Goal: Task Accomplishment & Management: Complete application form

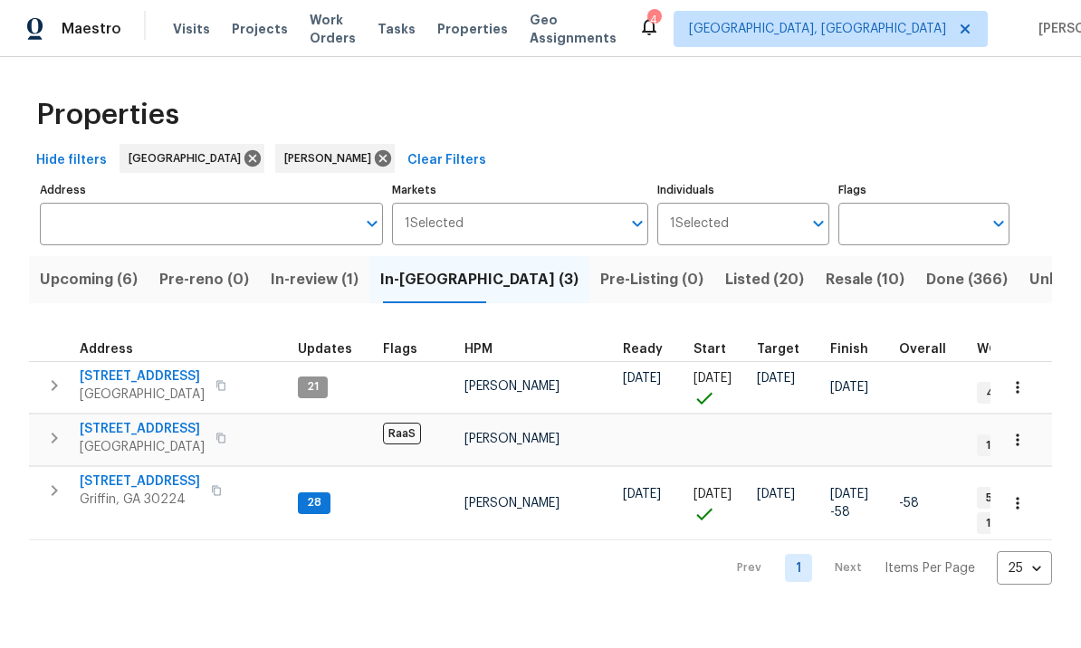
click at [148, 474] on span "[STREET_ADDRESS]" at bounding box center [140, 482] width 120 height 18
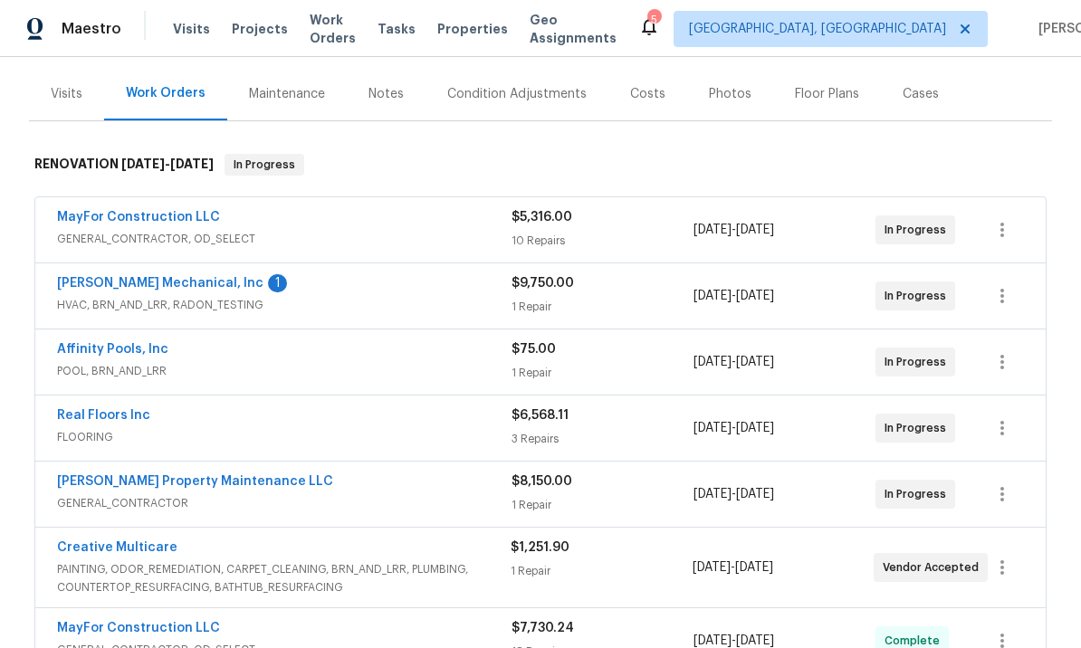
scroll to position [216, 0]
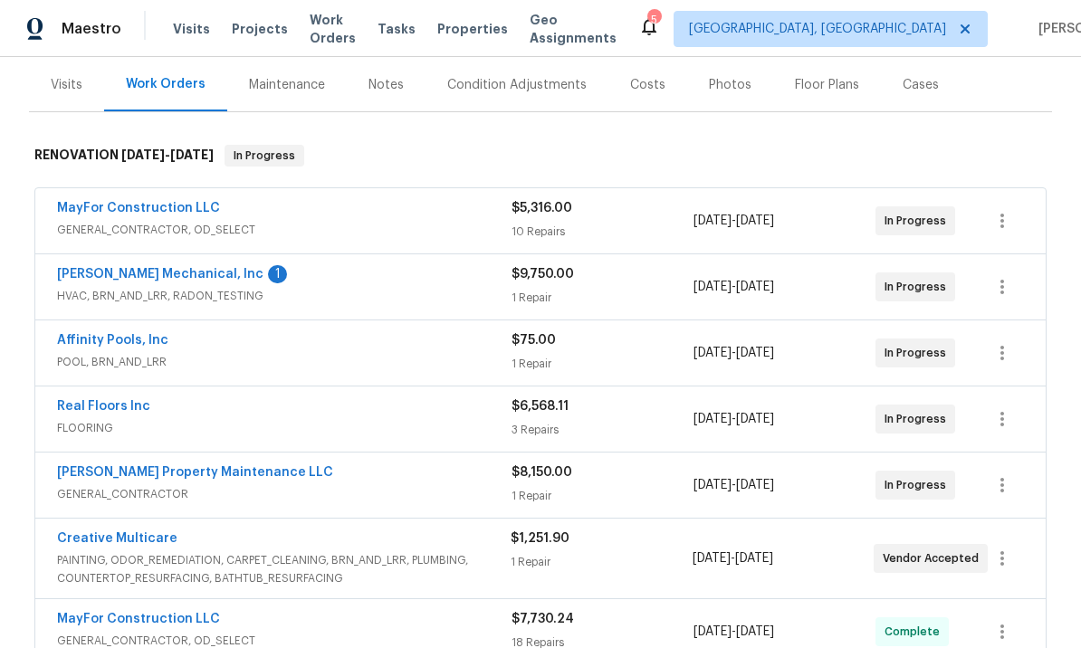
click at [177, 212] on link "MayFor Construction LLC" at bounding box center [138, 208] width 163 height 13
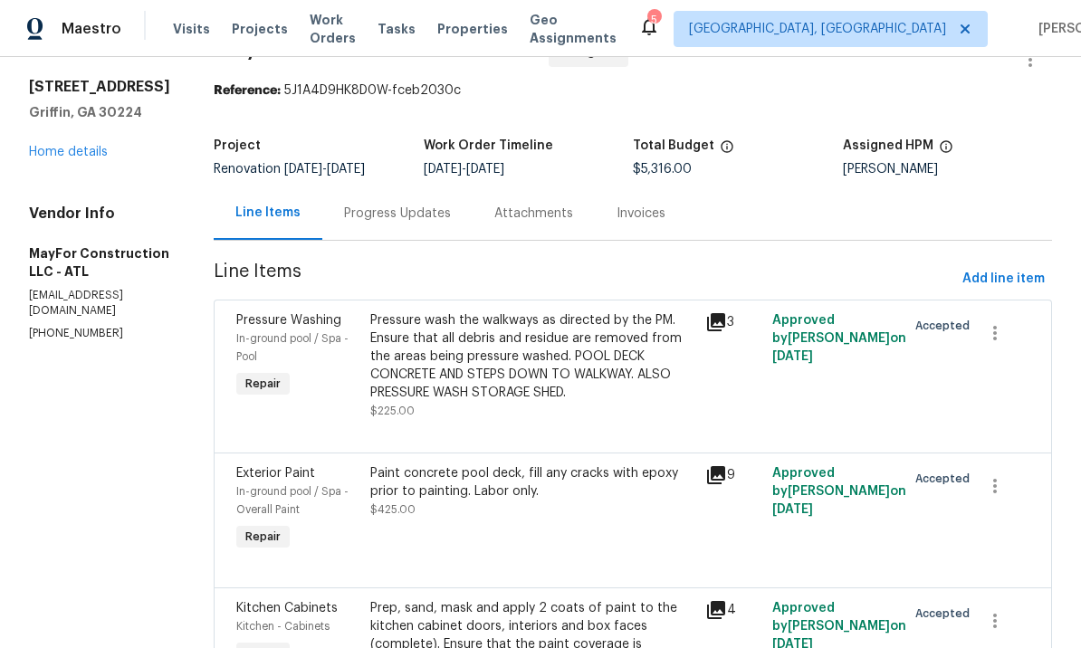
scroll to position [22, 0]
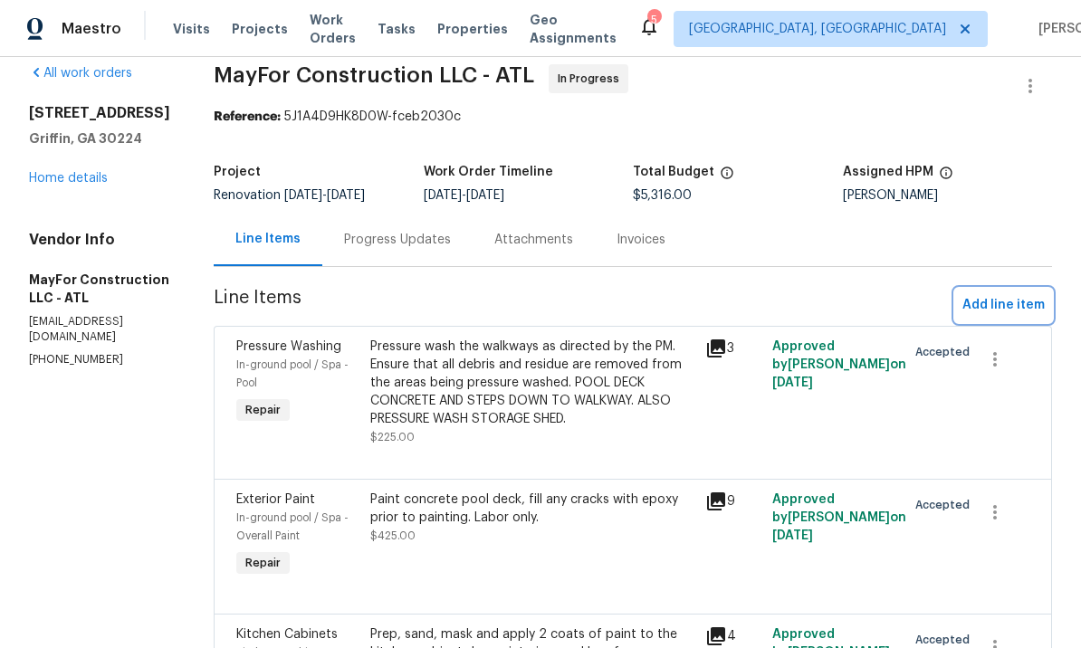
click at [1005, 317] on span "Add line item" at bounding box center [1004, 305] width 82 height 23
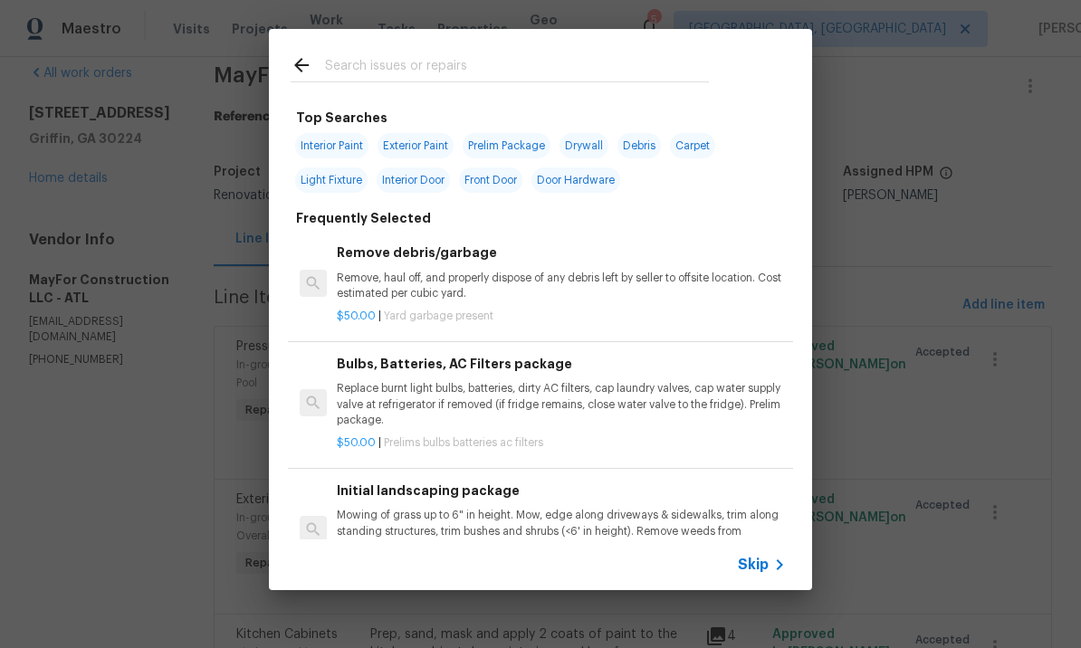
click at [406, 65] on input "text" at bounding box center [517, 67] width 384 height 27
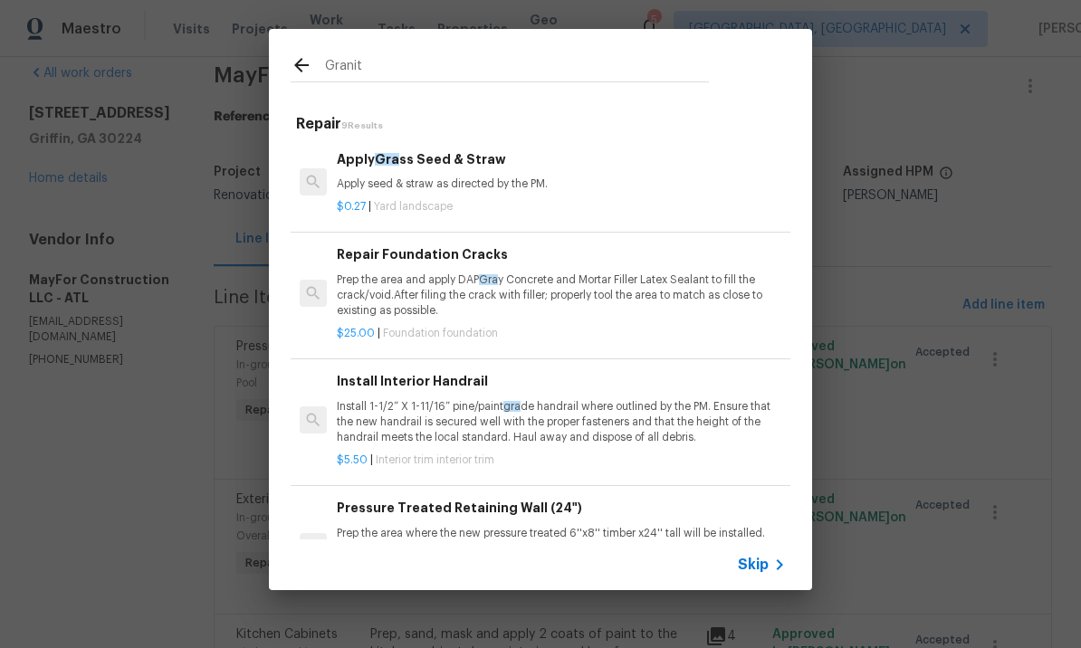
type input "Granite"
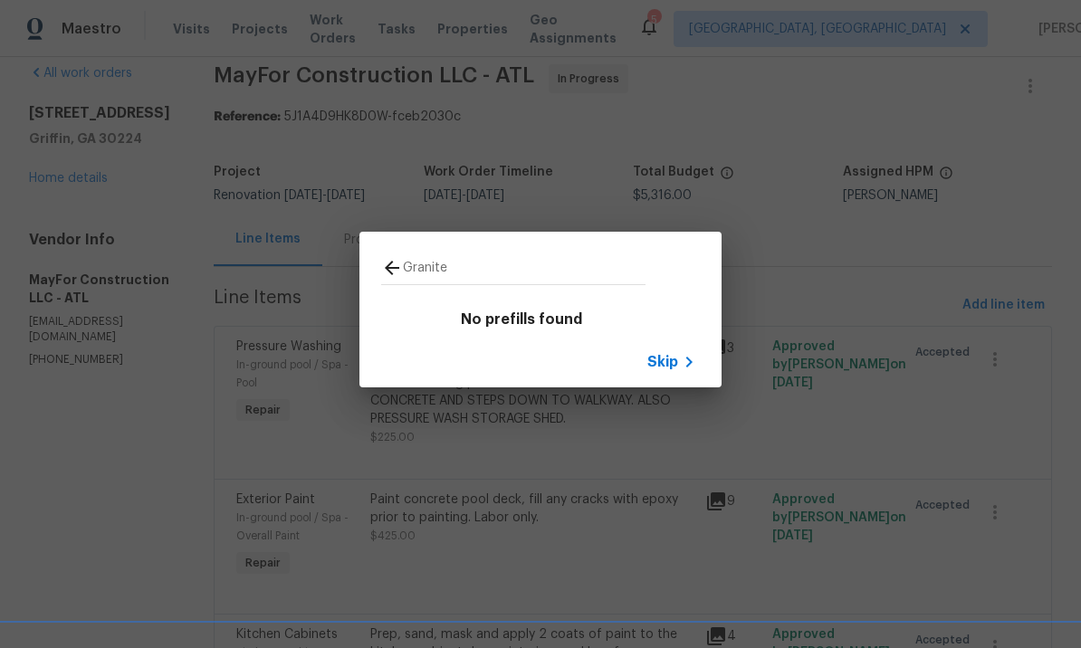
click at [676, 361] on span "Skip" at bounding box center [662, 362] width 31 height 18
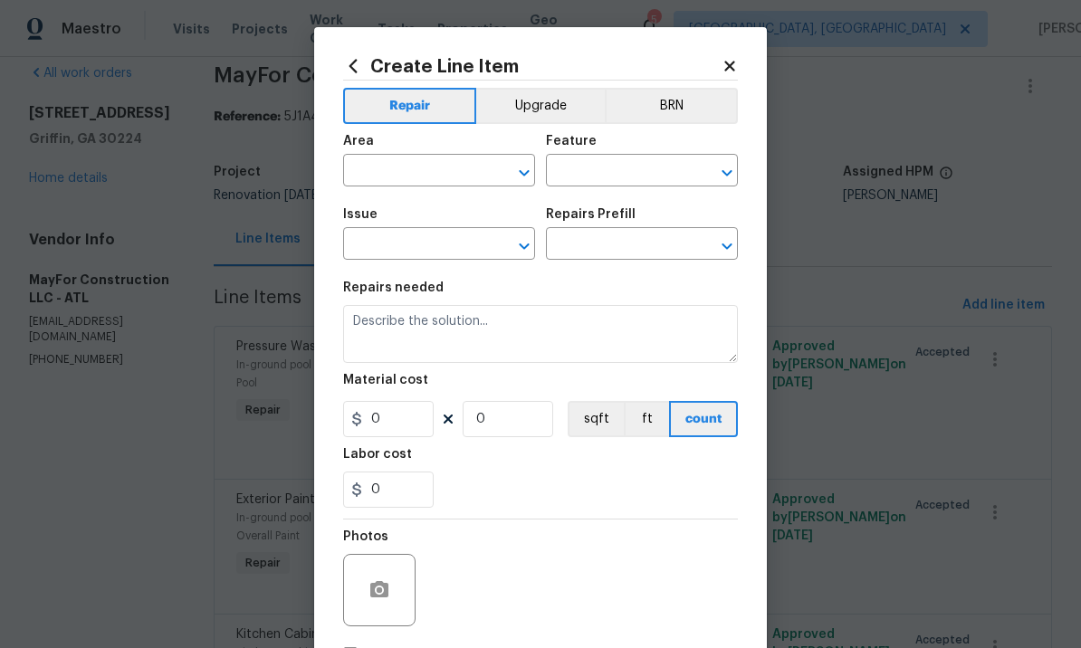
click at [437, 168] on input "text" at bounding box center [413, 172] width 141 height 28
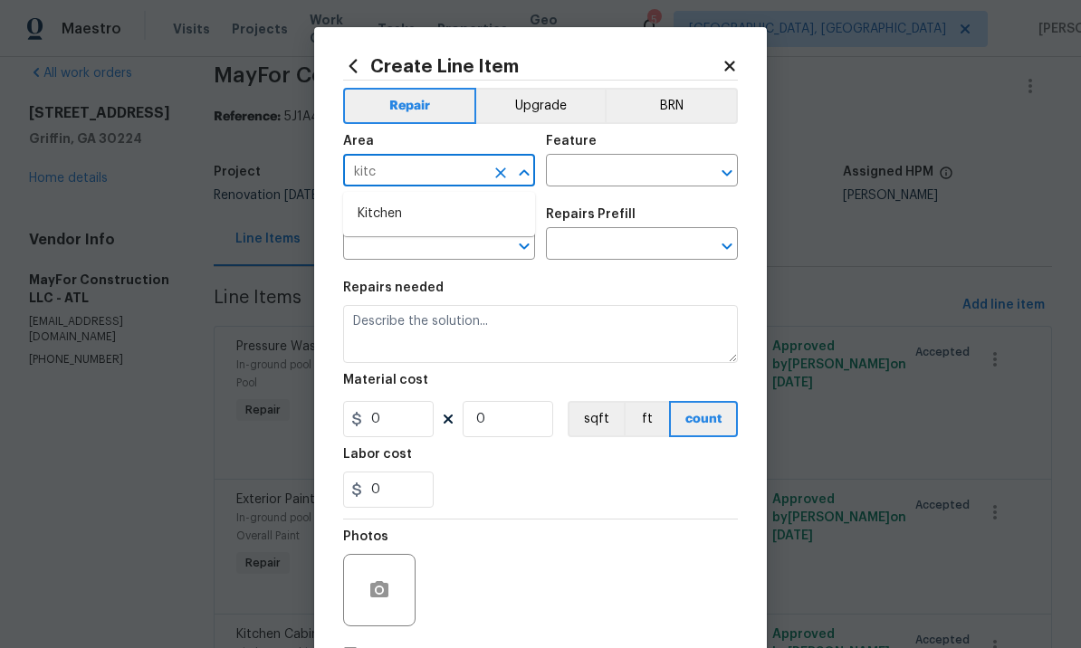
click at [405, 218] on li "Kitchen" at bounding box center [439, 214] width 192 height 30
type input "Kitchen"
click at [594, 169] on input "text" at bounding box center [616, 172] width 141 height 28
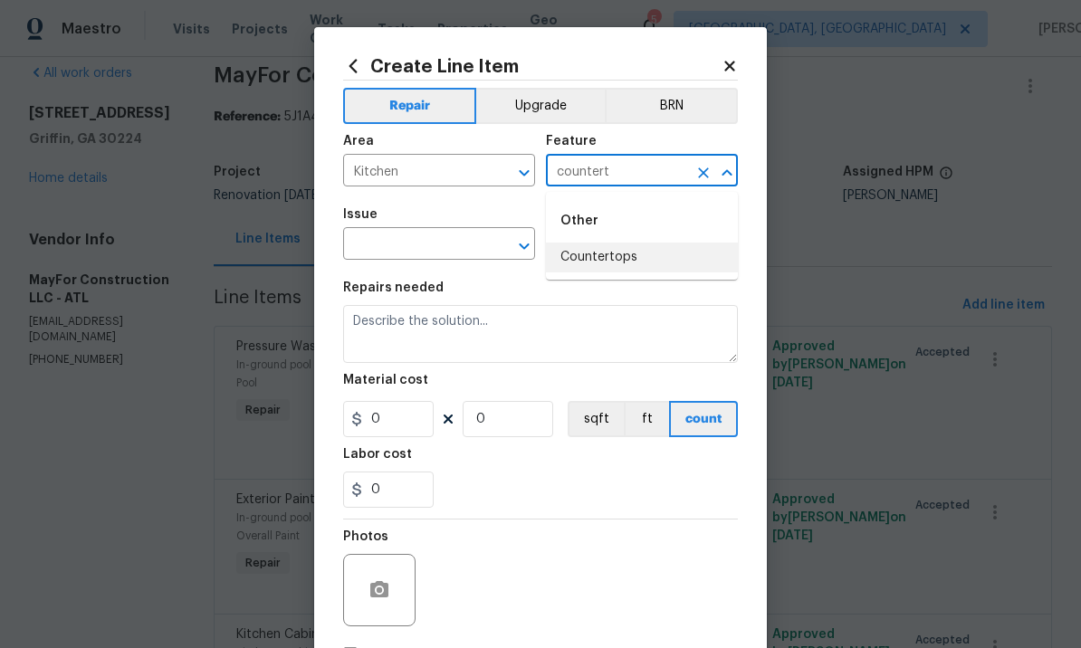
click at [629, 254] on li "Countertops" at bounding box center [642, 258] width 192 height 30
type input "Countertops"
click at [431, 245] on input "text" at bounding box center [413, 246] width 141 height 28
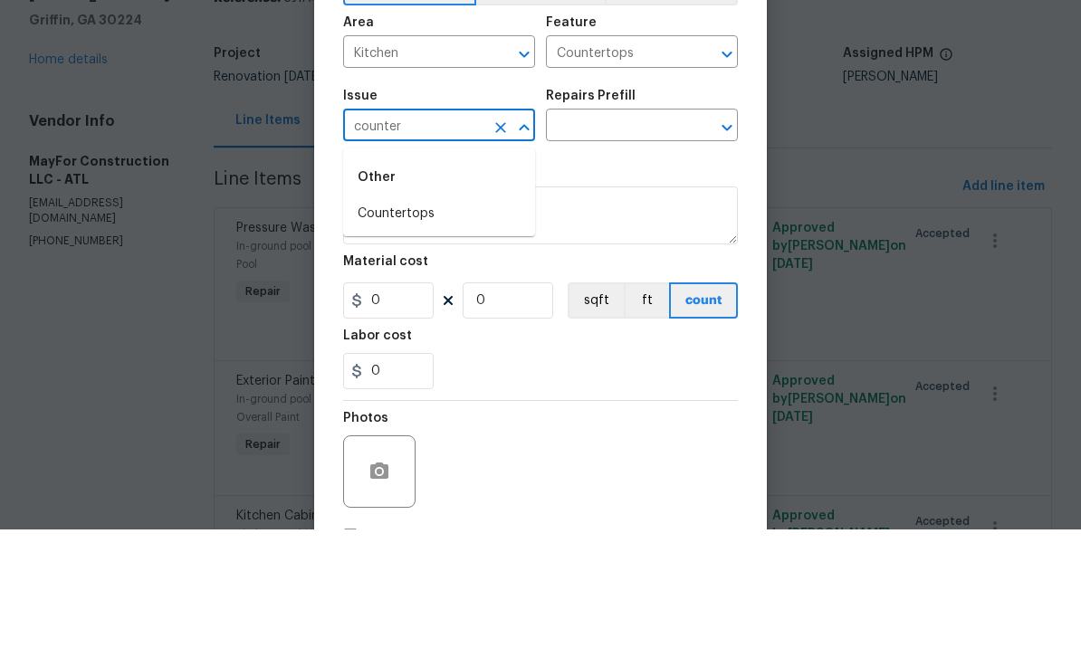
click at [424, 318] on li "Countertops" at bounding box center [439, 333] width 192 height 30
type input "Countertops"
click at [608, 232] on input "text" at bounding box center [616, 246] width 141 height 28
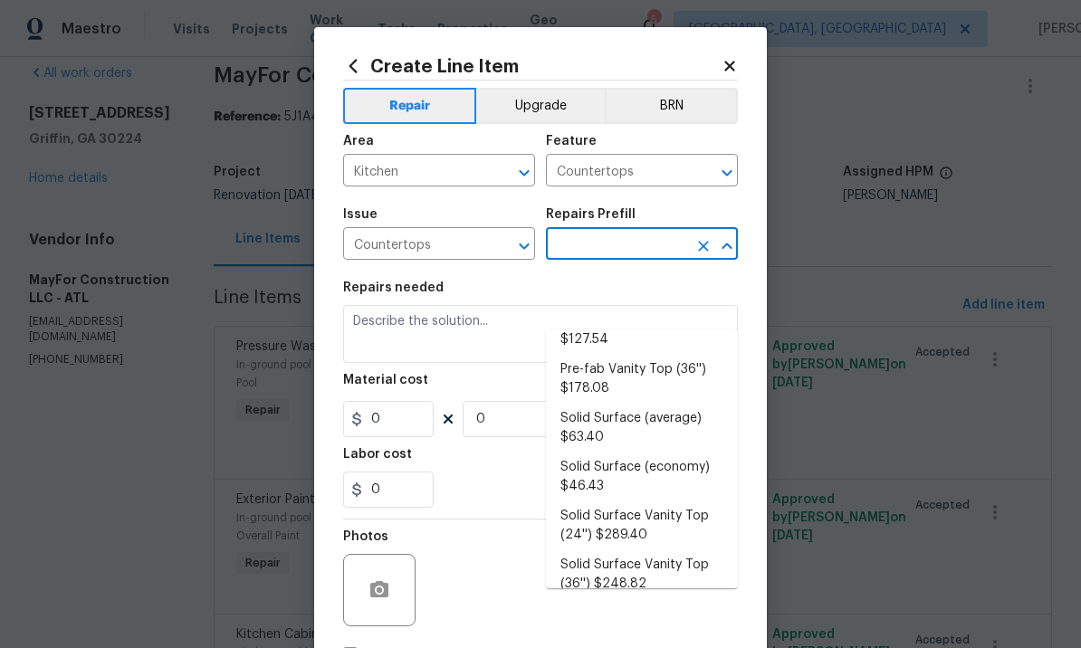
scroll to position [448, 0]
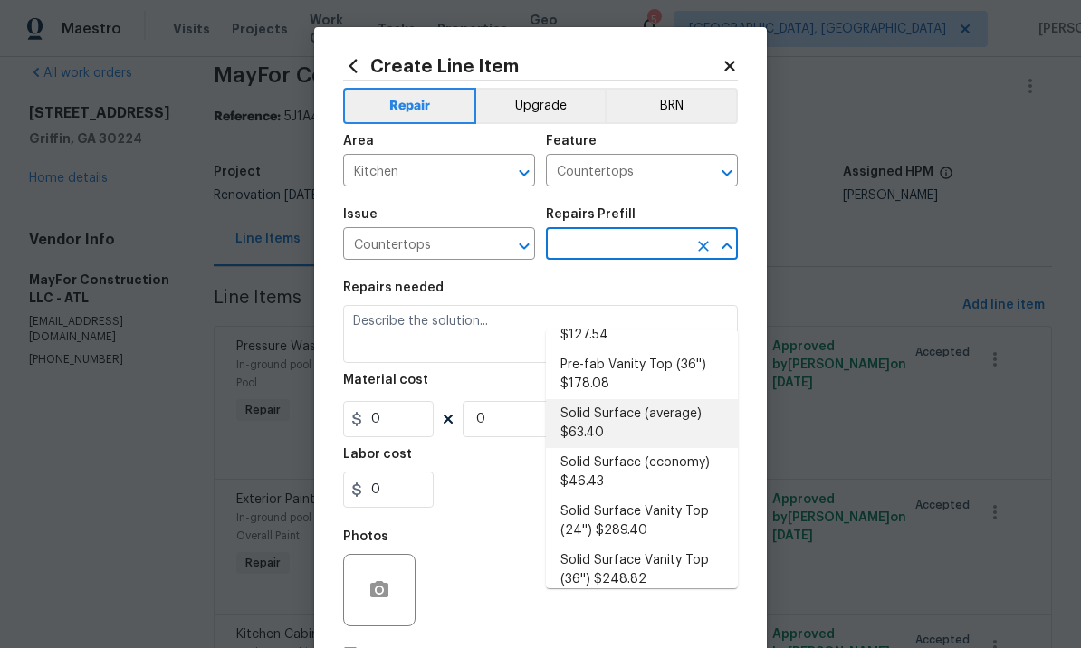
click at [624, 399] on li "Solid Surface (average) $63.40" at bounding box center [642, 423] width 192 height 49
type input "Solid Surface (average) $63.40"
type textarea "Remove the existing countertops (if present) and prep the area. Install new sol…"
type input "1"
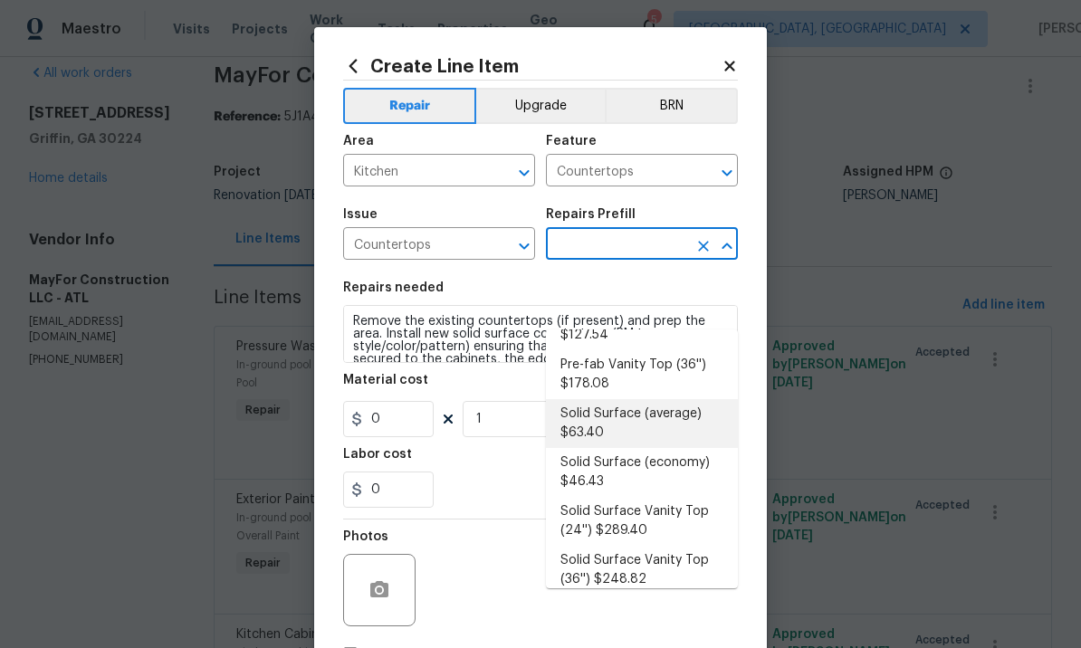
type input "Solid Surface (average) $63.40"
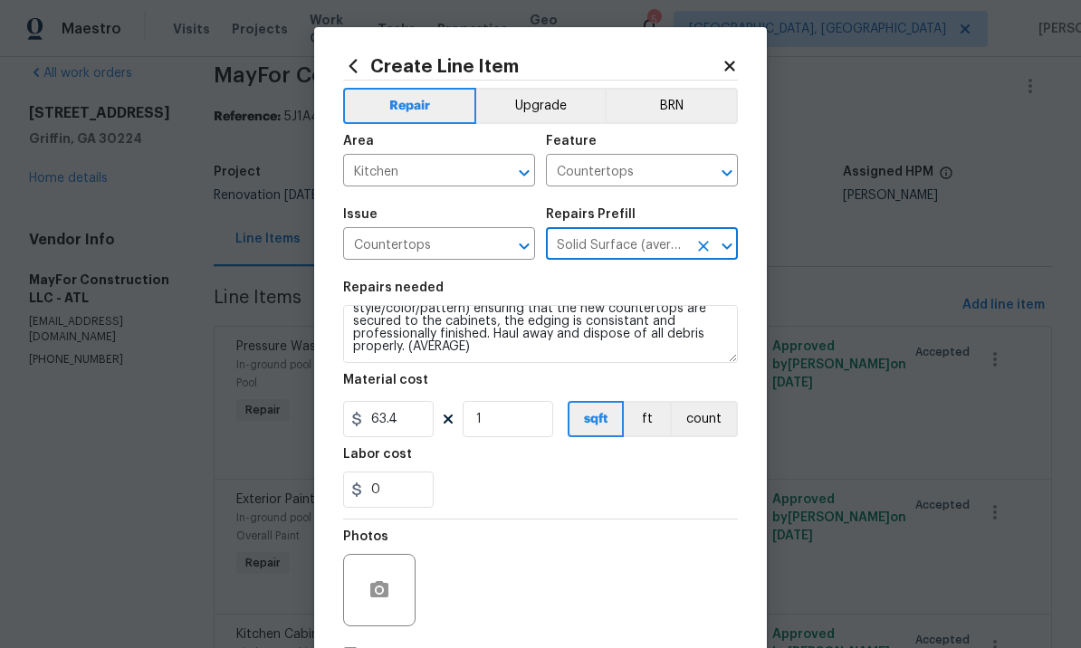
scroll to position [38, 0]
click at [408, 426] on input "63.4" at bounding box center [388, 419] width 91 height 36
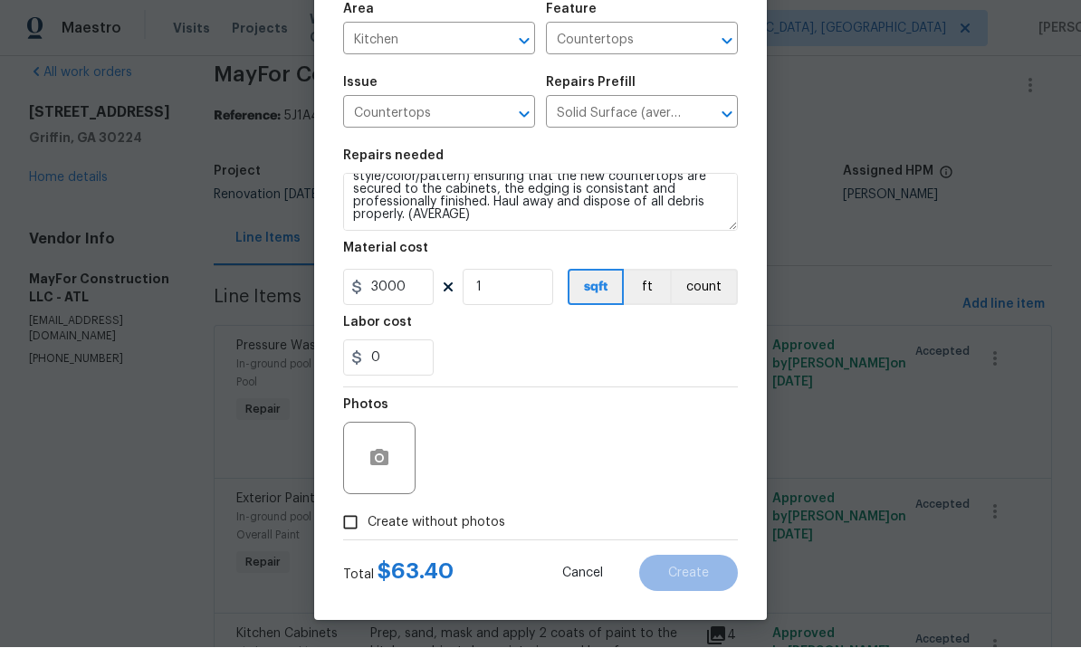
scroll to position [135, 0]
type input "3000"
click at [383, 448] on icon "button" at bounding box center [380, 459] width 22 height 22
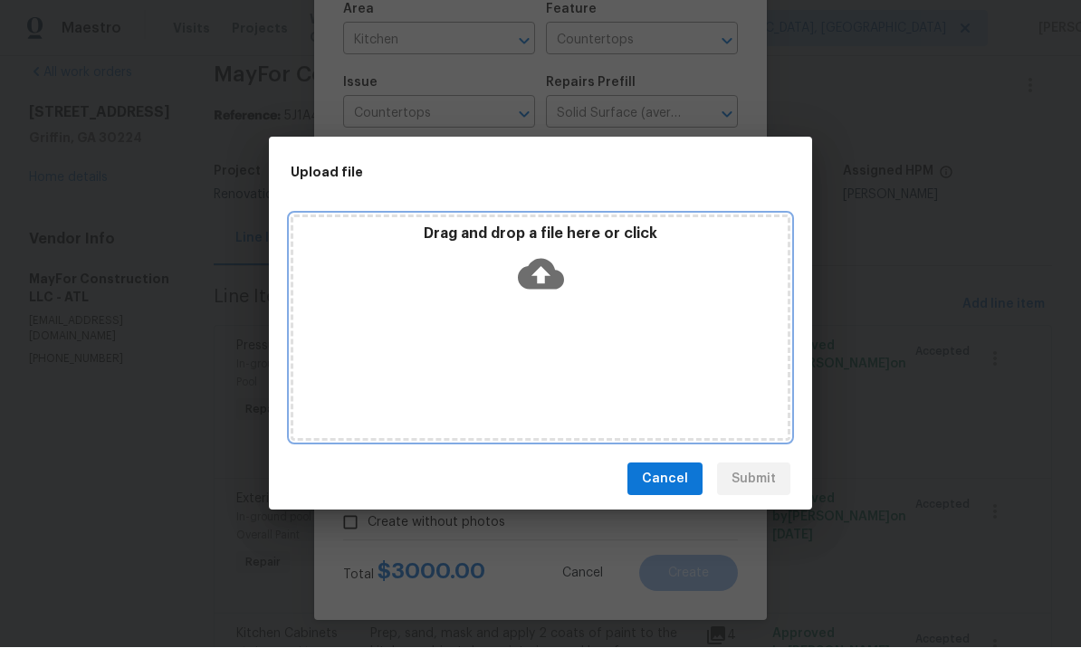
click at [548, 266] on icon at bounding box center [541, 275] width 46 height 31
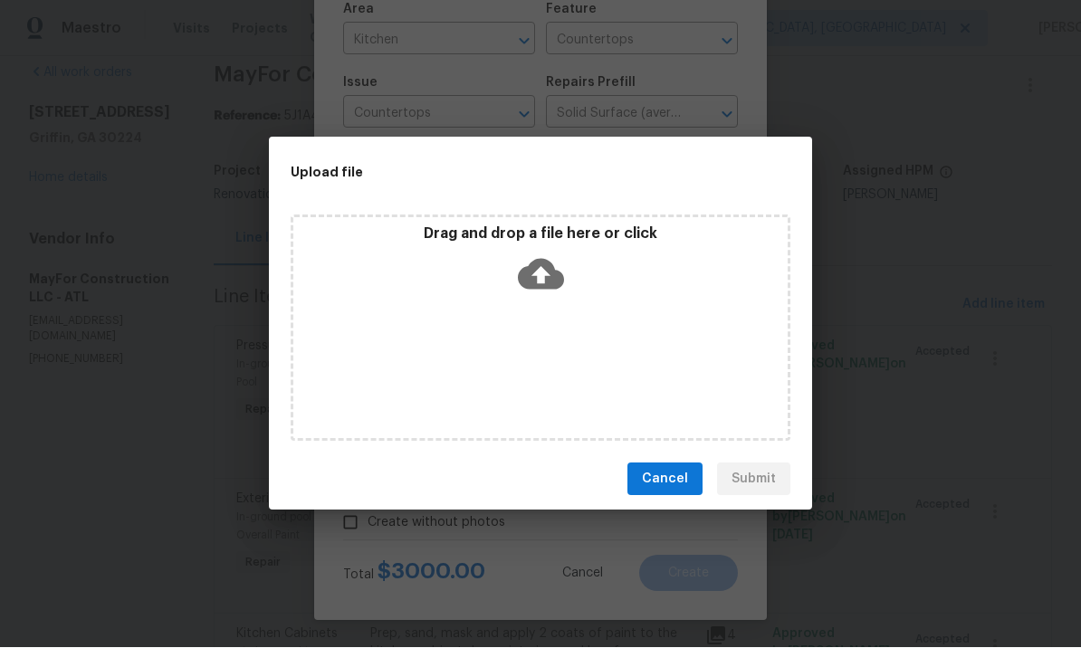
click at [871, 254] on div "Upload file Drag and drop a file here or click Cancel Submit" at bounding box center [540, 324] width 1081 height 648
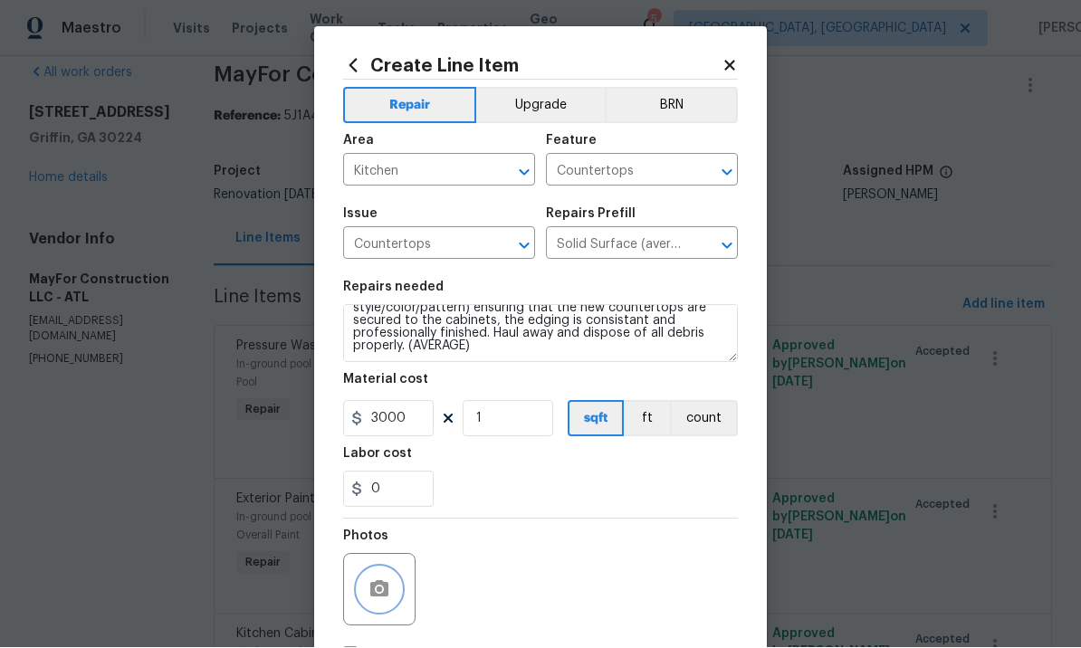
scroll to position [0, 0]
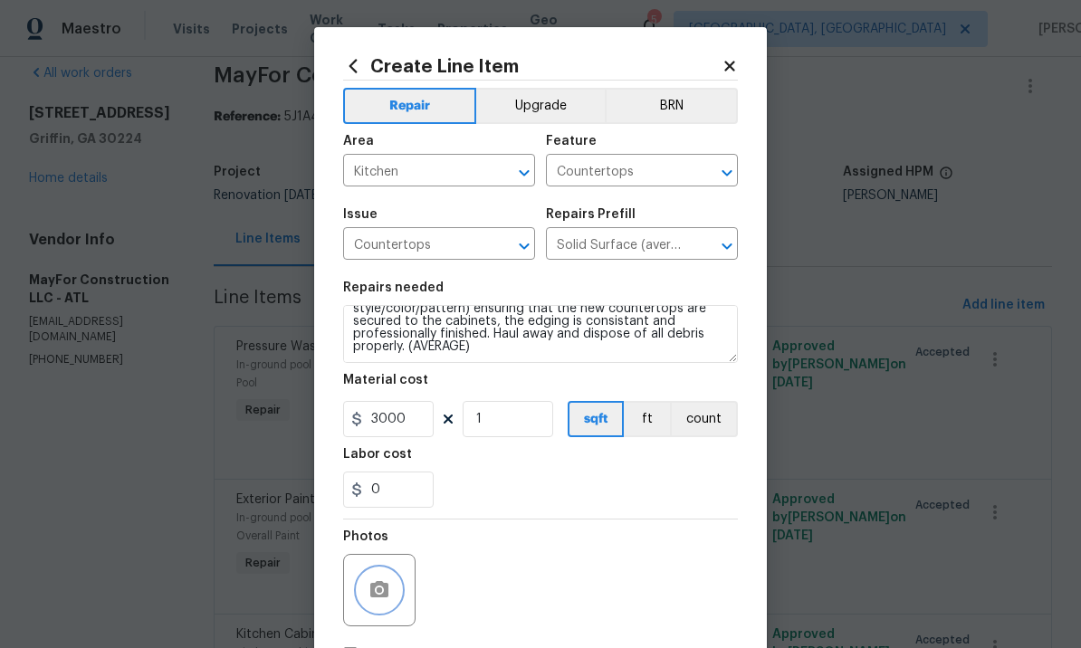
click at [377, 591] on icon "button" at bounding box center [380, 591] width 22 height 22
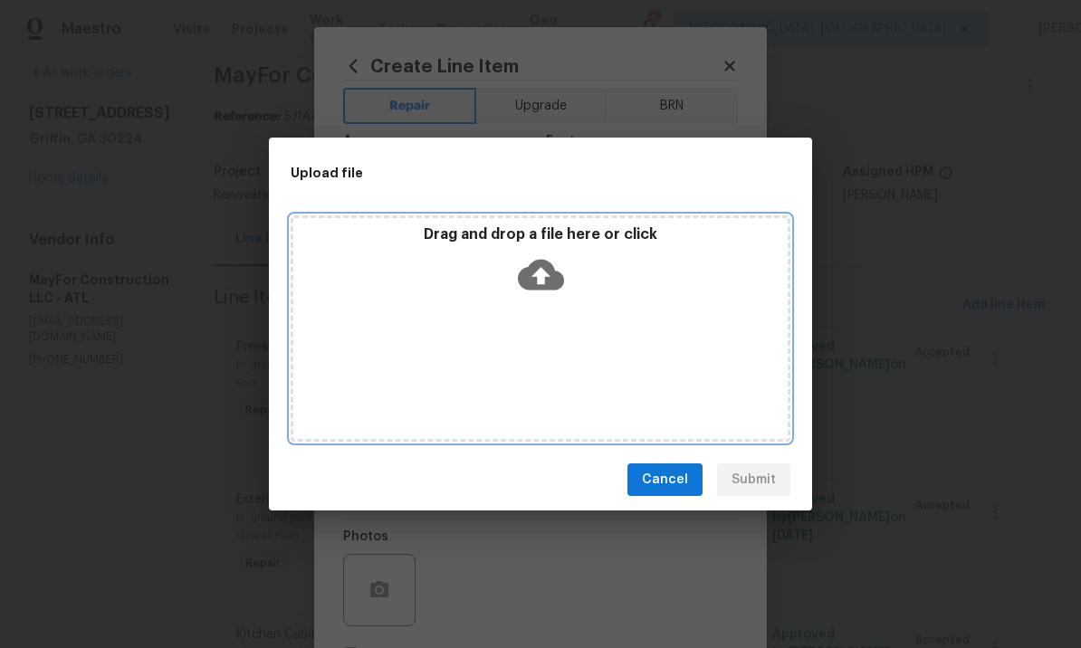
click at [539, 278] on icon at bounding box center [541, 275] width 46 height 46
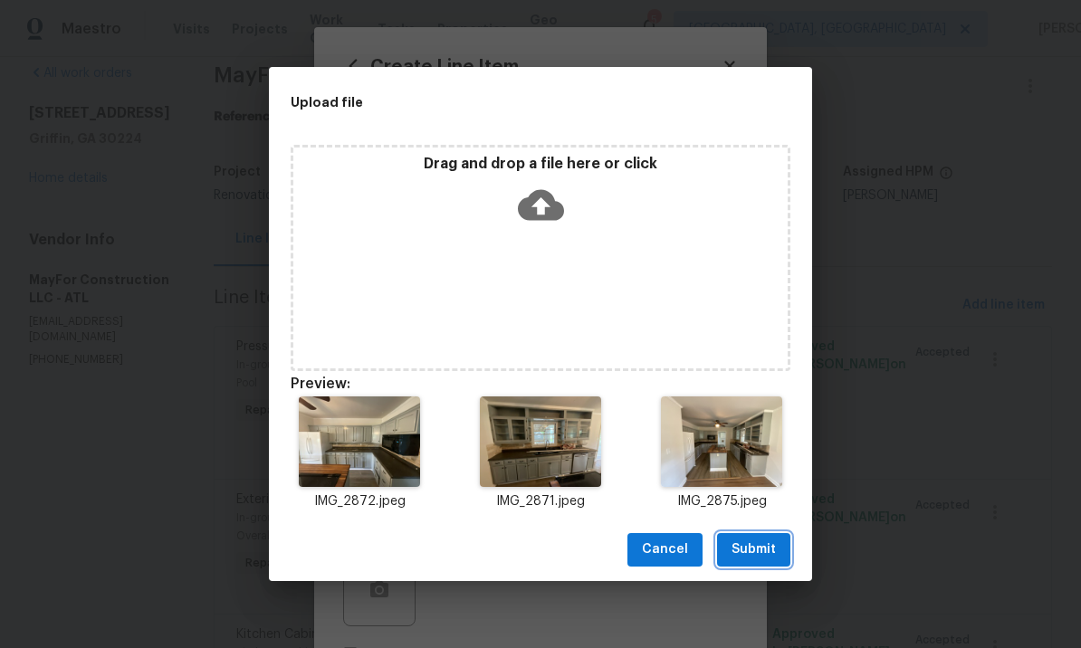
click at [750, 553] on span "Submit" at bounding box center [754, 550] width 44 height 23
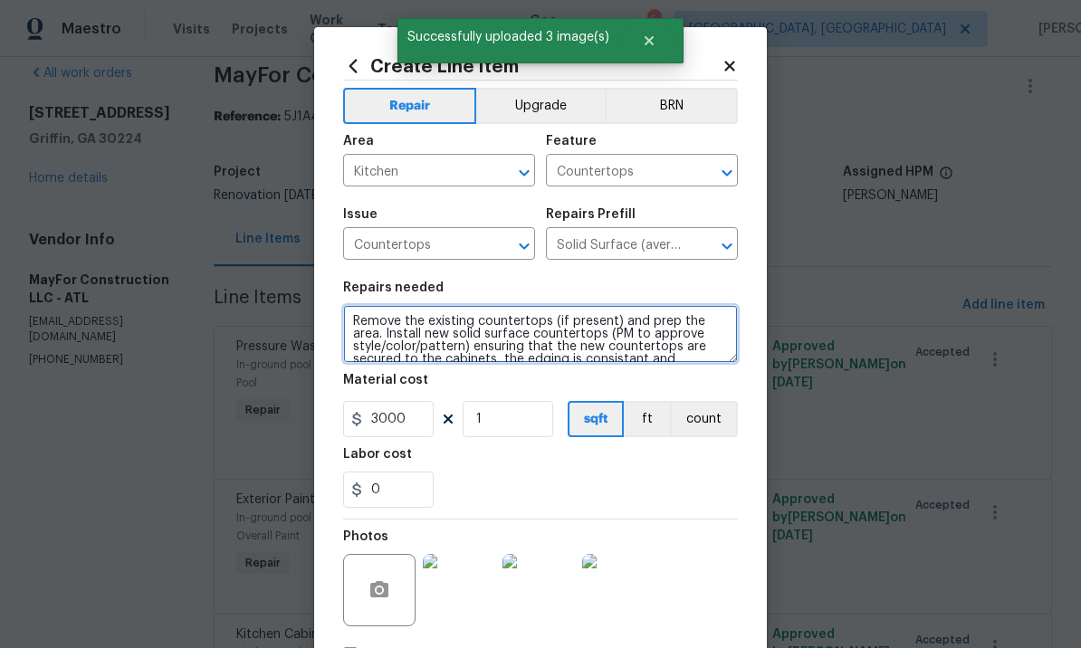
click at [350, 327] on textarea "Remove the existing countertops (if present) and prep the area. Install new sol…" at bounding box center [540, 334] width 395 height 58
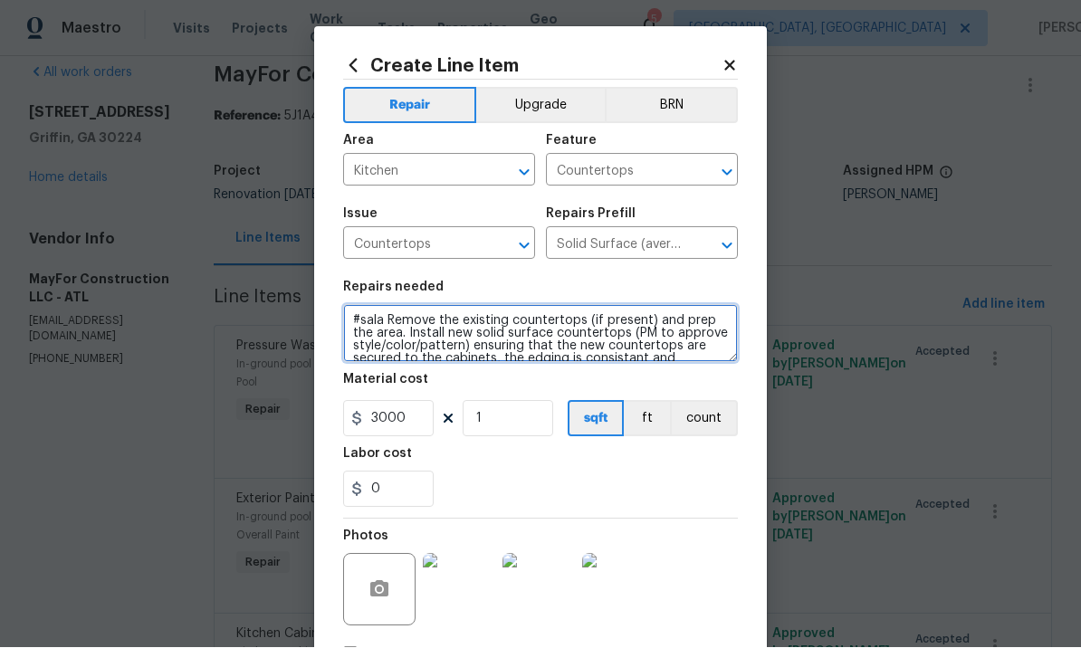
type textarea "#sala Remove the existing countertops (if present) and prep the area. Install n…"
click at [676, 97] on button "BRN" at bounding box center [671, 106] width 133 height 36
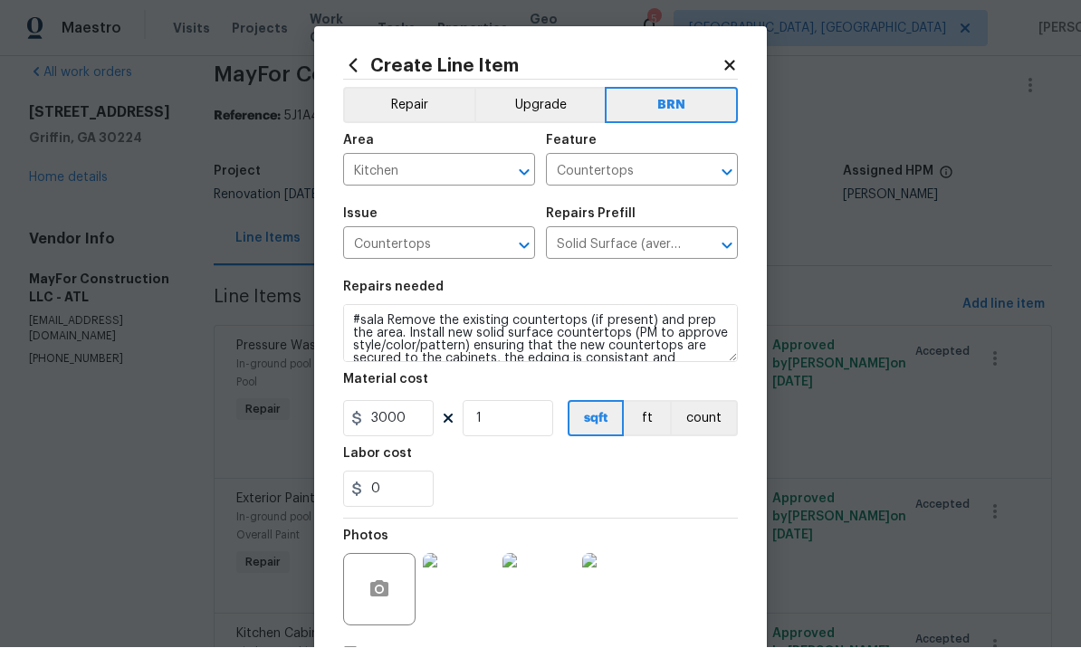
click at [535, 105] on button "Upgrade" at bounding box center [539, 106] width 131 height 36
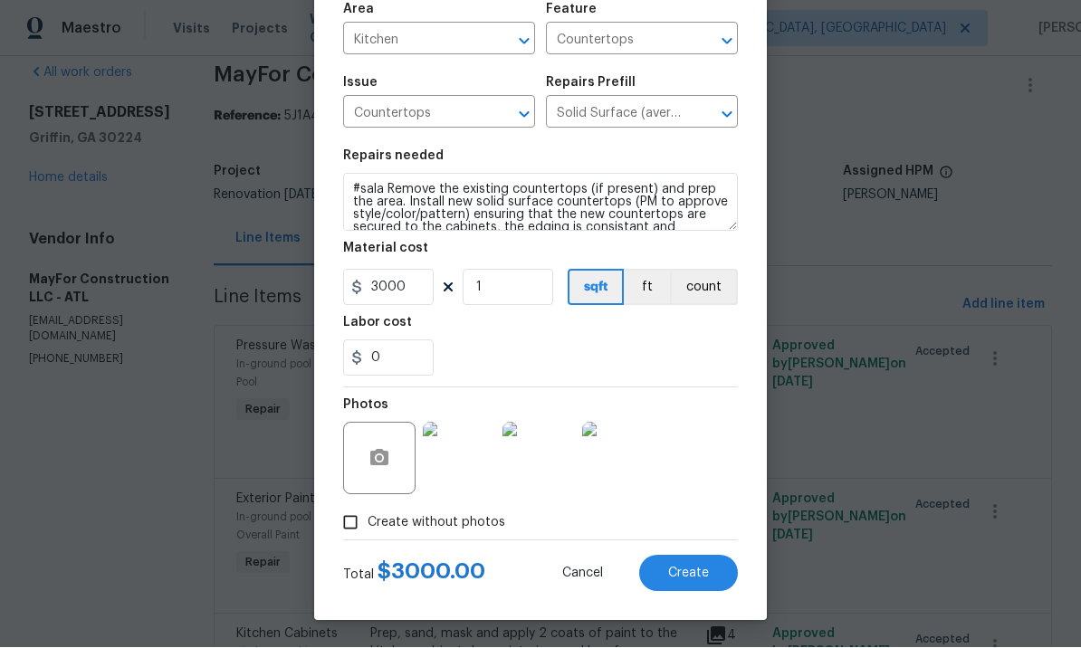
scroll to position [135, 0]
click at [686, 569] on span "Create" at bounding box center [688, 575] width 41 height 14
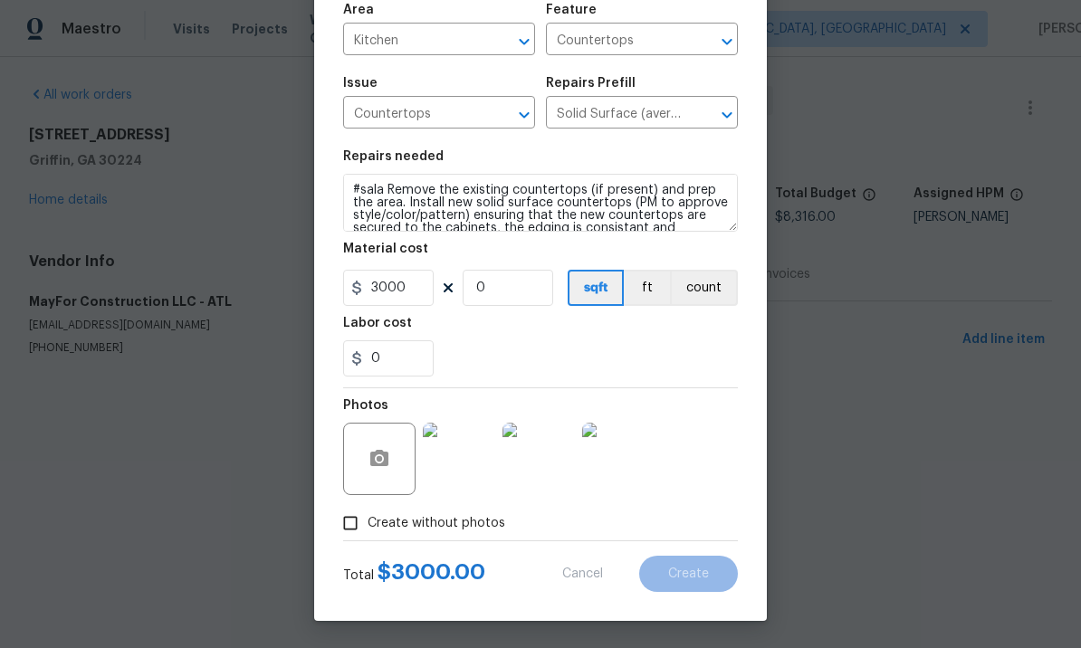
scroll to position [0, 0]
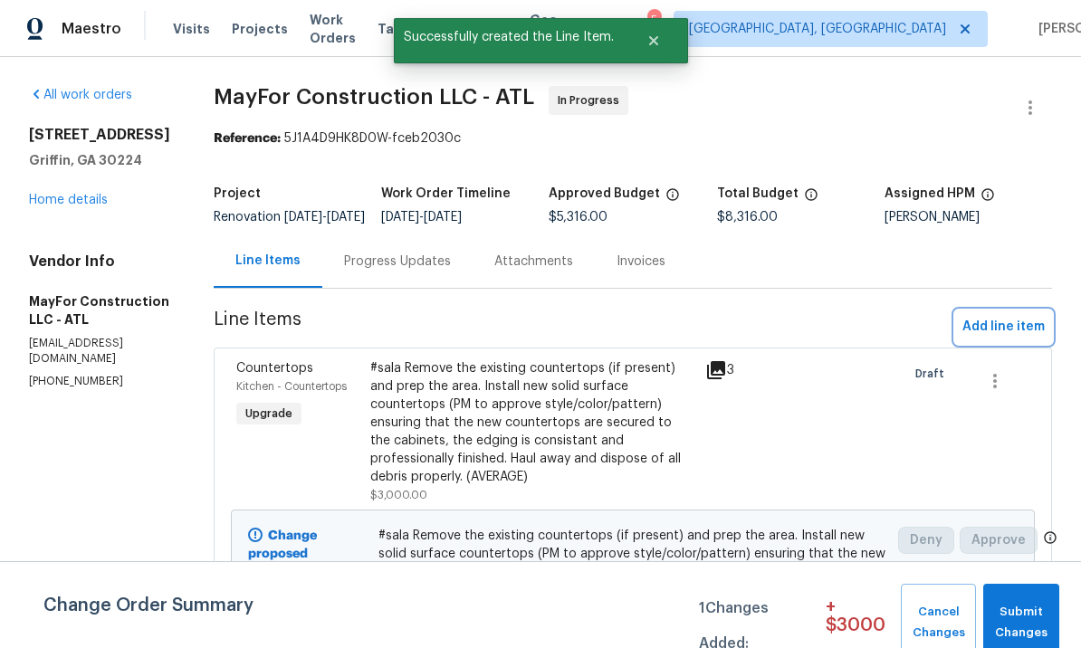
click at [998, 339] on span "Add line item" at bounding box center [1004, 327] width 82 height 23
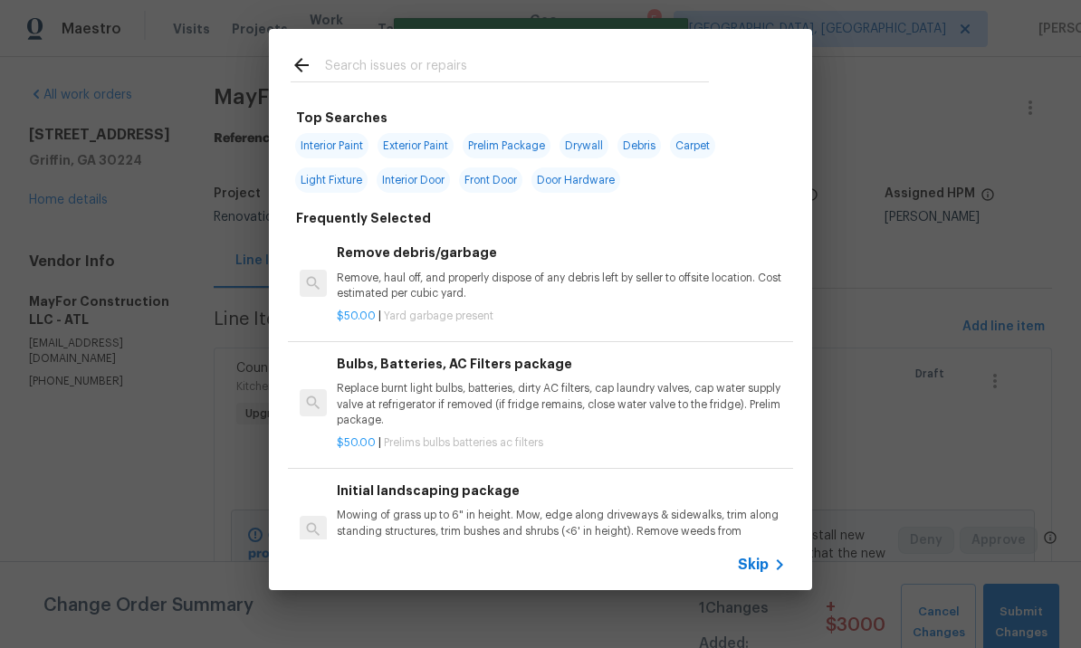
click at [394, 65] on input "text" at bounding box center [517, 67] width 384 height 27
type input "Lighting"
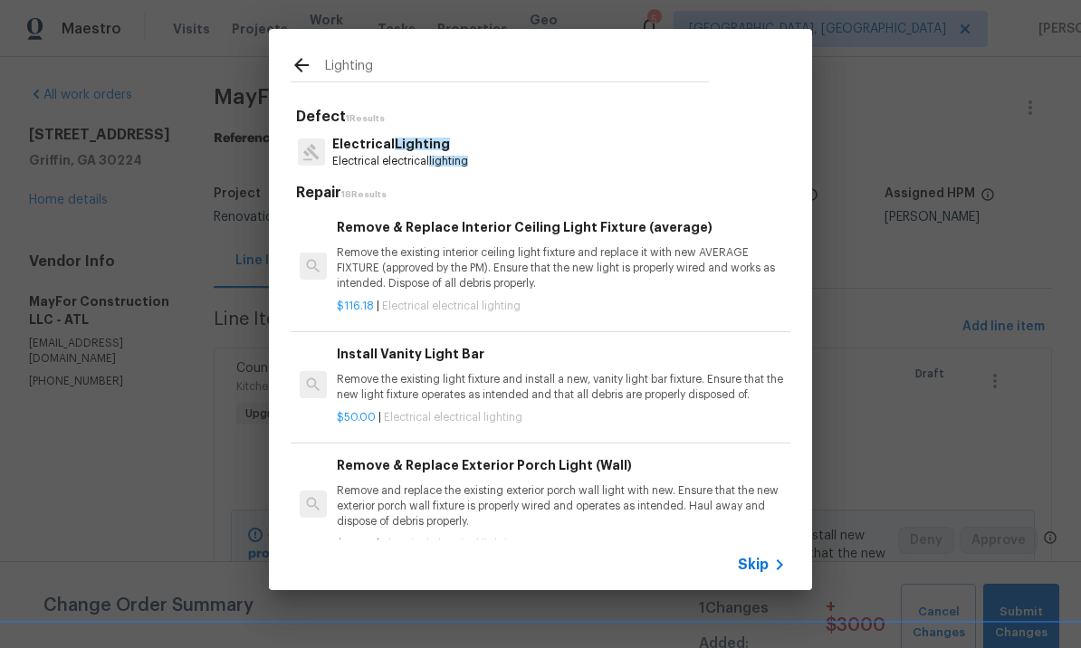
click at [474, 240] on div "Remove & Replace Interior Ceiling Light Fixture (average) Remove the existing i…" at bounding box center [561, 254] width 449 height 74
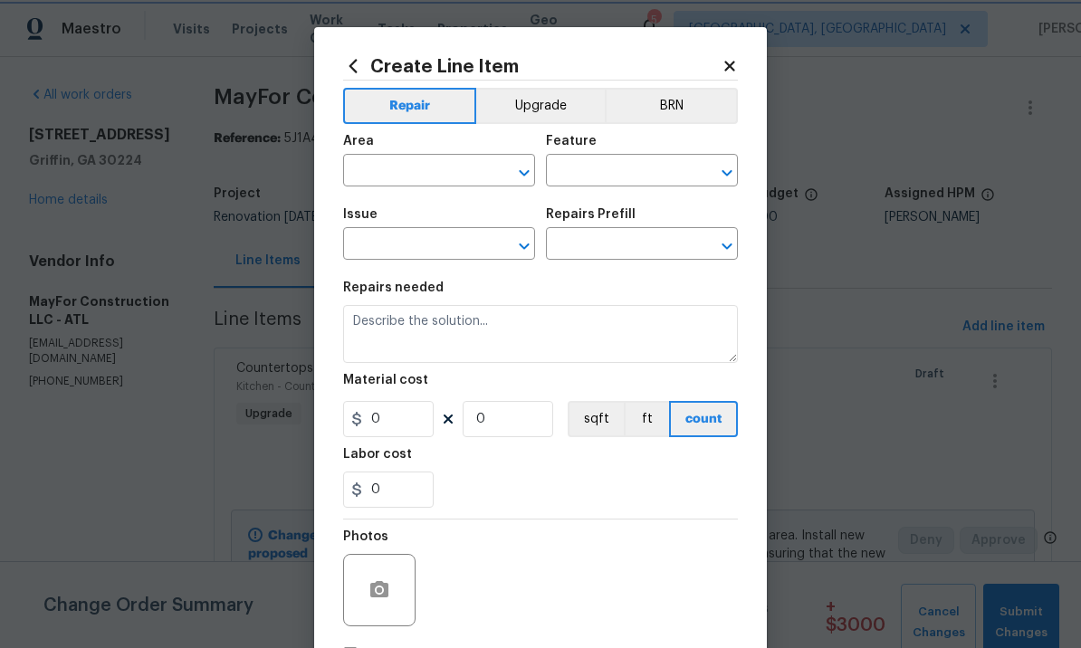
type input "Electrical Lighting"
type input "Remove & Replace Interior Ceiling Light Fixture (average) $116.18"
type textarea "Remove the existing interior ceiling light fixture and replace it with new AVER…"
type input "116.18"
type input "1"
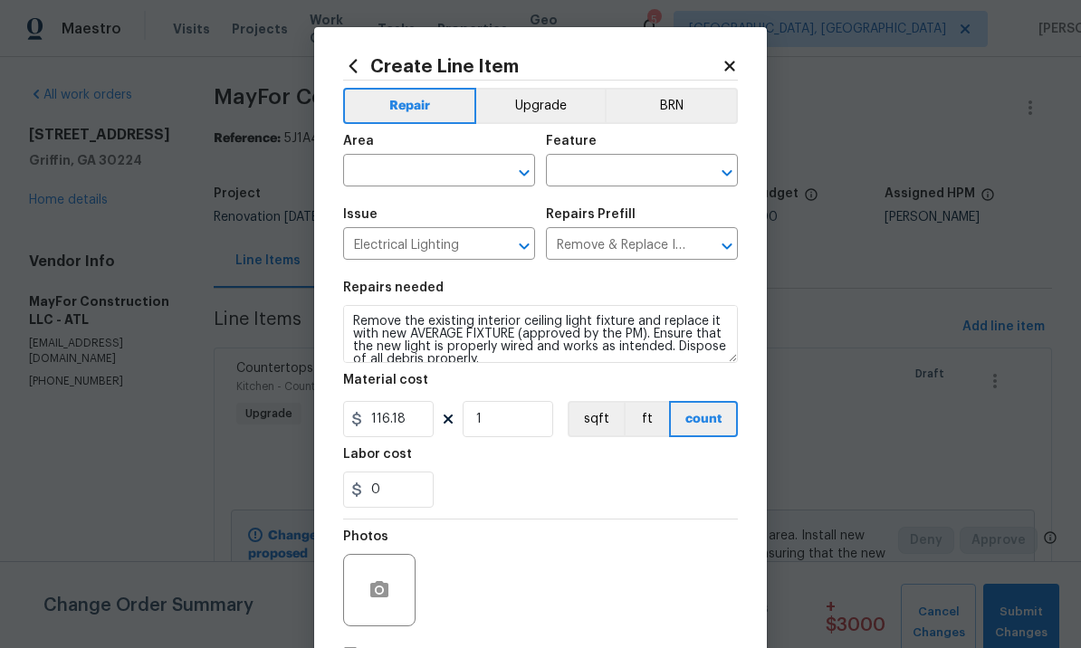
click at [427, 178] on input "text" at bounding box center [413, 172] width 141 height 28
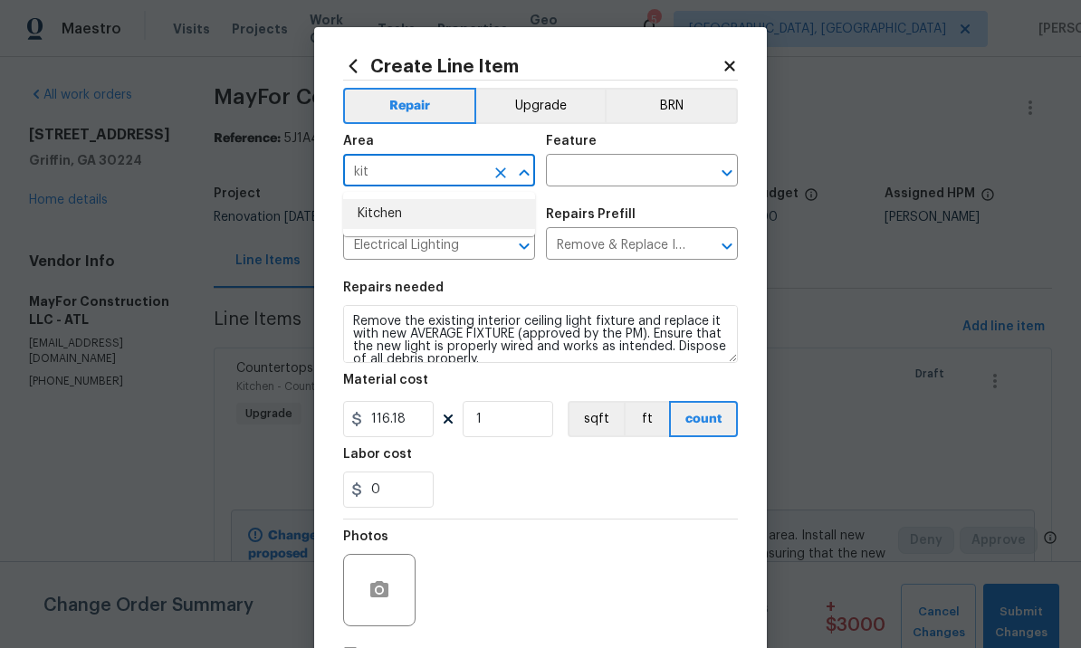
click at [410, 218] on li "Kitchen" at bounding box center [439, 214] width 192 height 30
type input "Kitchen"
click at [617, 168] on input "text" at bounding box center [616, 172] width 141 height 28
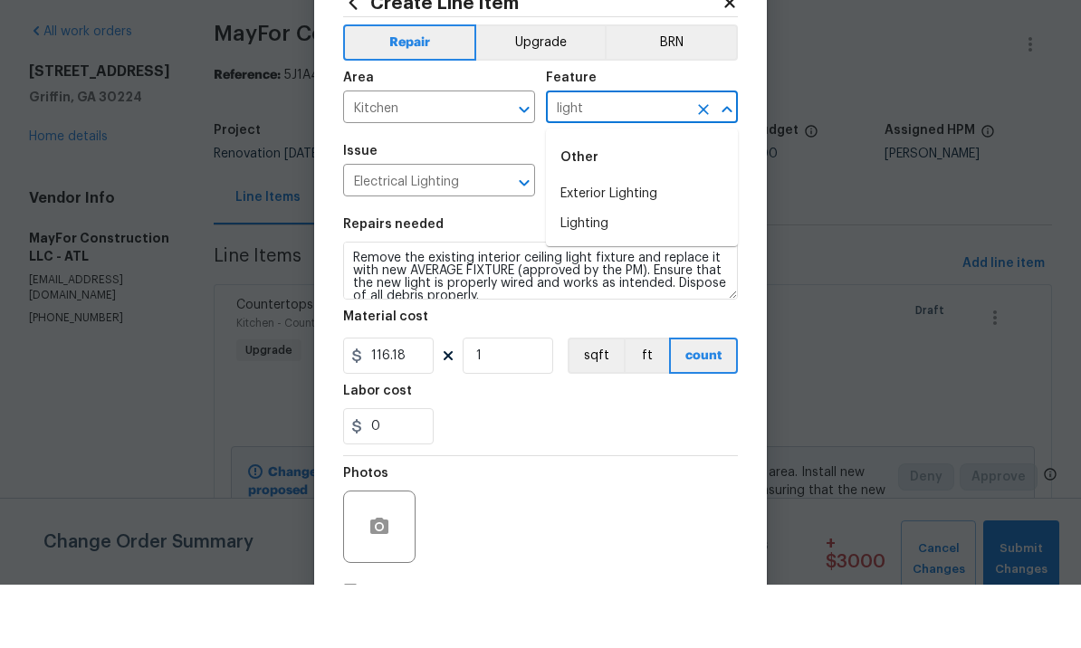
click at [608, 273] on li "Lighting" at bounding box center [642, 288] width 192 height 30
type input "Lighting"
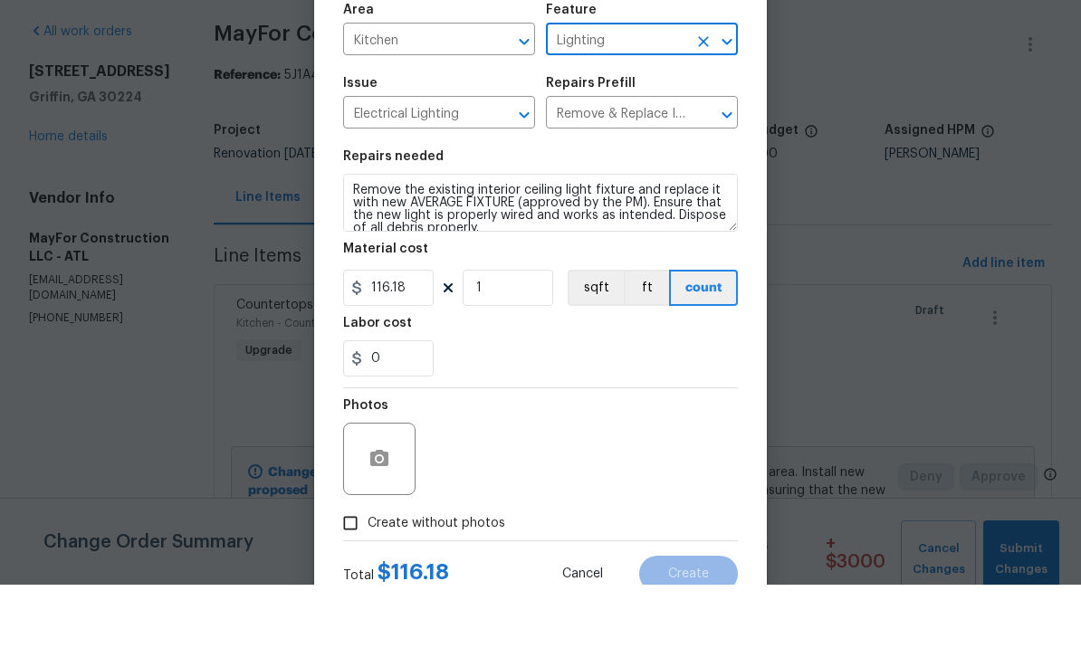
scroll to position [69, 0]
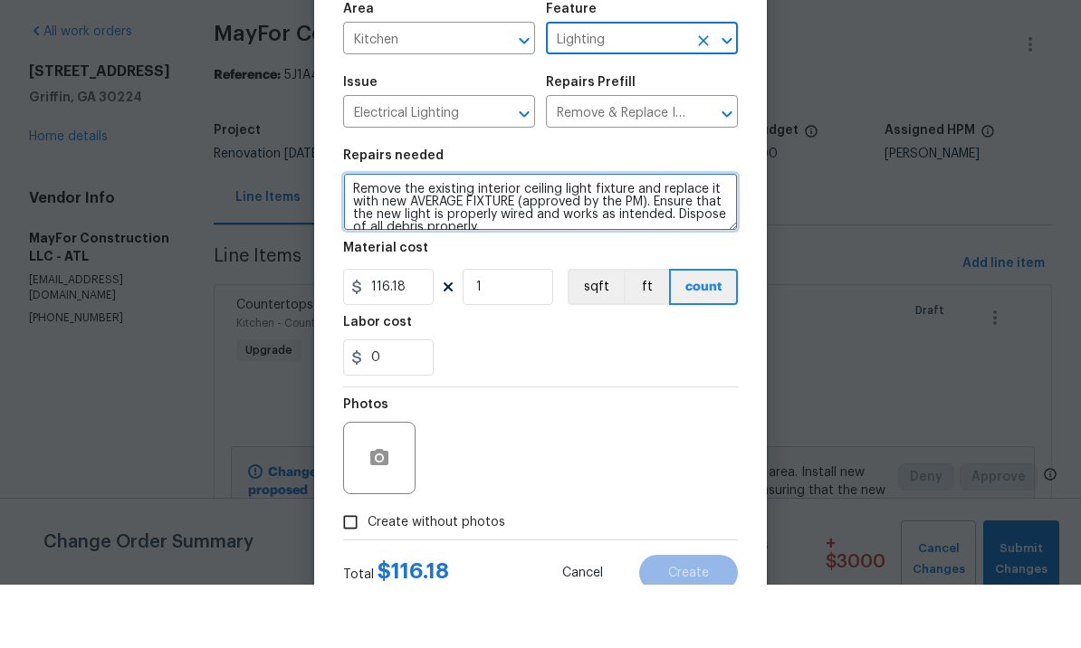
click at [604, 236] on textarea "Remove the existing interior ceiling light fixture and replace it with new AVER…" at bounding box center [540, 265] width 395 height 58
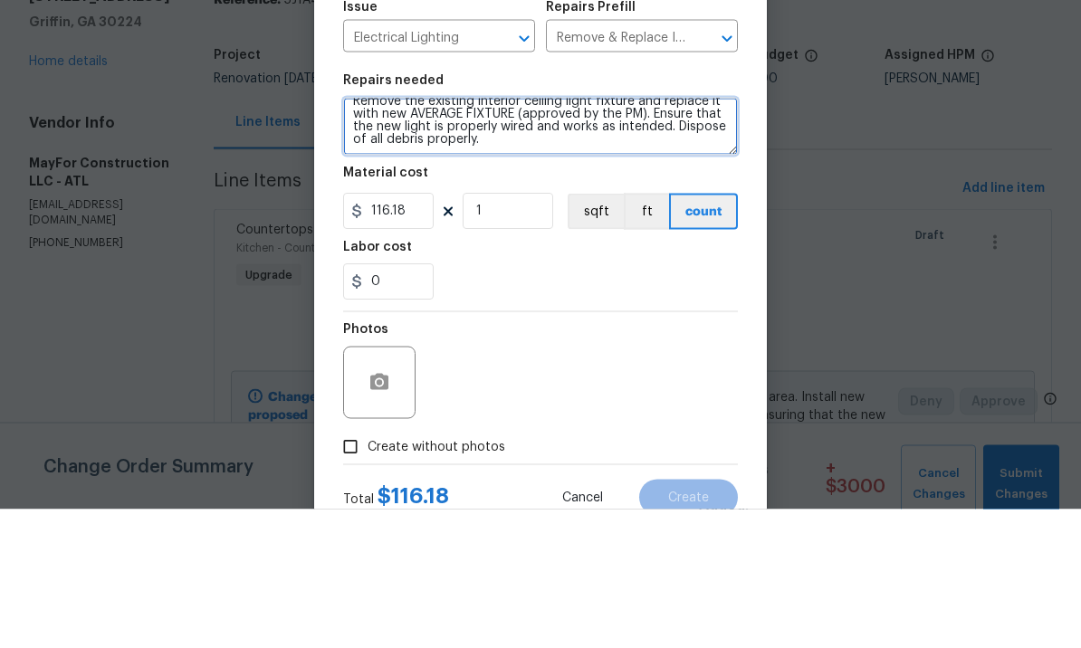
scroll to position [13, 0]
click at [568, 236] on textarea "Remove the existing interior ceiling light fixture and replace it with new AVER…" at bounding box center [540, 265] width 395 height 58
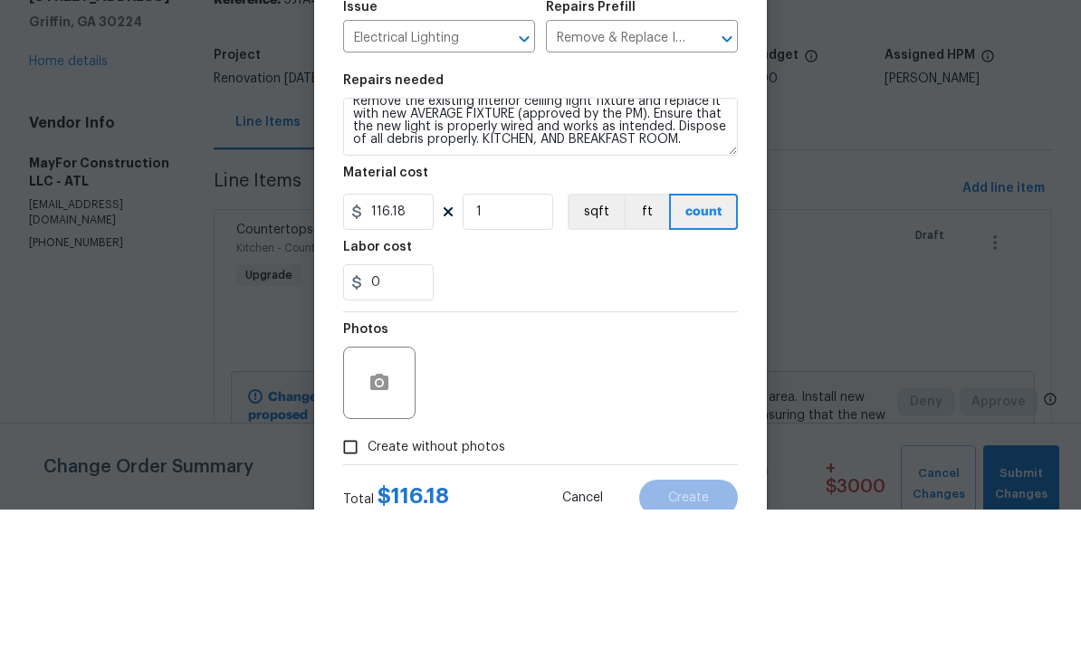
scroll to position [62, 0]
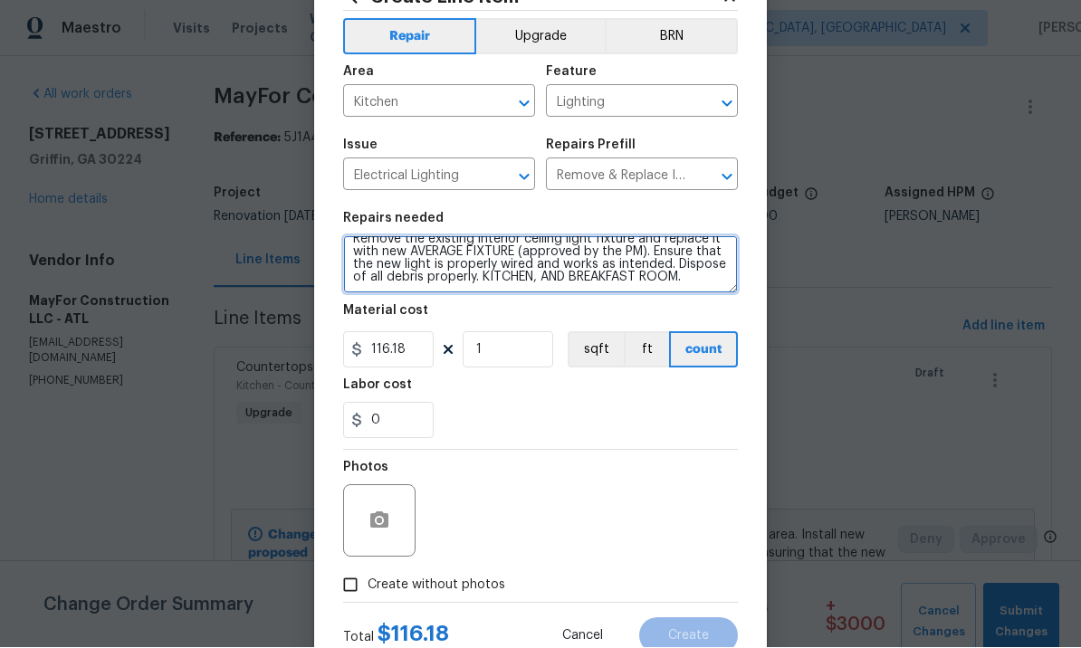
type textarea "Remove the existing interior ceiling light fixture and replace it with new AVER…"
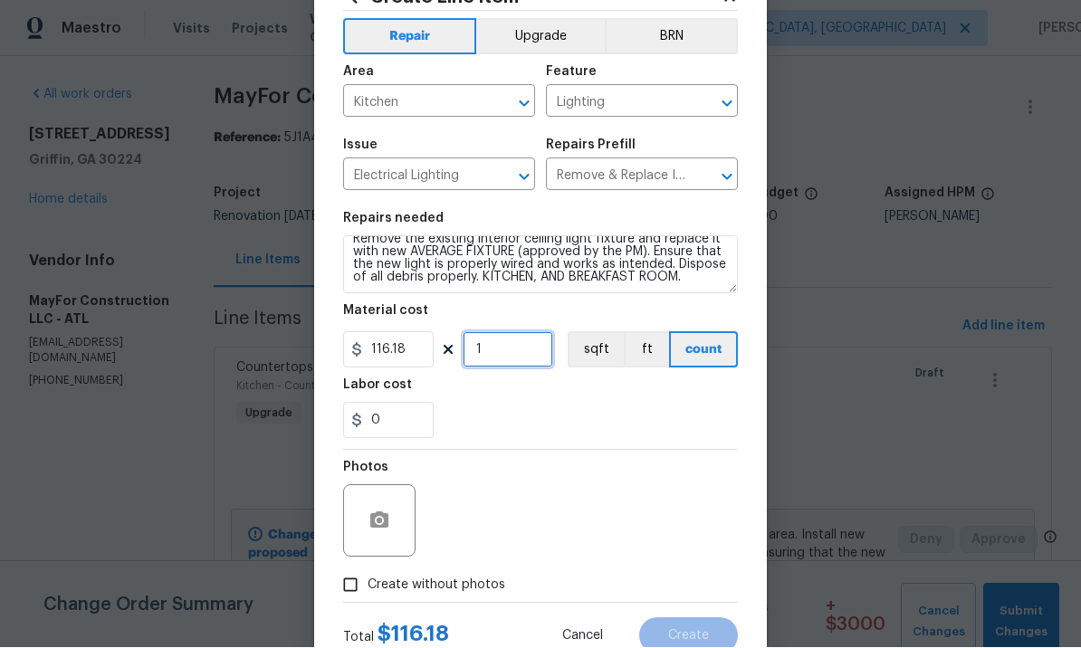
click at [497, 353] on input "1" at bounding box center [508, 350] width 91 height 36
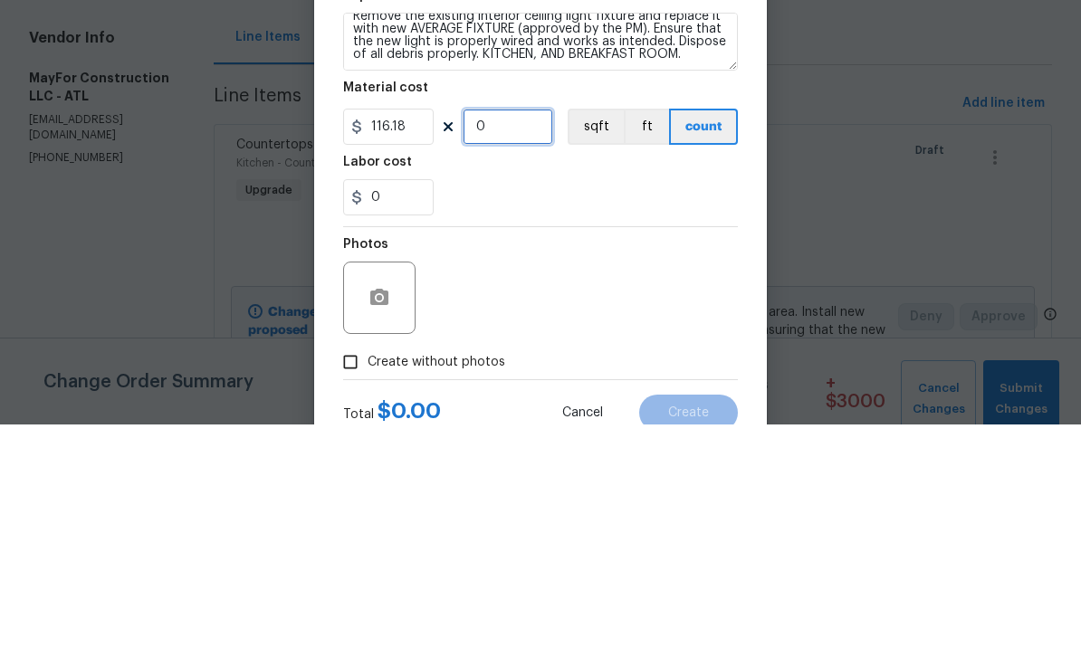
type input "2"
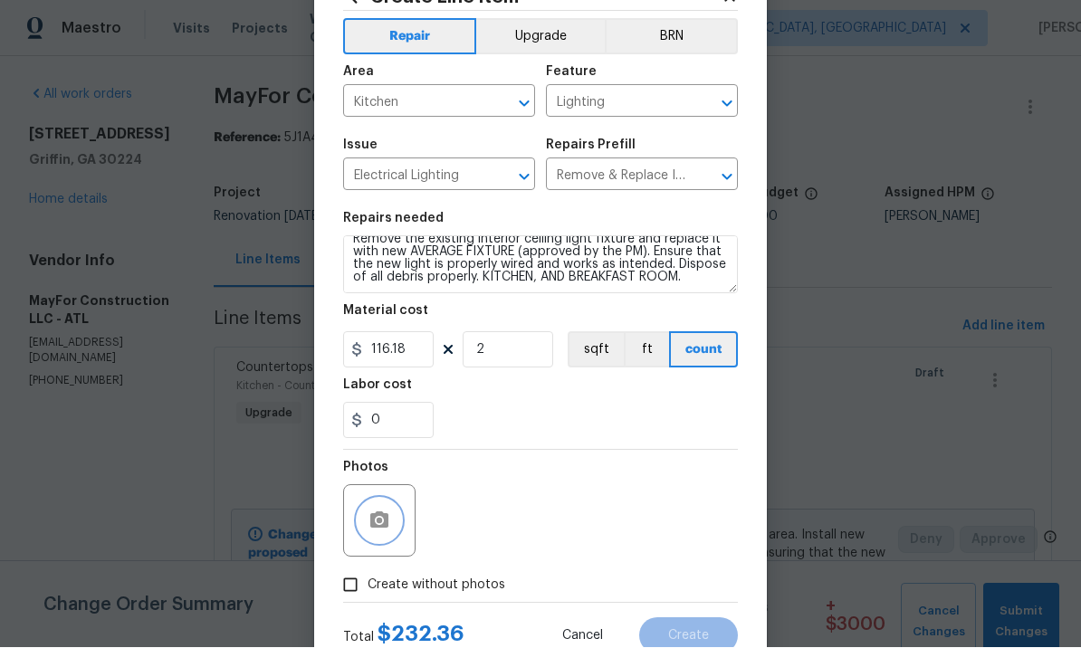
click at [385, 511] on button "button" at bounding box center [379, 521] width 43 height 43
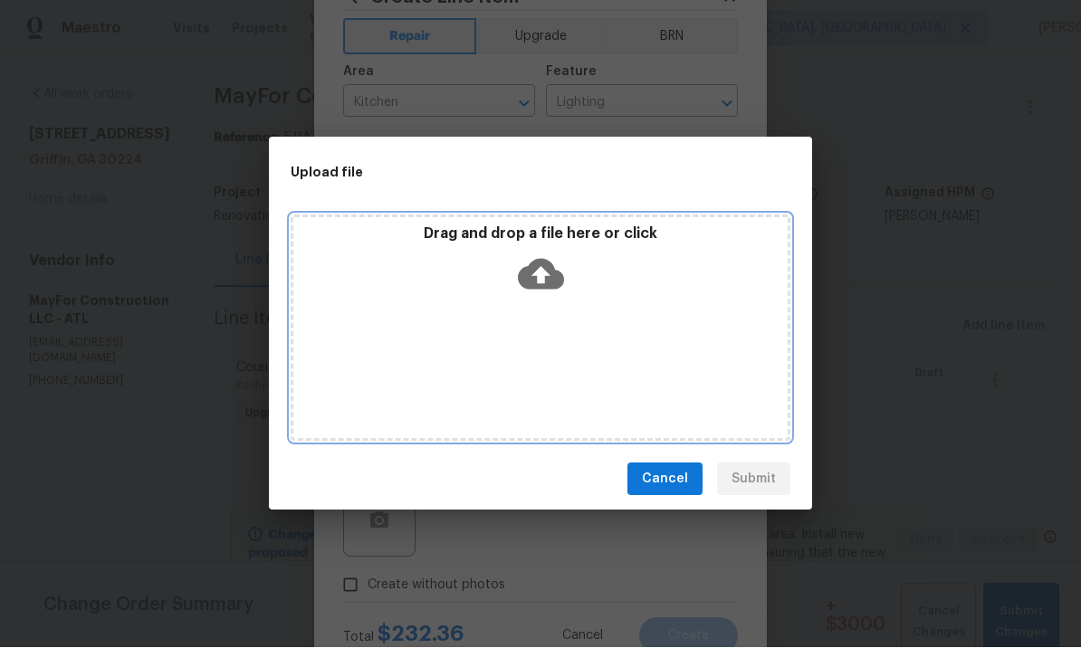
click at [548, 267] on icon at bounding box center [541, 275] width 46 height 31
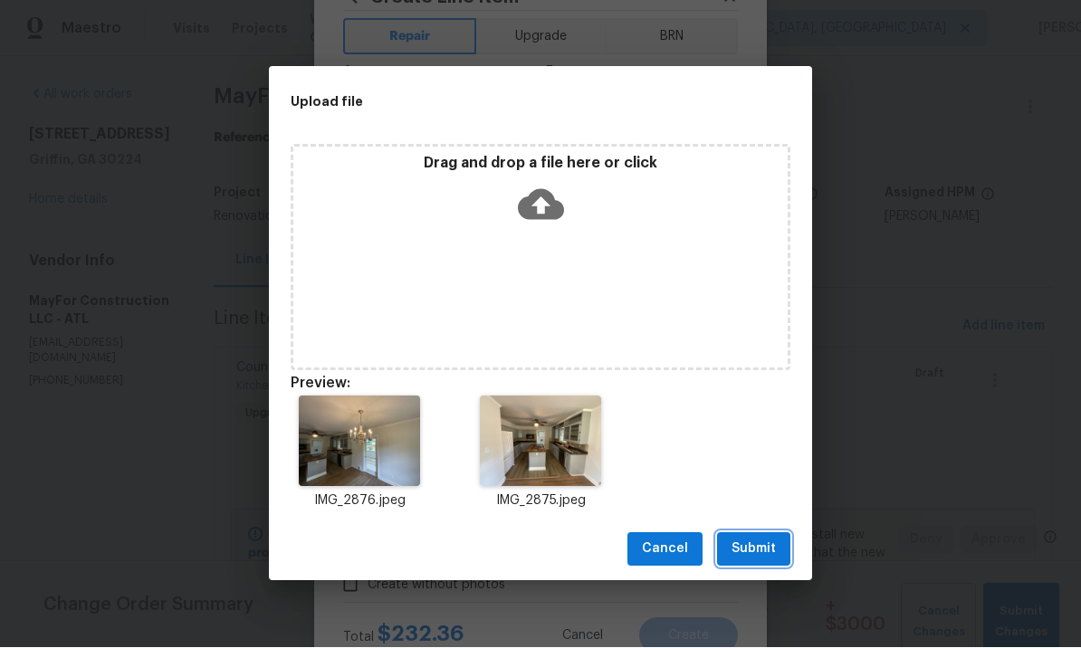
click at [755, 550] on span "Submit" at bounding box center [754, 550] width 44 height 23
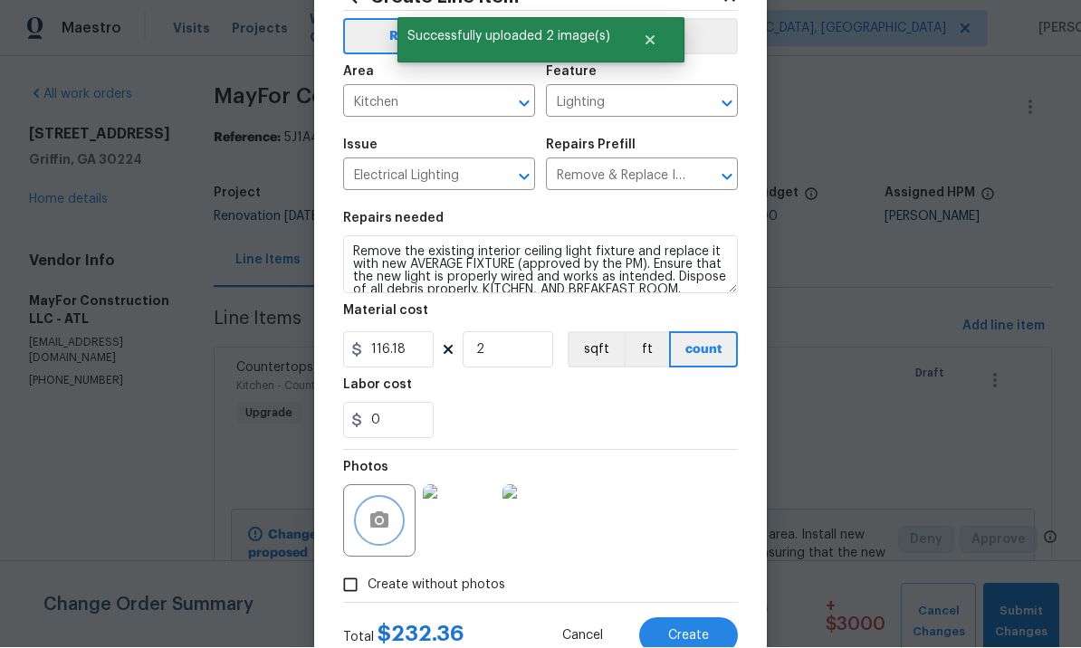
scroll to position [0, 0]
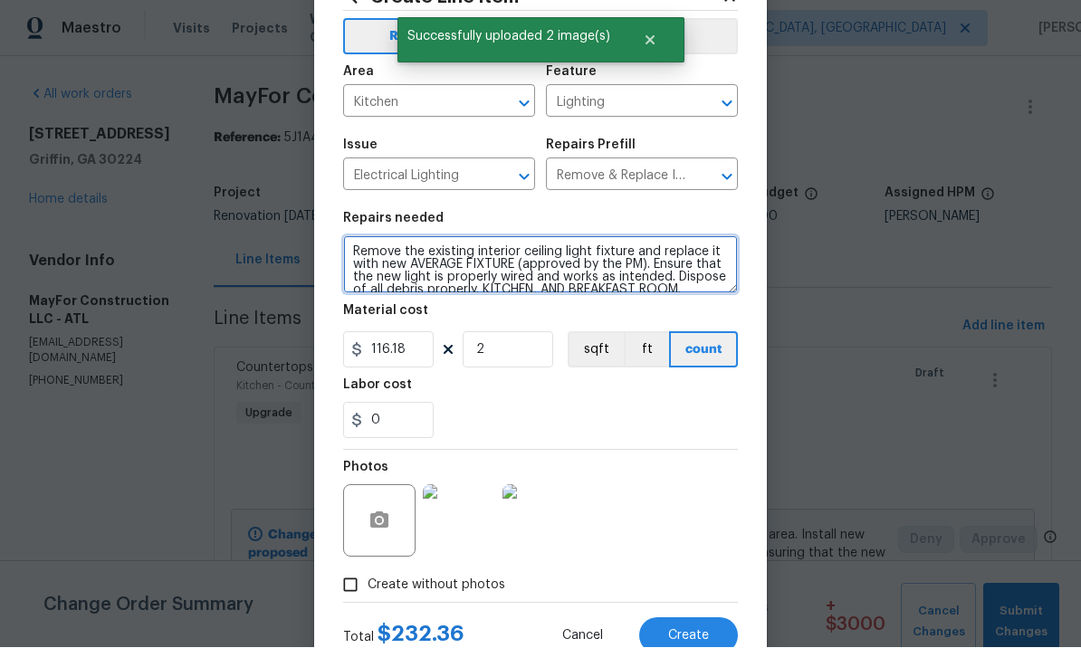
click at [350, 247] on textarea "Remove the existing interior ceiling light fixture and replace it with new AVER…" at bounding box center [540, 265] width 395 height 58
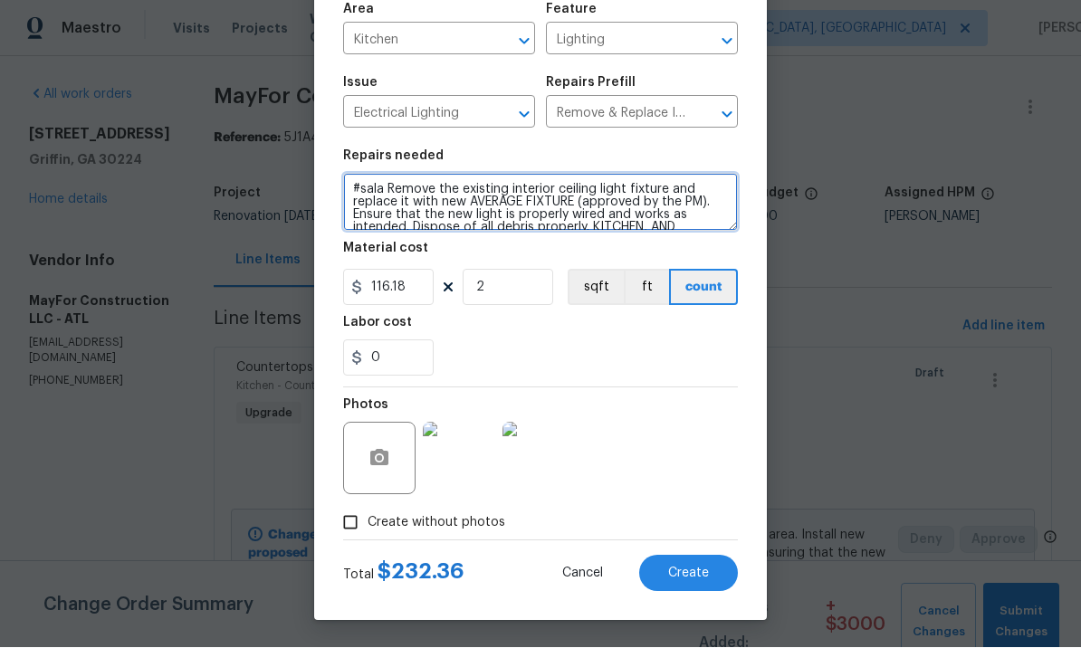
type textarea "#sala Remove the existing interior ceiling light fixture and replace it with ne…"
click at [687, 576] on span "Create" at bounding box center [688, 575] width 41 height 14
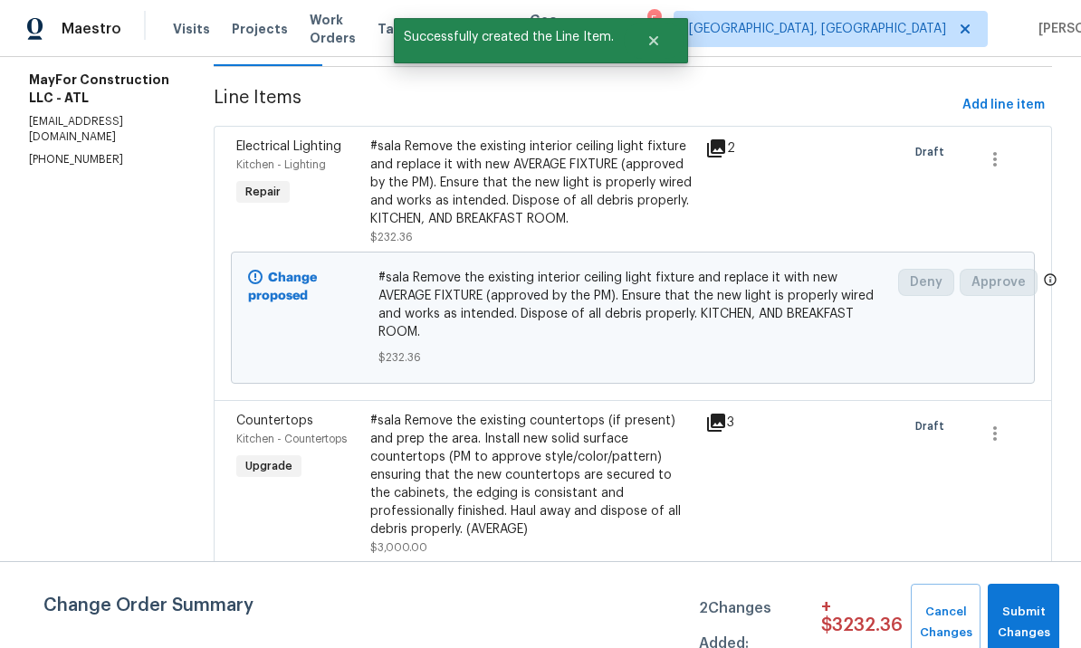
scroll to position [219, 0]
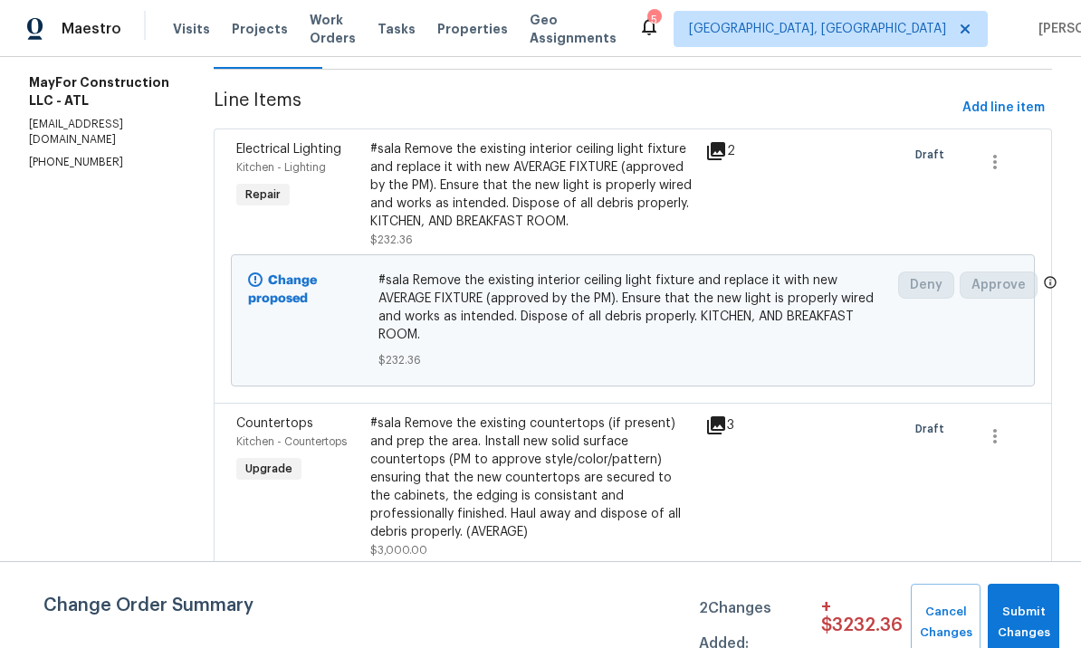
click at [537, 202] on div "#sala Remove the existing interior ceiling light fixture and replace it with ne…" at bounding box center [532, 185] width 324 height 91
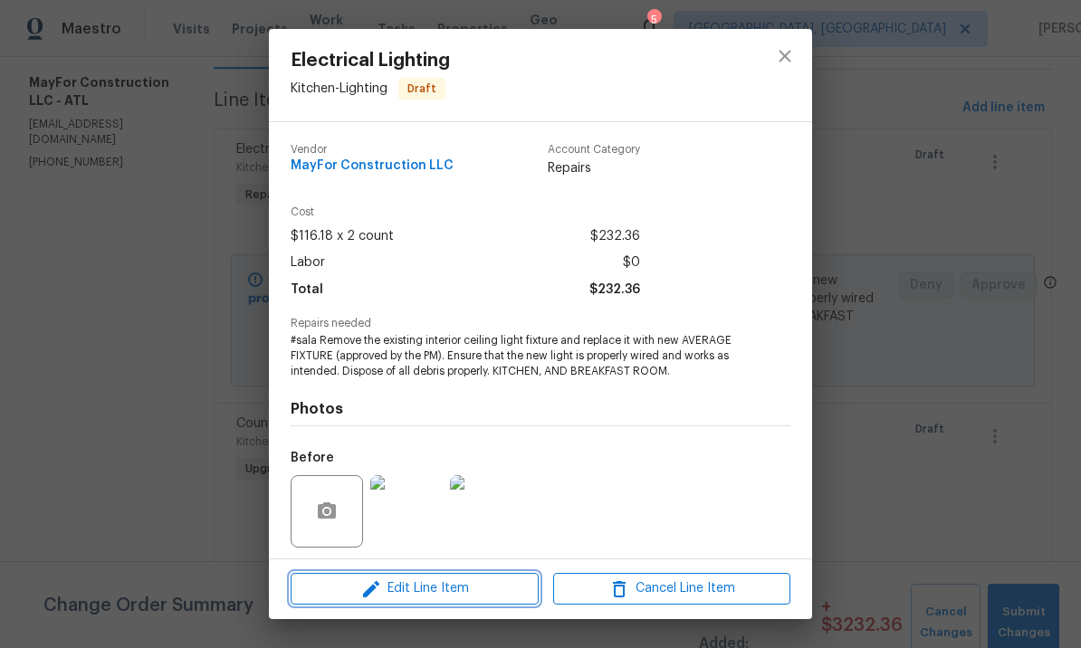
click at [470, 594] on span "Edit Line Item" at bounding box center [414, 589] width 237 height 23
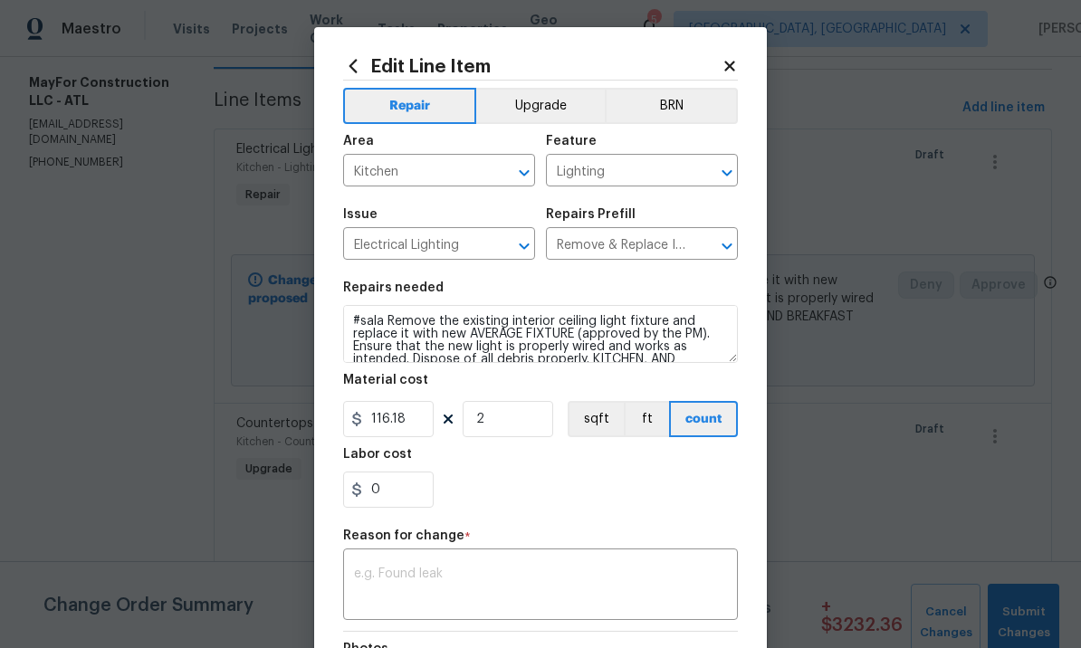
click at [541, 108] on button "Upgrade" at bounding box center [540, 106] width 129 height 36
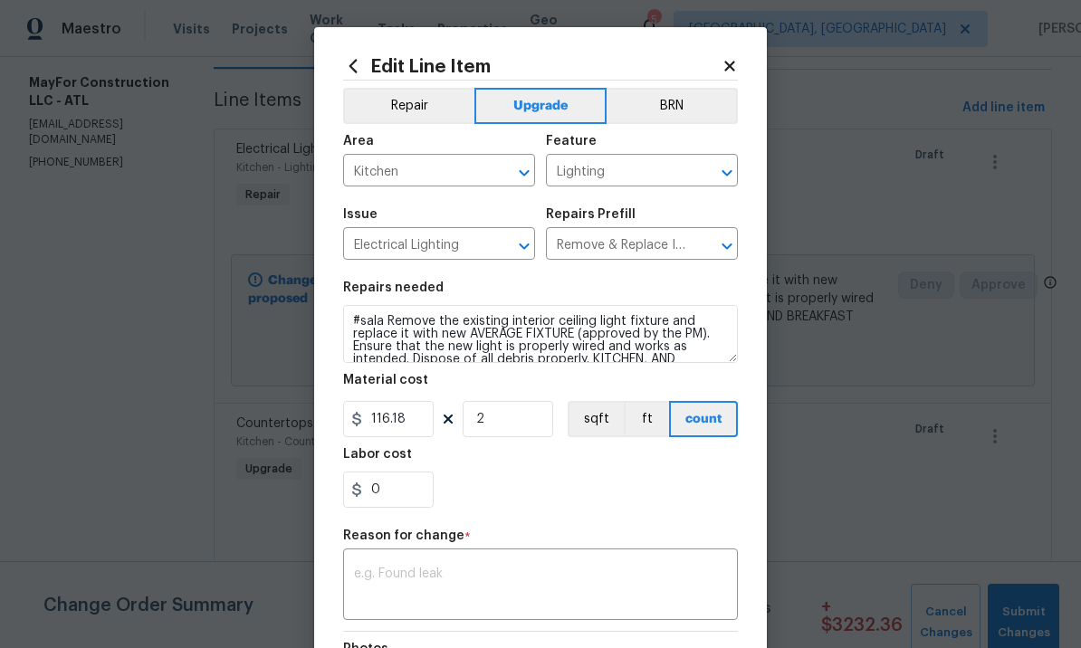
click at [490, 583] on textarea at bounding box center [540, 587] width 373 height 38
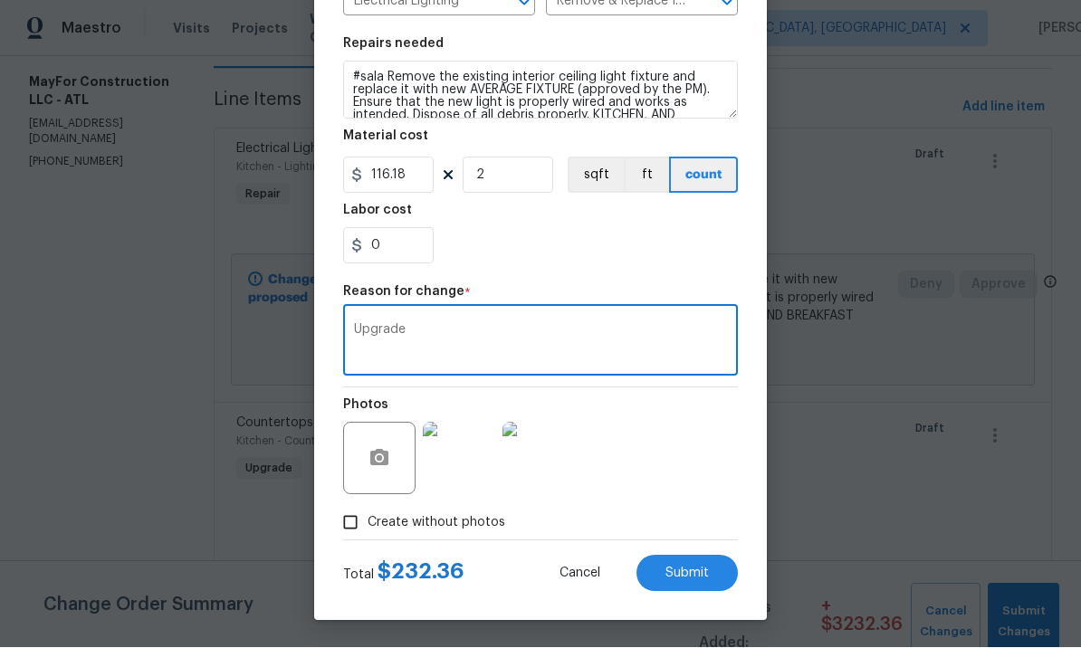
scroll to position [247, 0]
type textarea "Upgrade"
click at [685, 574] on span "Submit" at bounding box center [687, 575] width 43 height 14
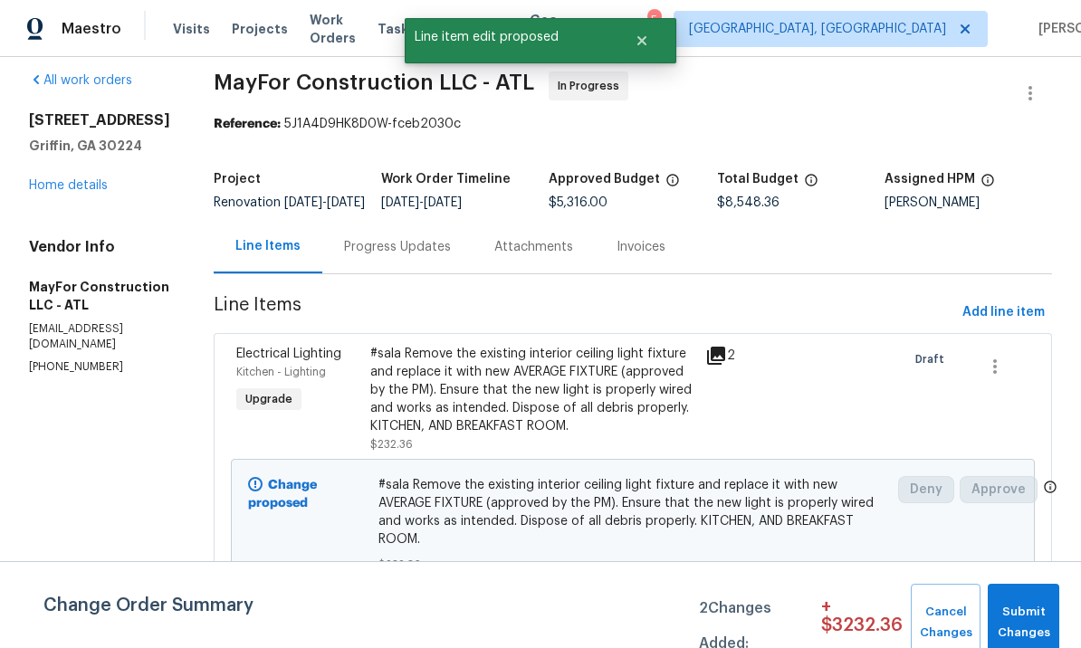
scroll to position [19, 0]
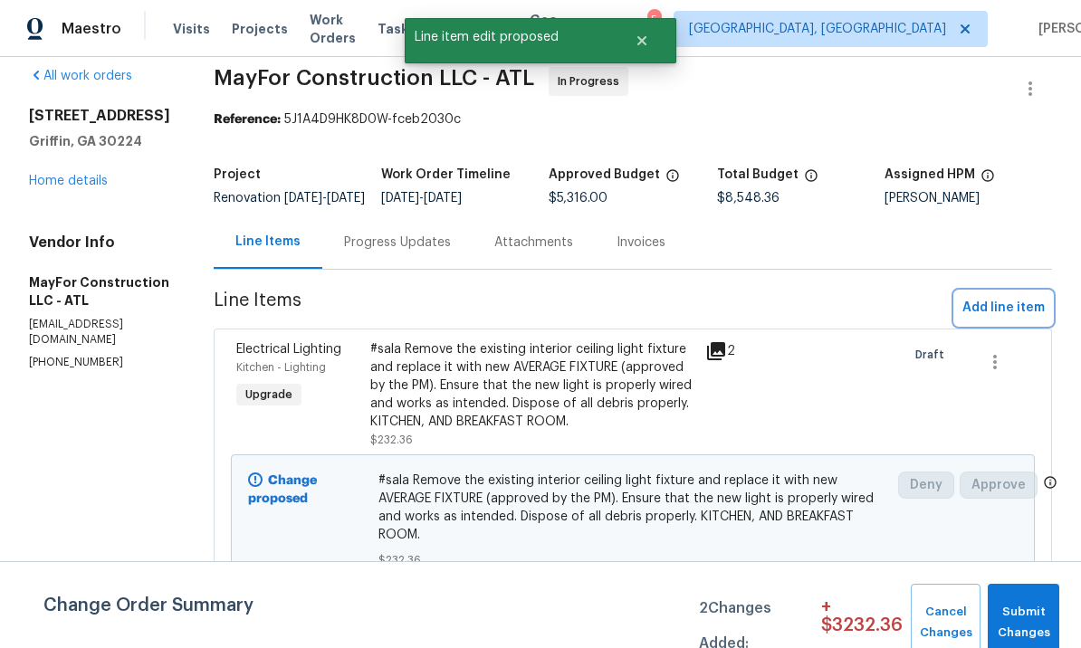
click at [1017, 297] on span "Add line item" at bounding box center [1004, 308] width 82 height 23
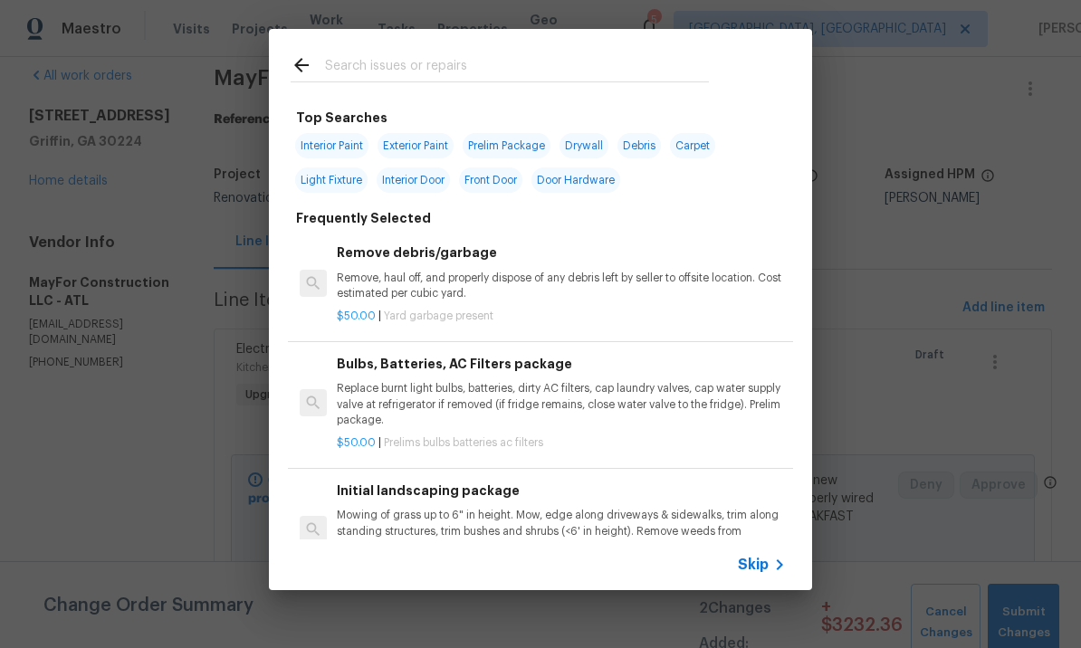
click at [422, 68] on input "text" at bounding box center [517, 67] width 384 height 27
type input "Light"
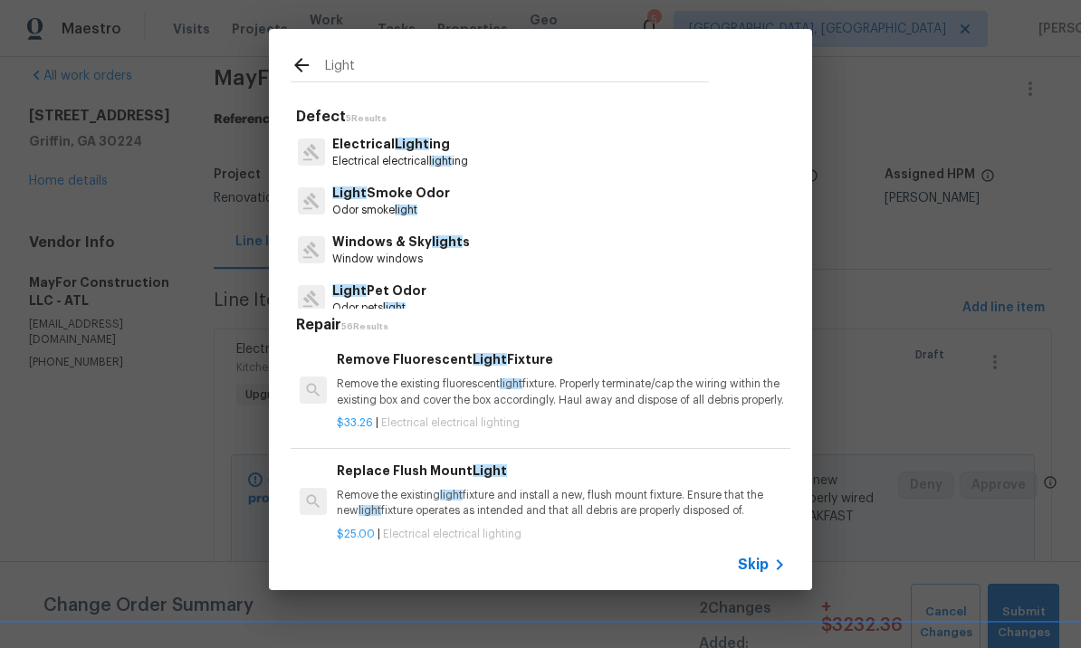
click at [423, 144] on span "Light" at bounding box center [412, 144] width 34 height 13
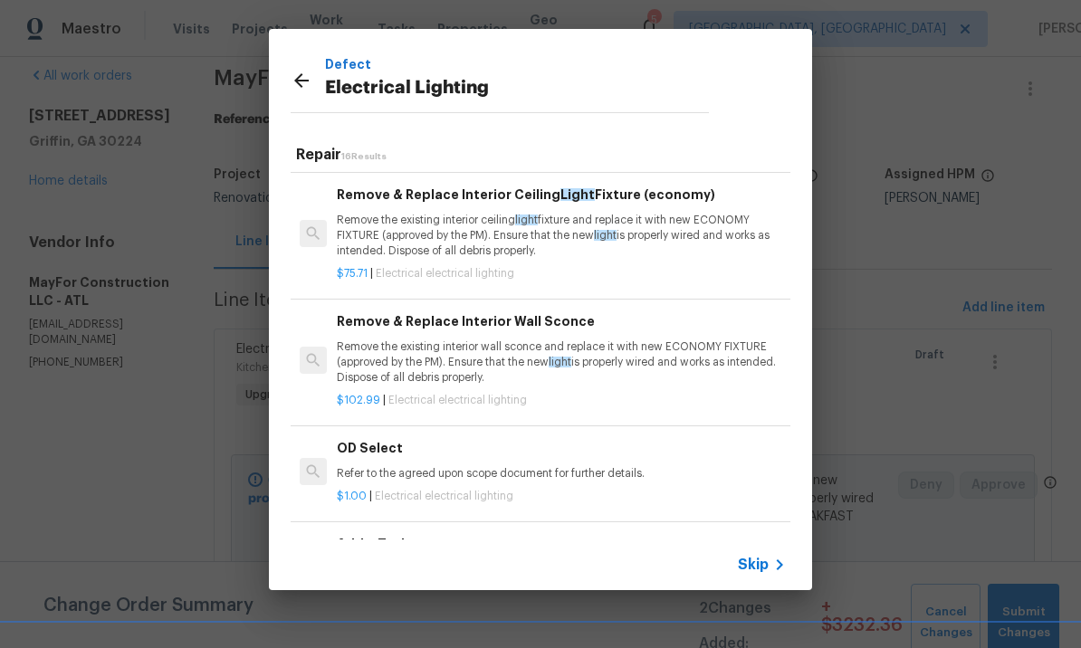
scroll to position [0, 0]
click at [305, 86] on icon at bounding box center [302, 81] width 22 height 22
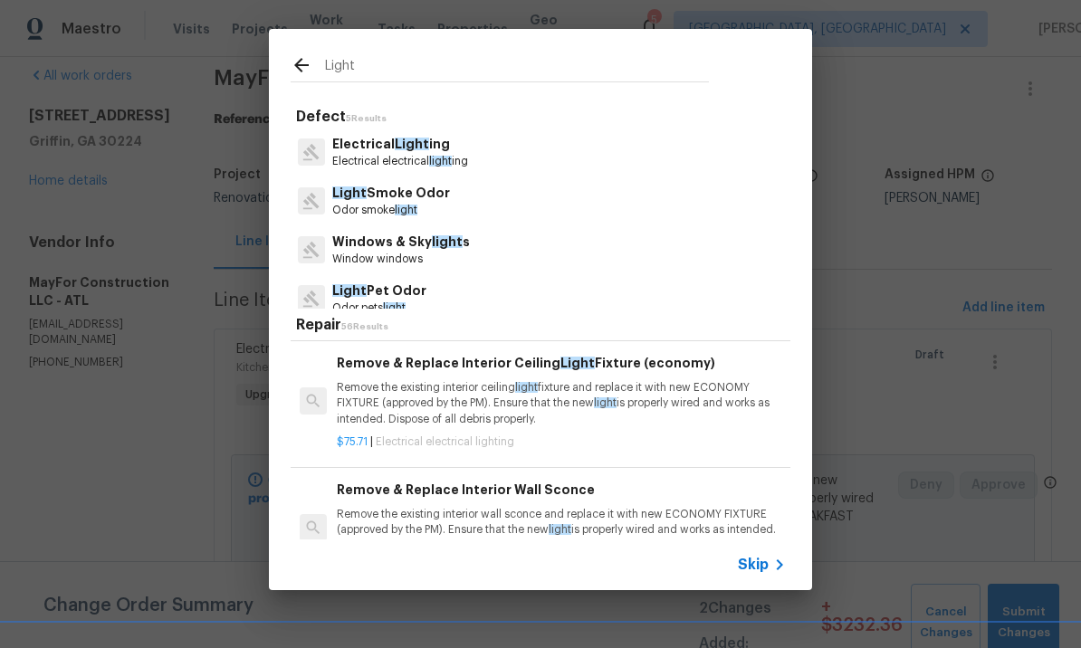
click at [307, 66] on icon at bounding box center [301, 65] width 14 height 14
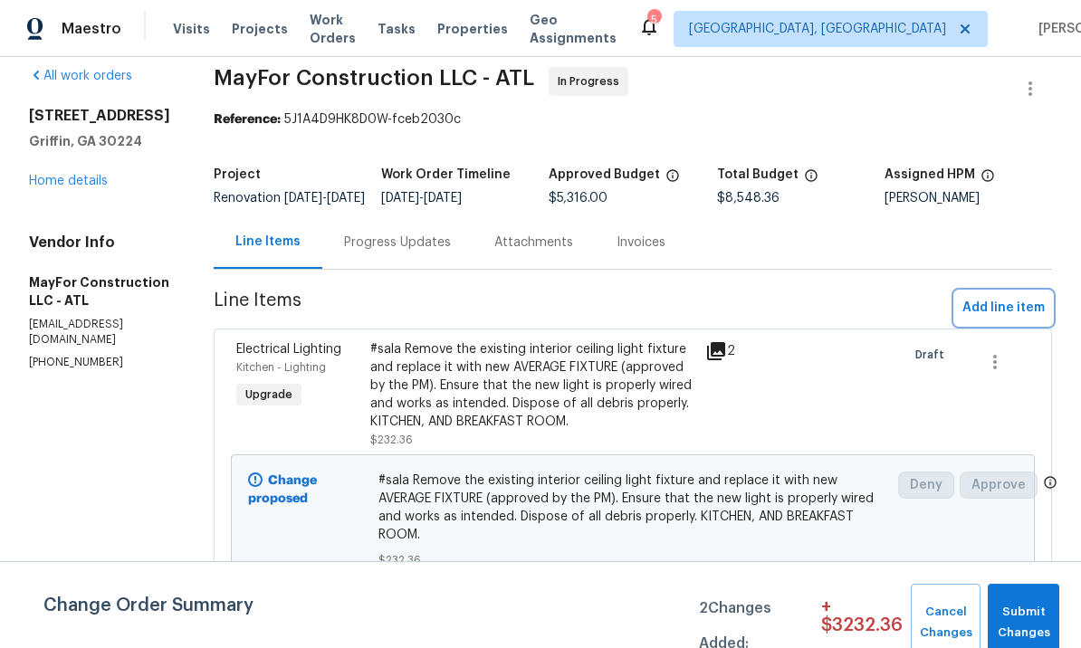
click at [995, 297] on span "Add line item" at bounding box center [1004, 308] width 82 height 23
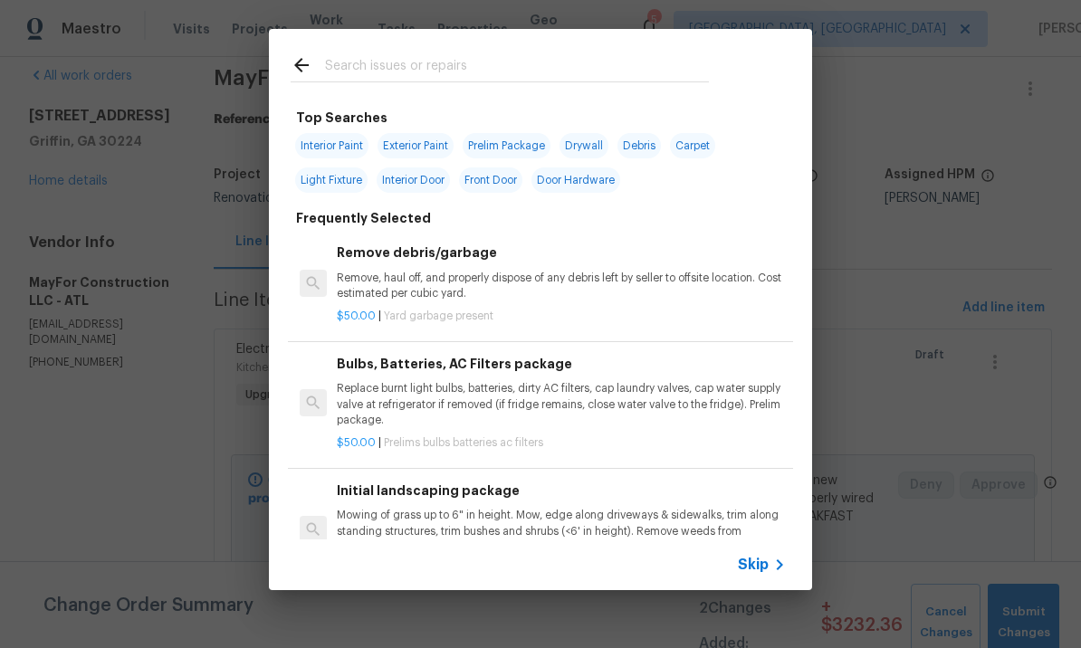
click at [448, 63] on input "text" at bounding box center [517, 67] width 384 height 27
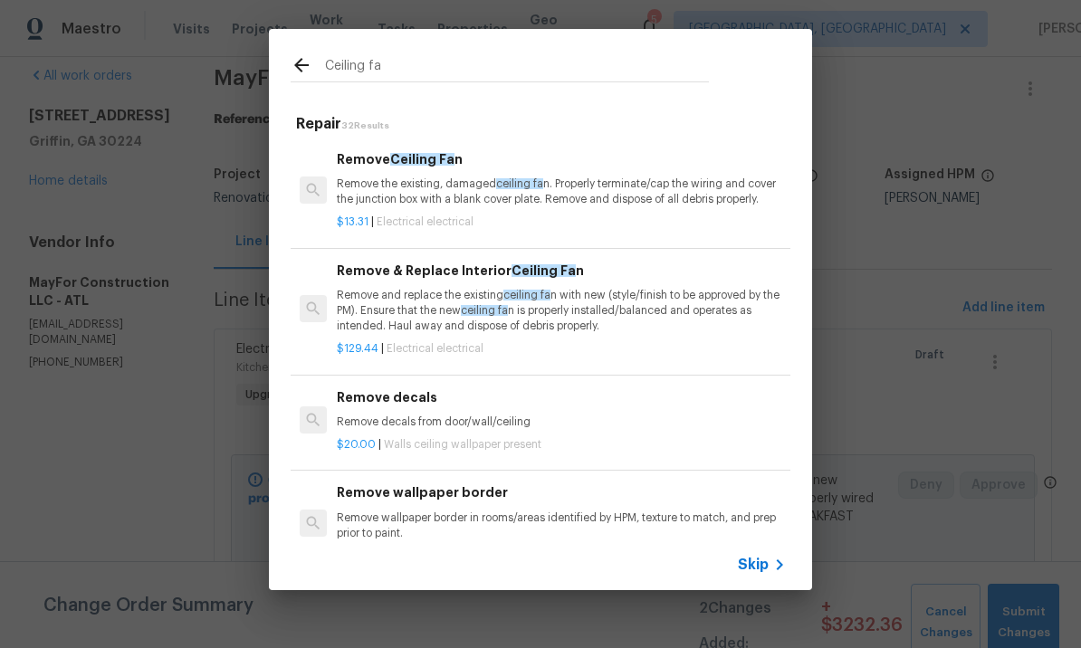
type input "Ceiling fan"
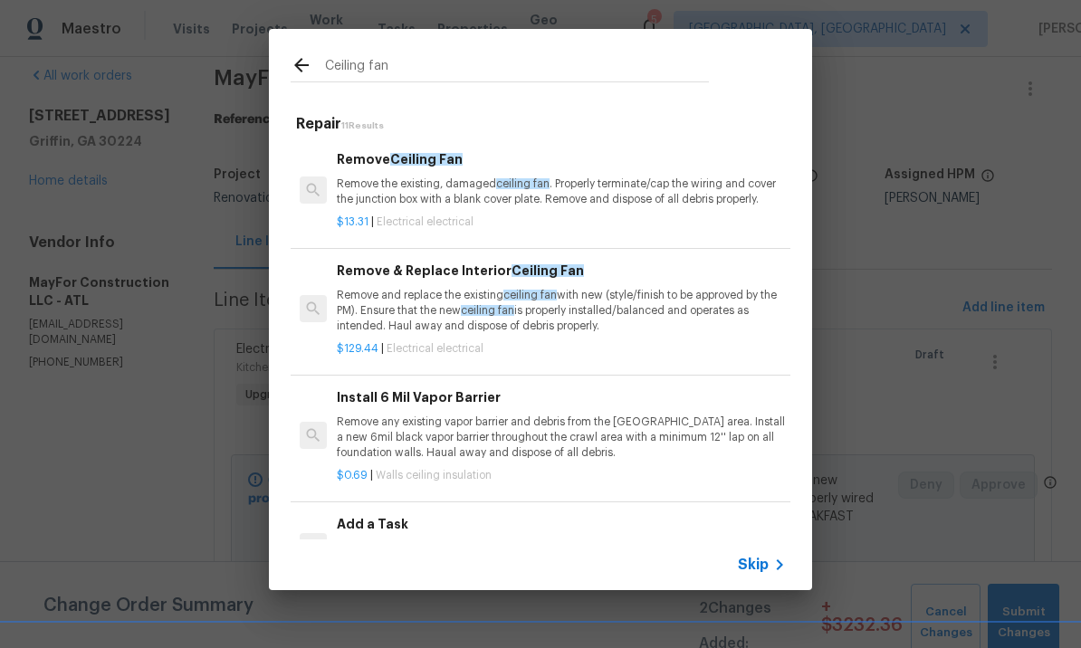
click at [461, 306] on p "Remove and replace the existing ceiling fan with new (style/finish to be approv…" at bounding box center [561, 311] width 449 height 46
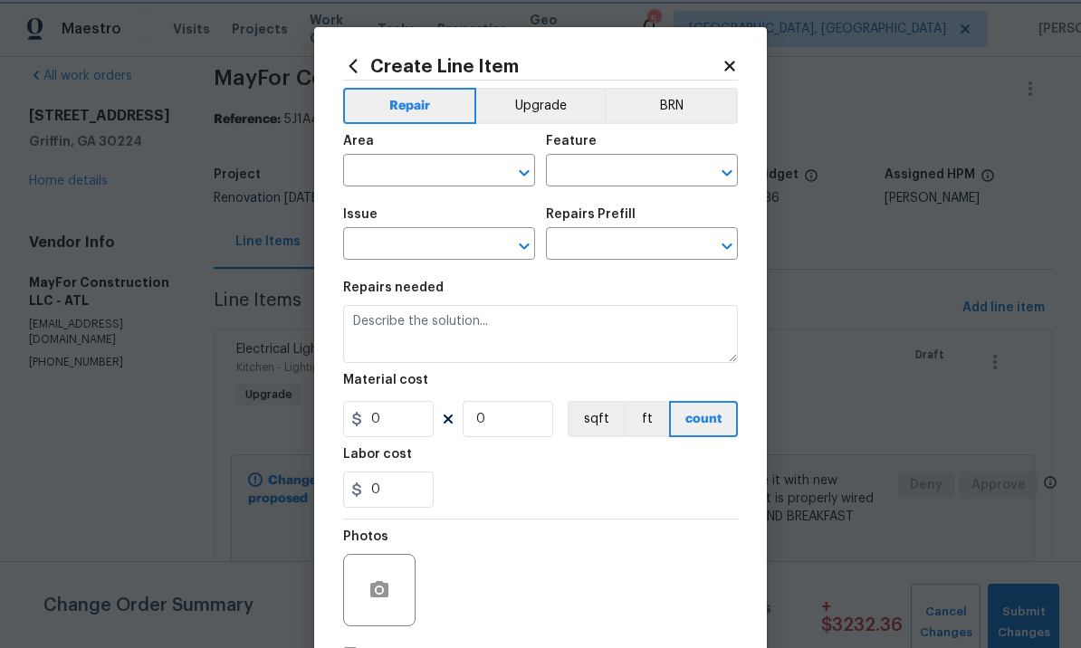
type input "Electrical"
type input "Remove & Replace Interior Ceiling Fan $129.44"
type textarea "Remove and replace the existing ceiling fan with new (style/finish to be approv…"
type input "129.44"
type input "1"
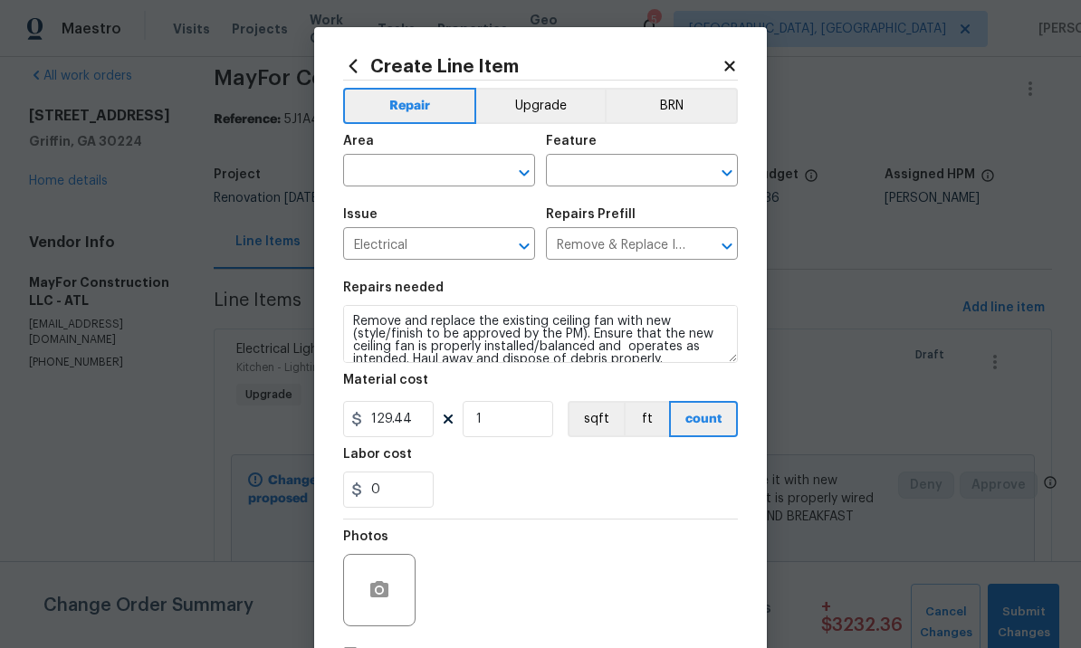
click at [422, 165] on input "text" at bounding box center [413, 172] width 141 height 28
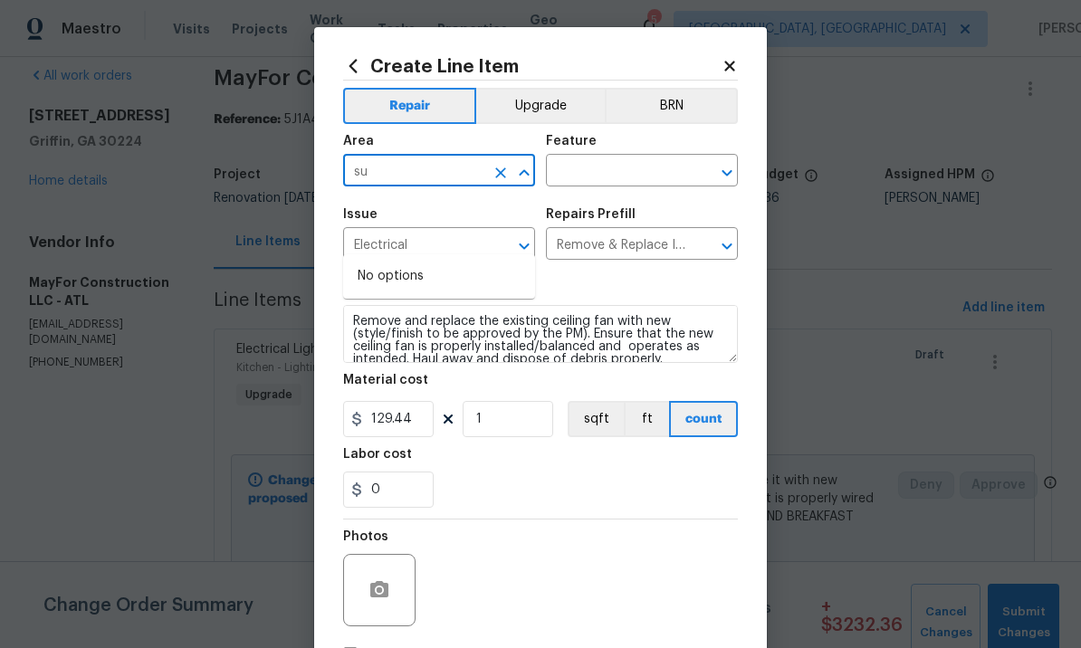
type input "s"
click at [439, 292] on li "Interior Overall" at bounding box center [439, 307] width 192 height 30
type input "Interior Overall"
click at [605, 176] on input "text" at bounding box center [616, 172] width 141 height 28
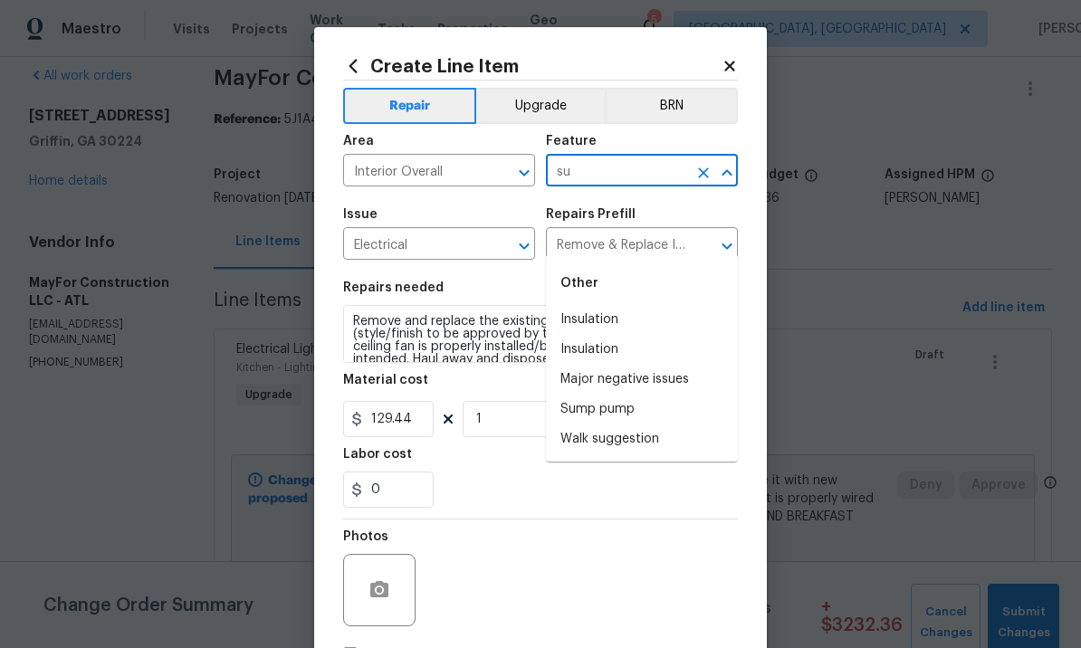
type input "s"
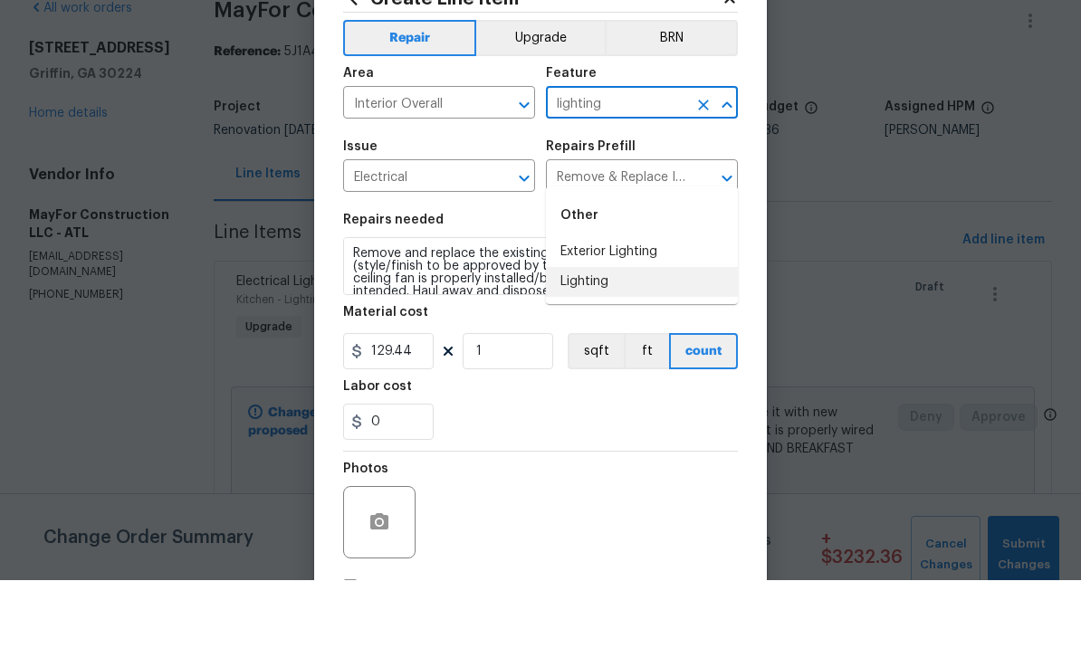
click at [621, 335] on li "Lighting" at bounding box center [642, 350] width 192 height 30
type input "Lighting"
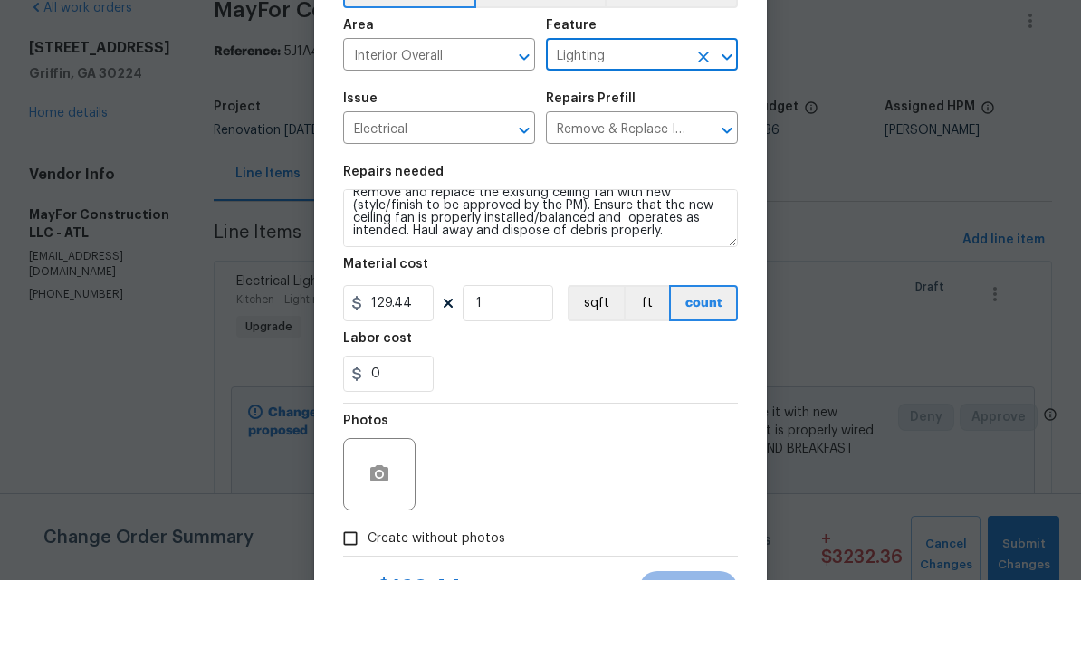
scroll to position [13, 0]
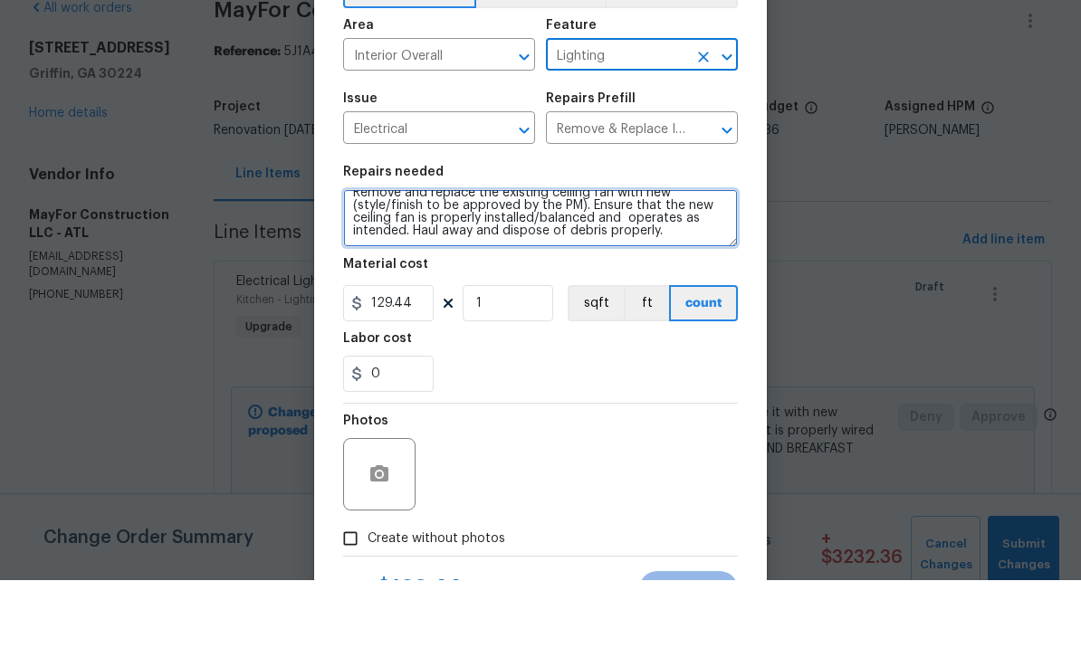
click at [698, 257] on textarea "Remove and replace the existing ceiling fan with new (style/finish to be approv…" at bounding box center [540, 286] width 395 height 58
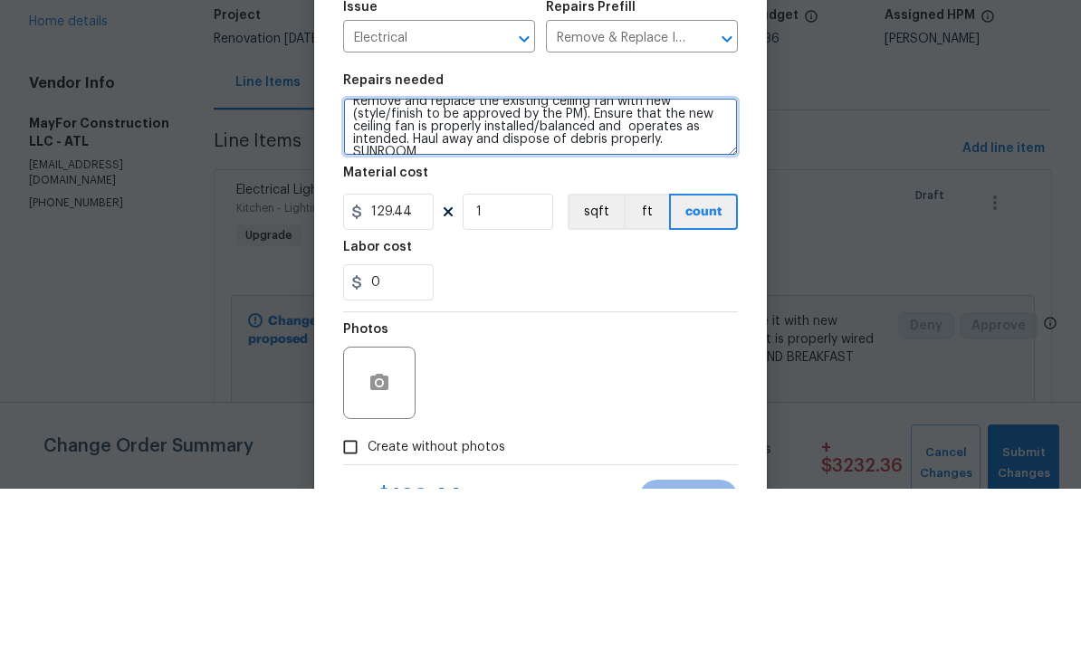
scroll to position [16, 0]
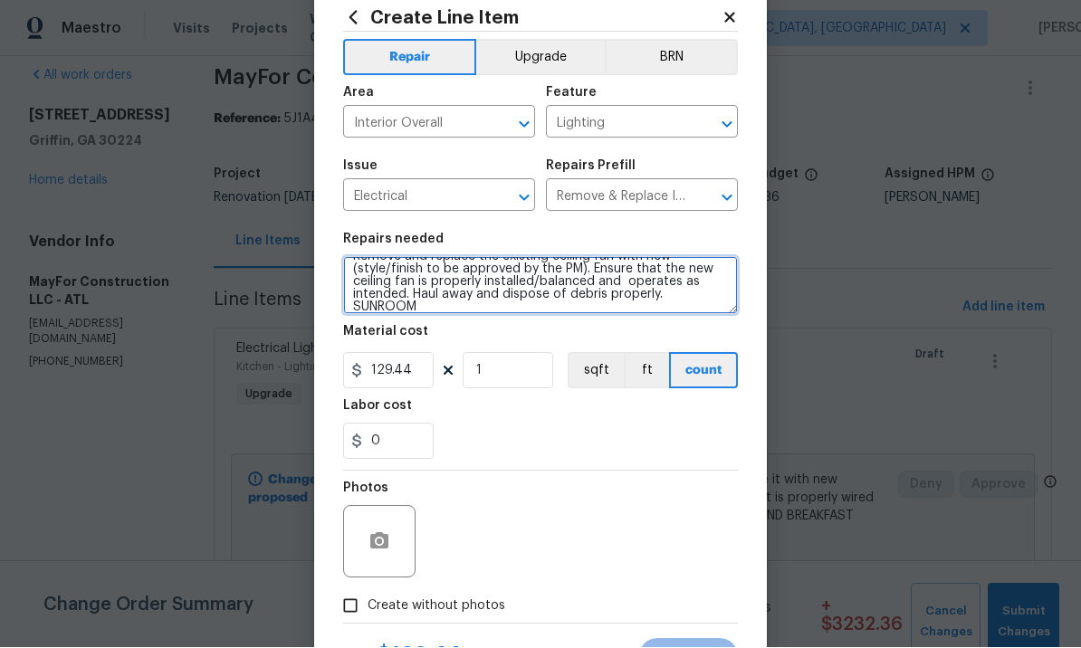
type textarea "Remove and replace the existing ceiling fan with new (style/finish to be approv…"
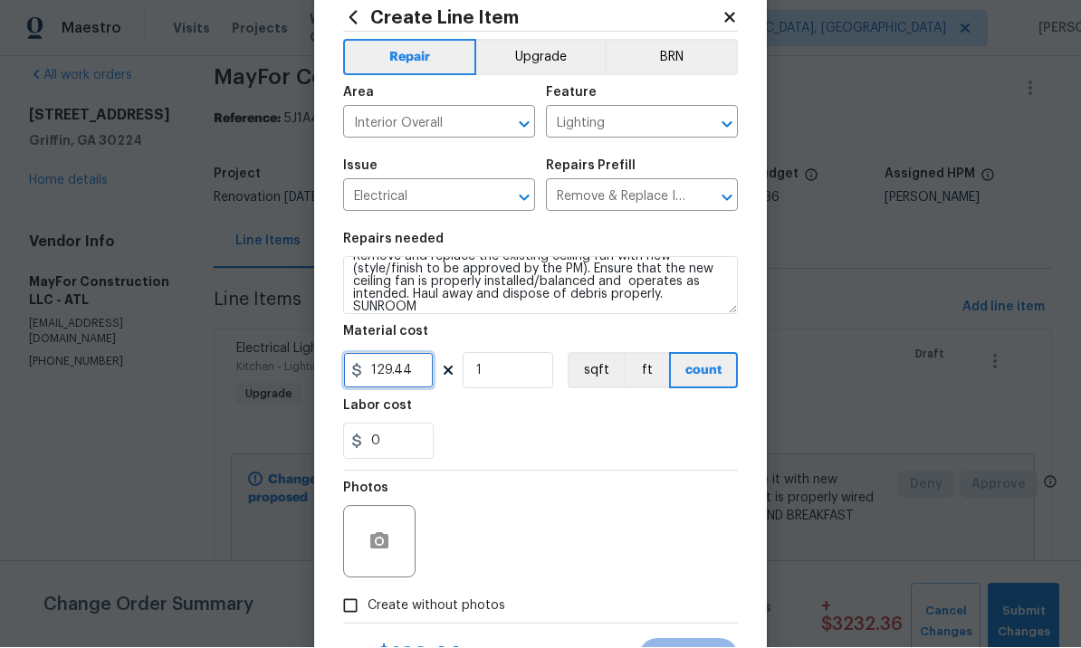
click at [409, 372] on input "129.44" at bounding box center [388, 371] width 91 height 36
type input "165"
click at [390, 536] on button "button" at bounding box center [379, 542] width 43 height 43
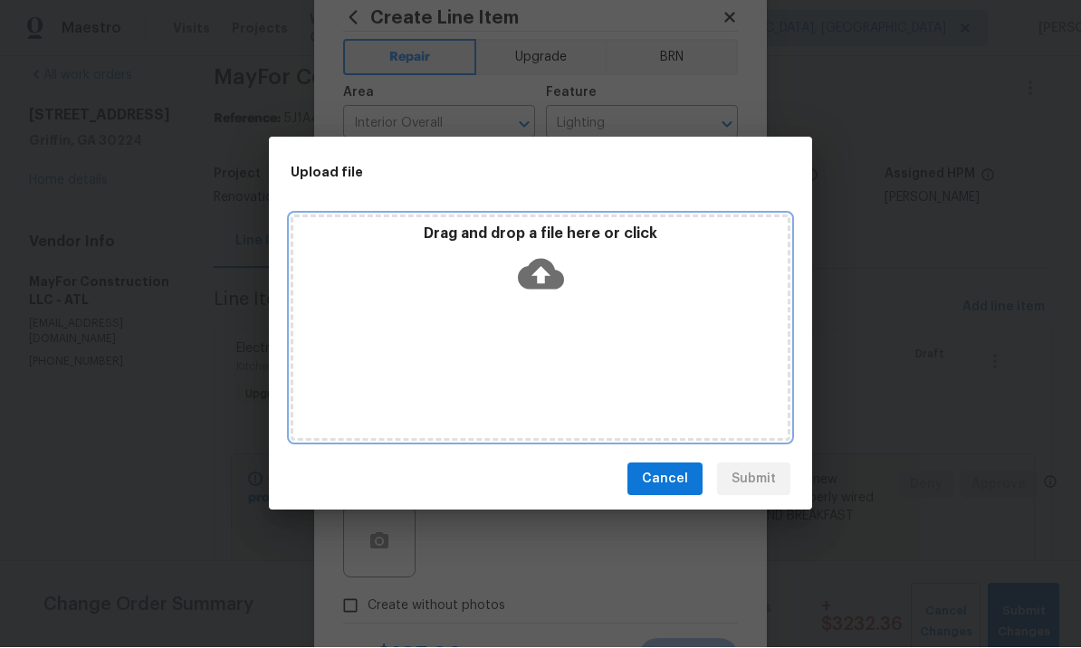
click at [550, 267] on icon at bounding box center [541, 275] width 46 height 31
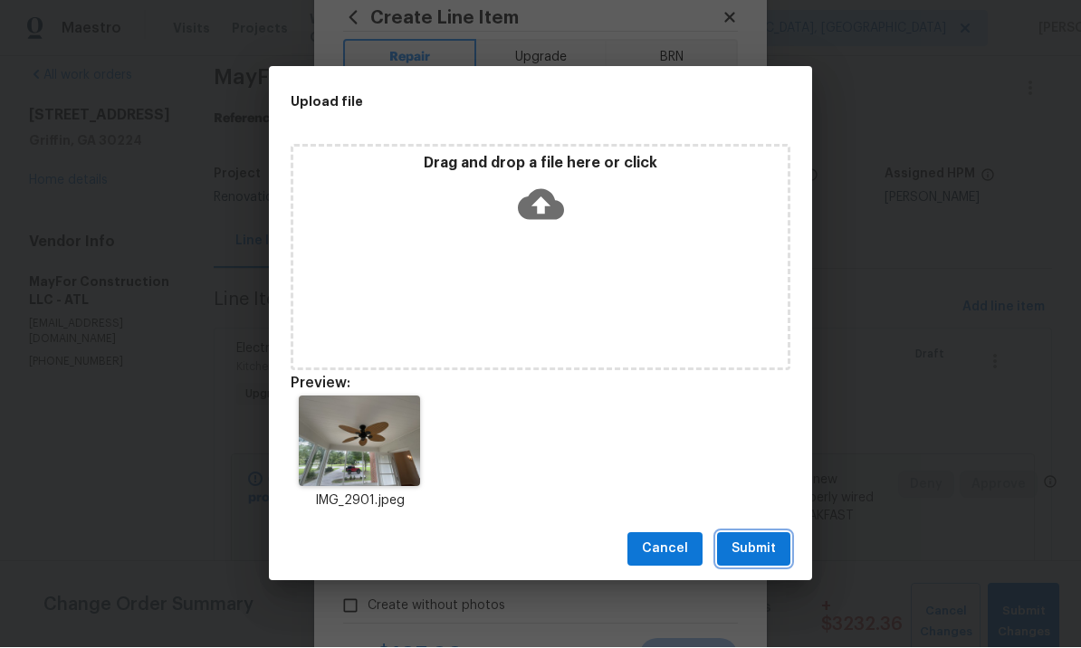
click at [753, 545] on span "Submit" at bounding box center [754, 550] width 44 height 23
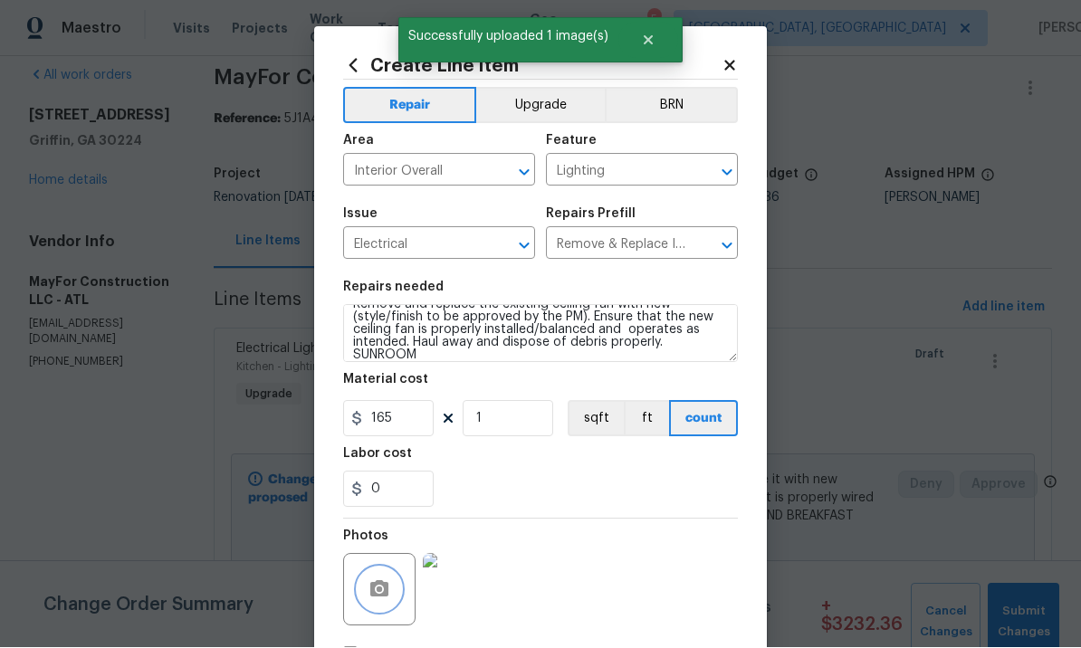
scroll to position [0, 0]
click at [548, 105] on button "Upgrade" at bounding box center [540, 106] width 129 height 36
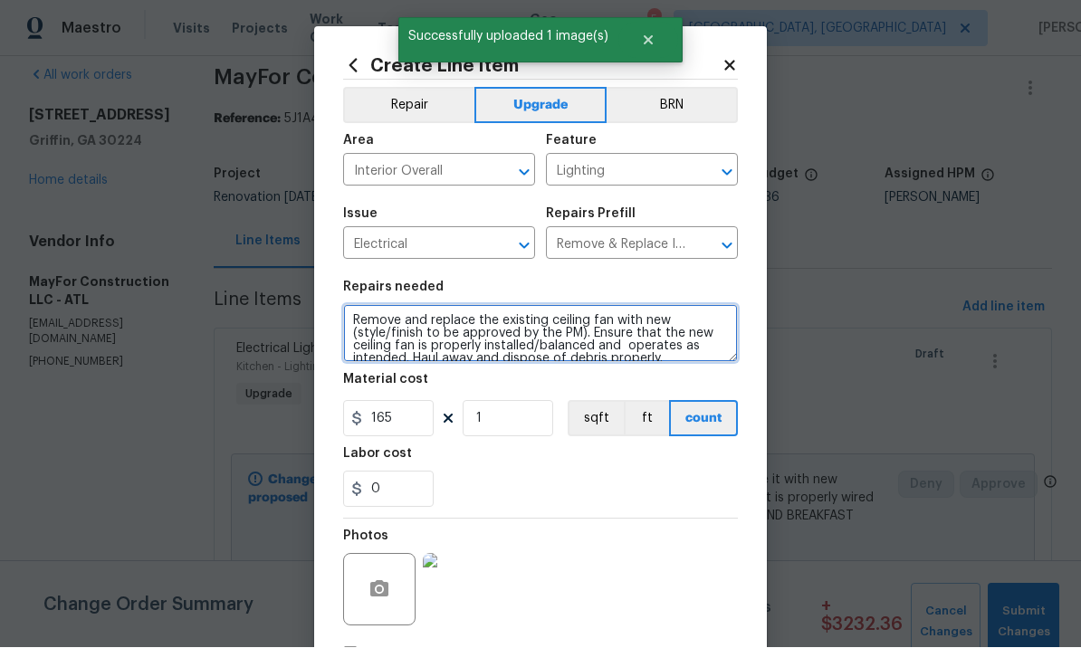
click at [353, 315] on textarea "Remove and replace the existing ceiling fan with new (style/finish to be approv…" at bounding box center [540, 334] width 395 height 58
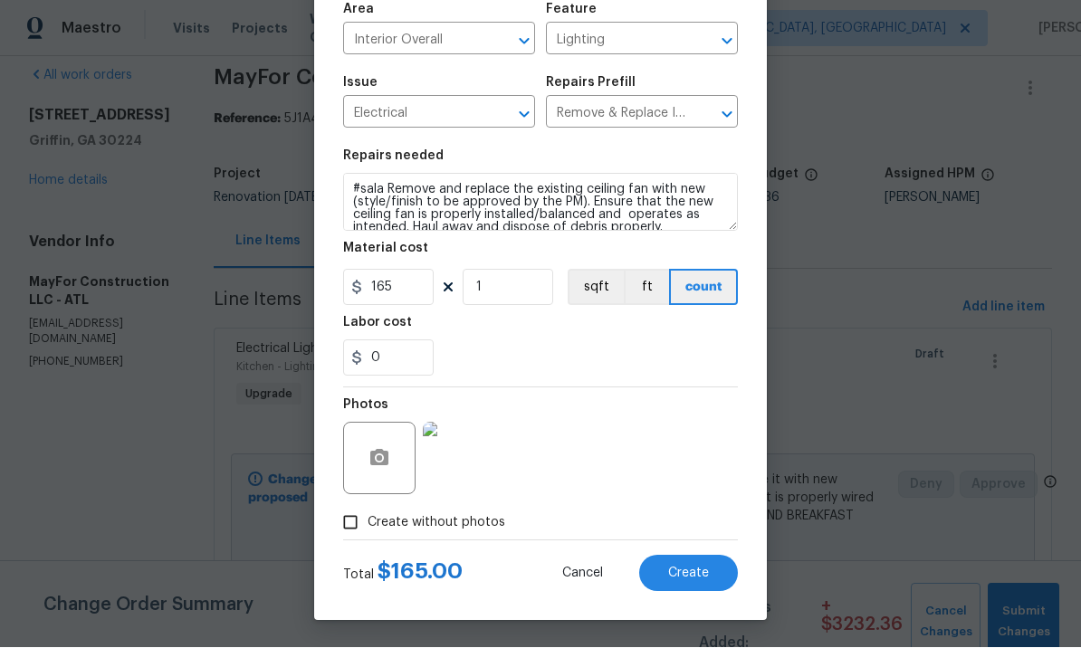
scroll to position [135, 0]
type textarea "#sala Remove and replace the existing ceiling fan with new (style/finish to be …"
click at [686, 571] on span "Create" at bounding box center [688, 575] width 41 height 14
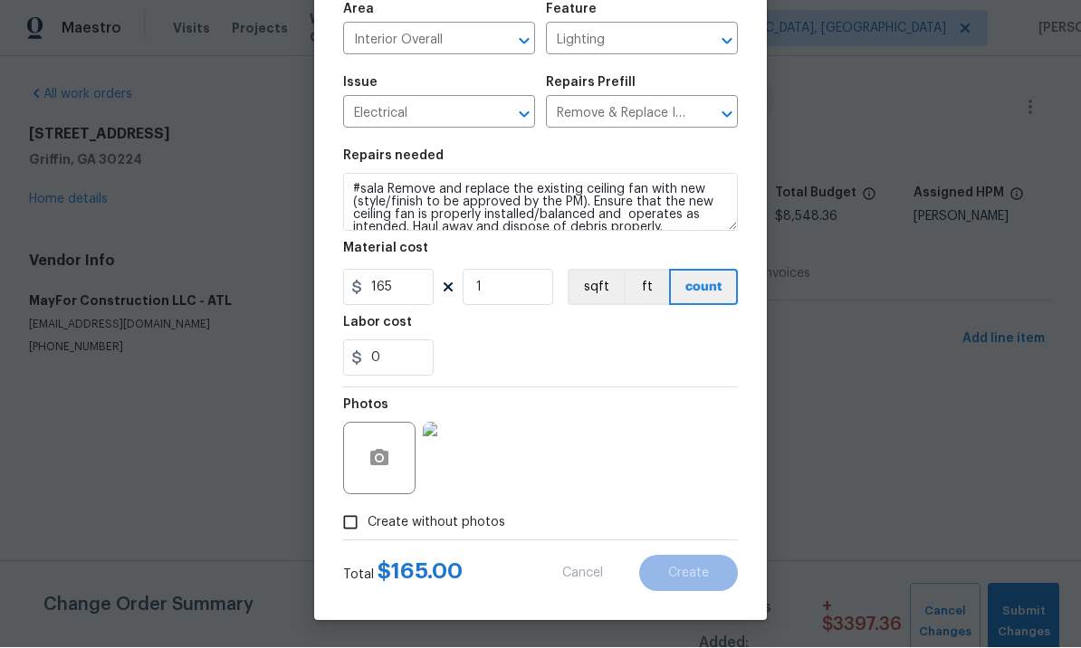
scroll to position [0, 0]
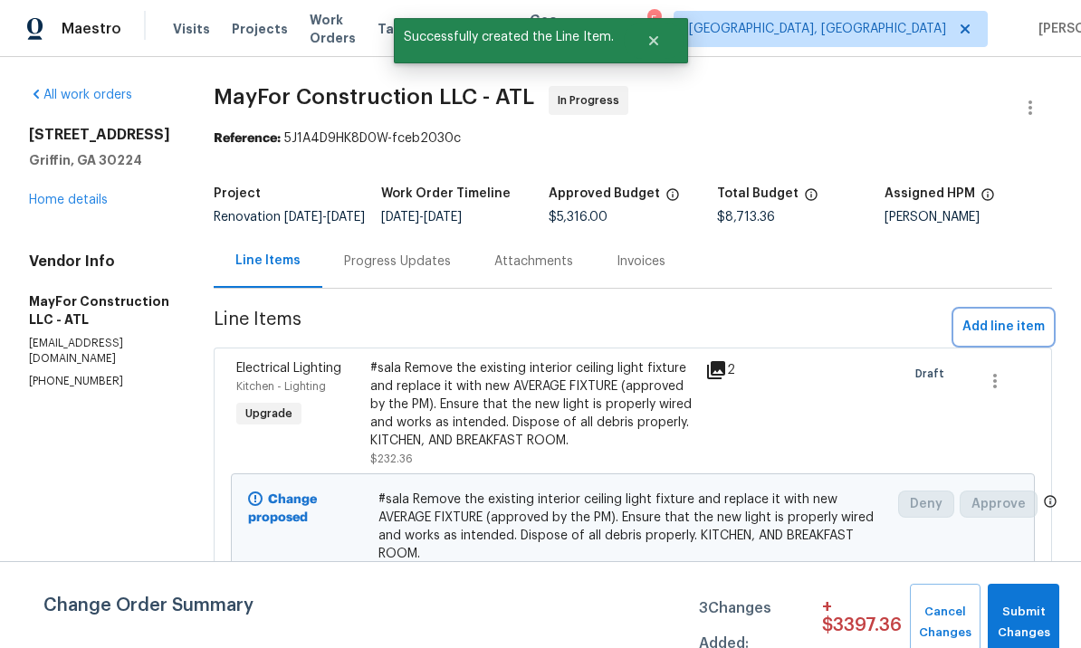
click at [1002, 339] on span "Add line item" at bounding box center [1004, 327] width 82 height 23
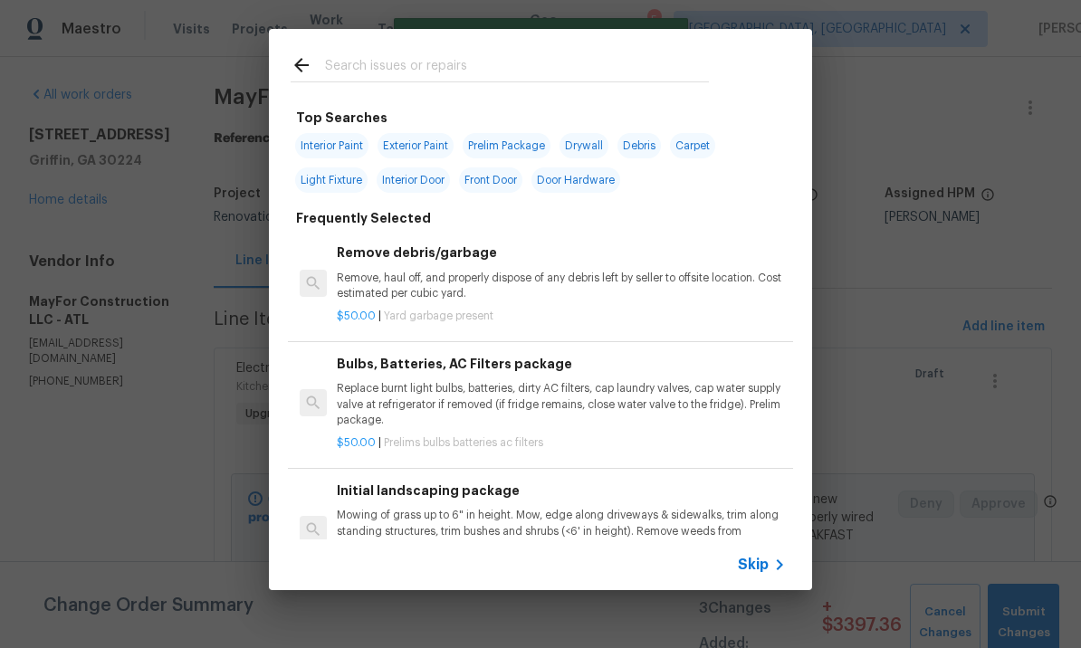
click at [403, 62] on input "text" at bounding box center [517, 67] width 384 height 27
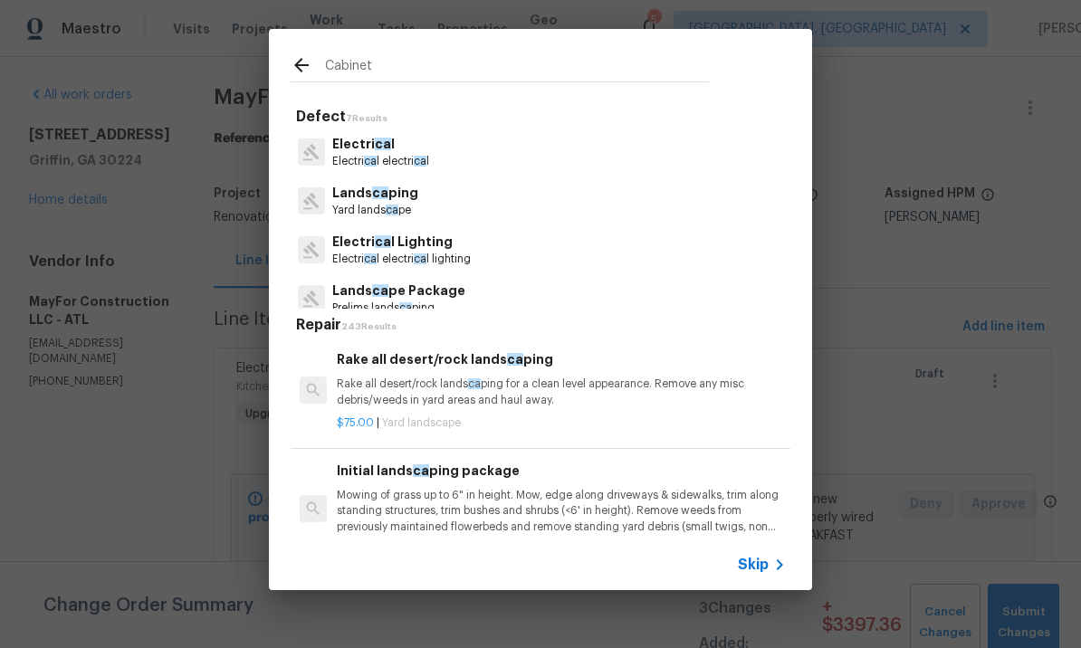
type input "Cabinet"
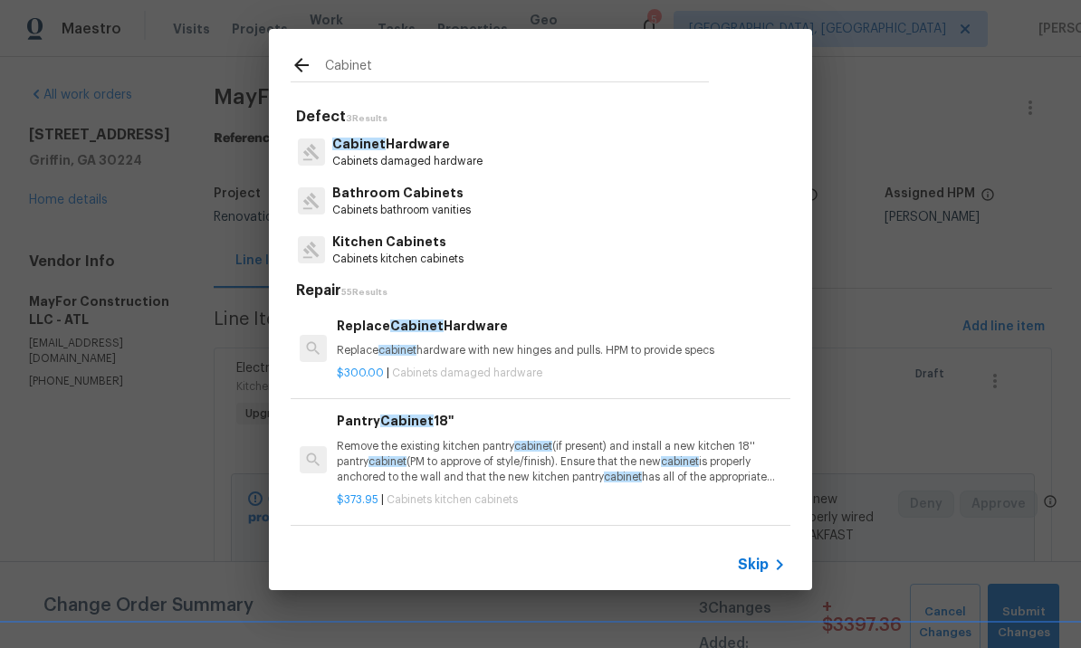
click at [398, 157] on p "Cabinets damaged hardware" at bounding box center [407, 161] width 150 height 15
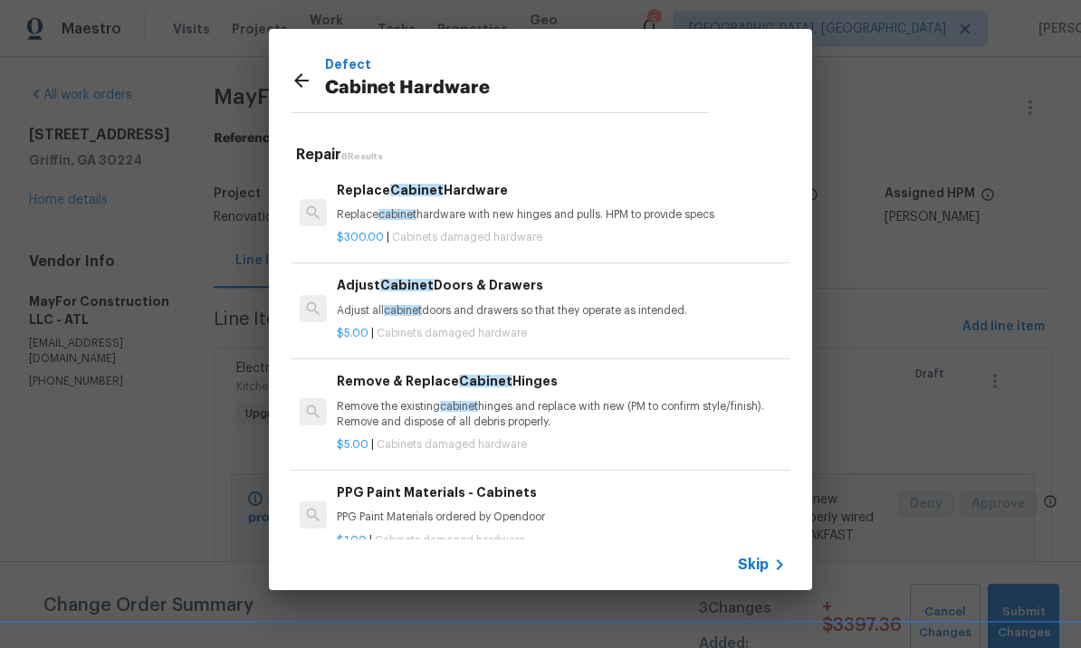
click at [441, 209] on p "Replace cabinet hardware with new hinges and pulls. HPM to provide specs" at bounding box center [561, 214] width 449 height 15
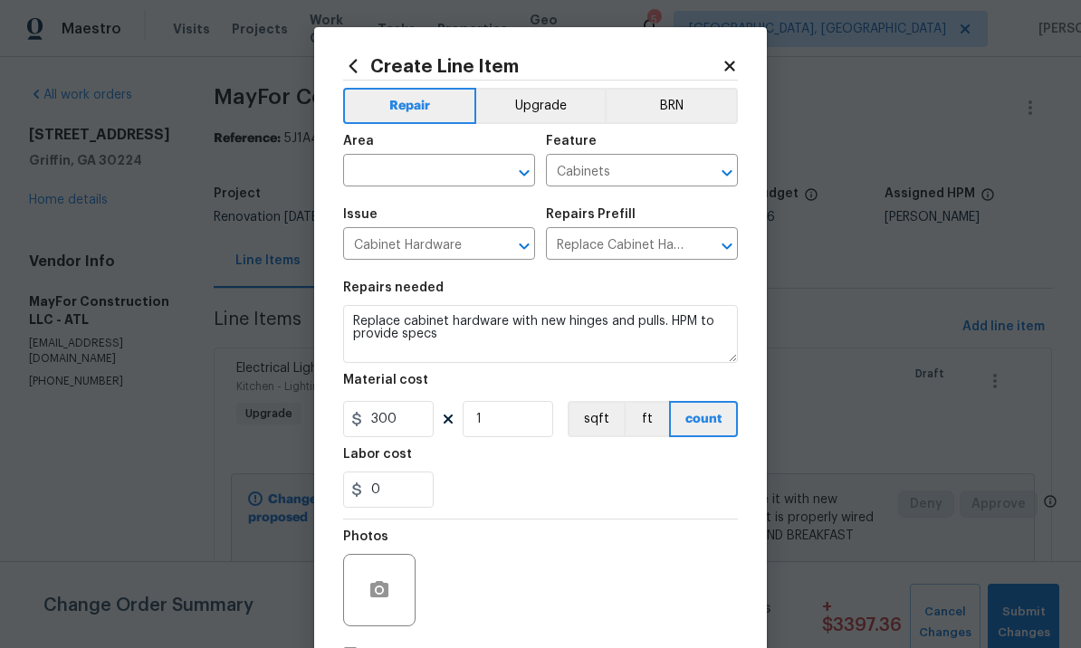
click at [423, 176] on input "text" at bounding box center [413, 172] width 141 height 28
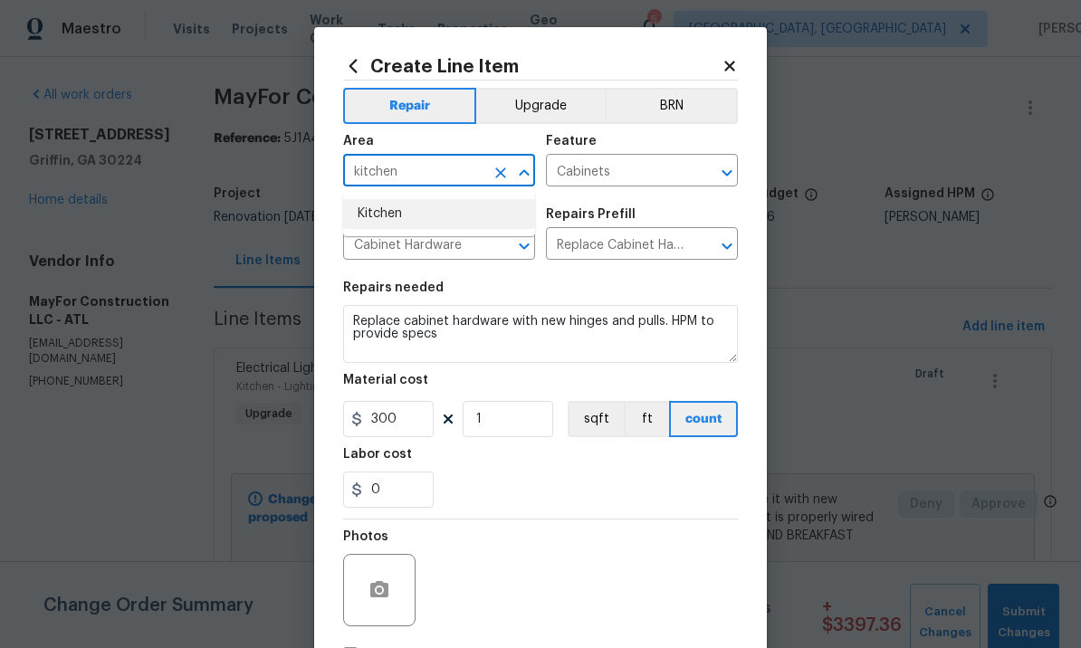
click at [413, 210] on li "Kitchen" at bounding box center [439, 214] width 192 height 30
type input "Kitchen"
click at [388, 582] on button "button" at bounding box center [379, 590] width 43 height 43
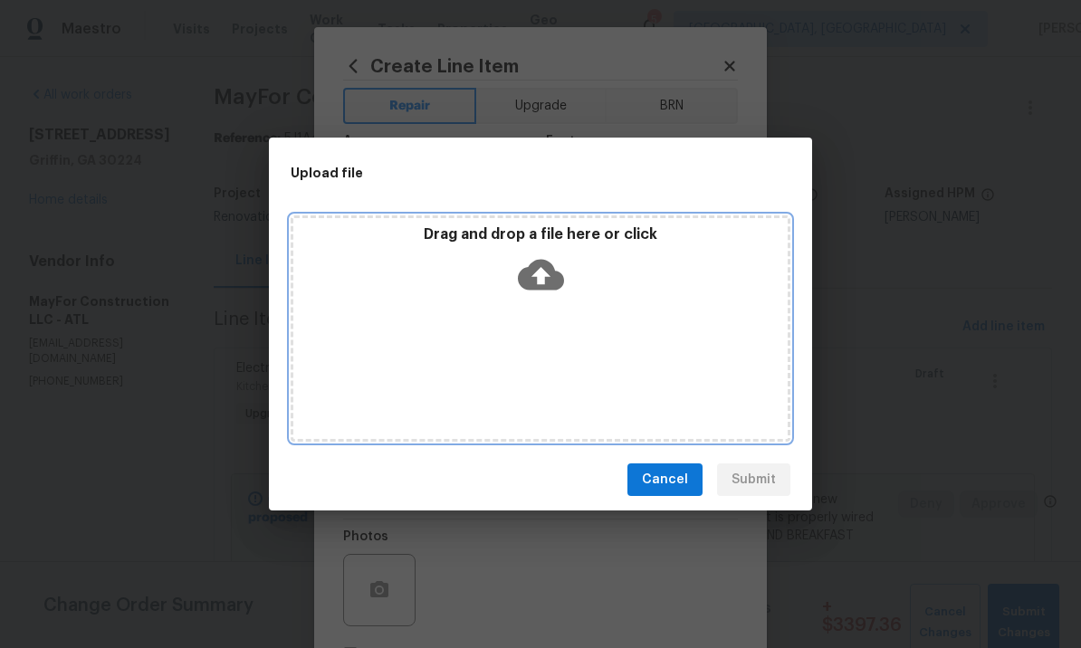
click at [540, 279] on icon at bounding box center [541, 275] width 46 height 46
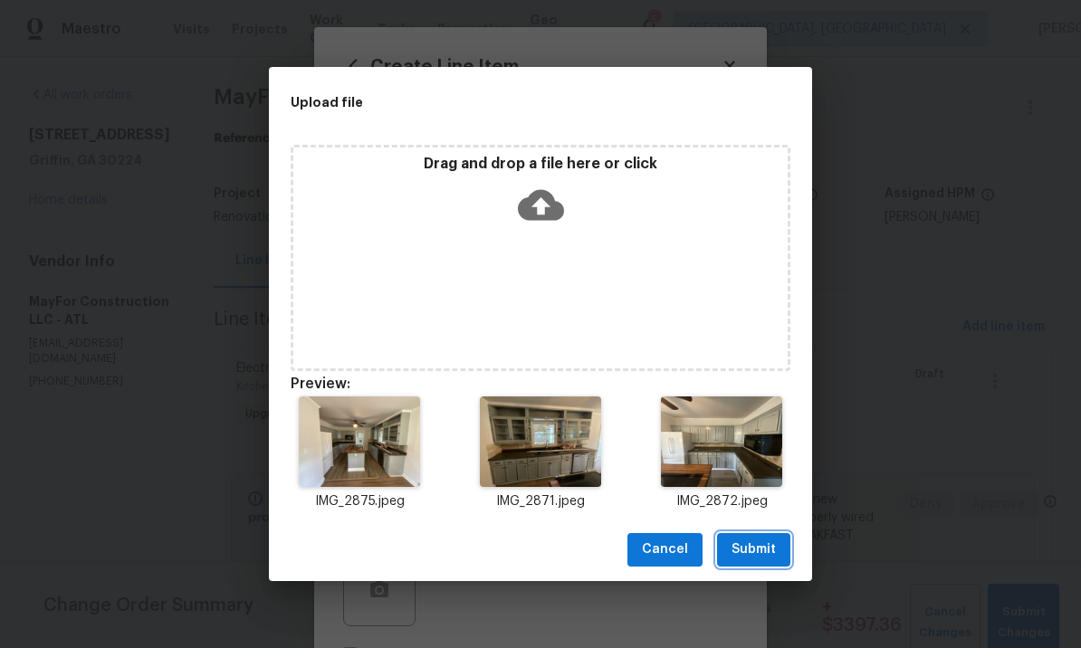
click at [754, 544] on span "Submit" at bounding box center [754, 550] width 44 height 23
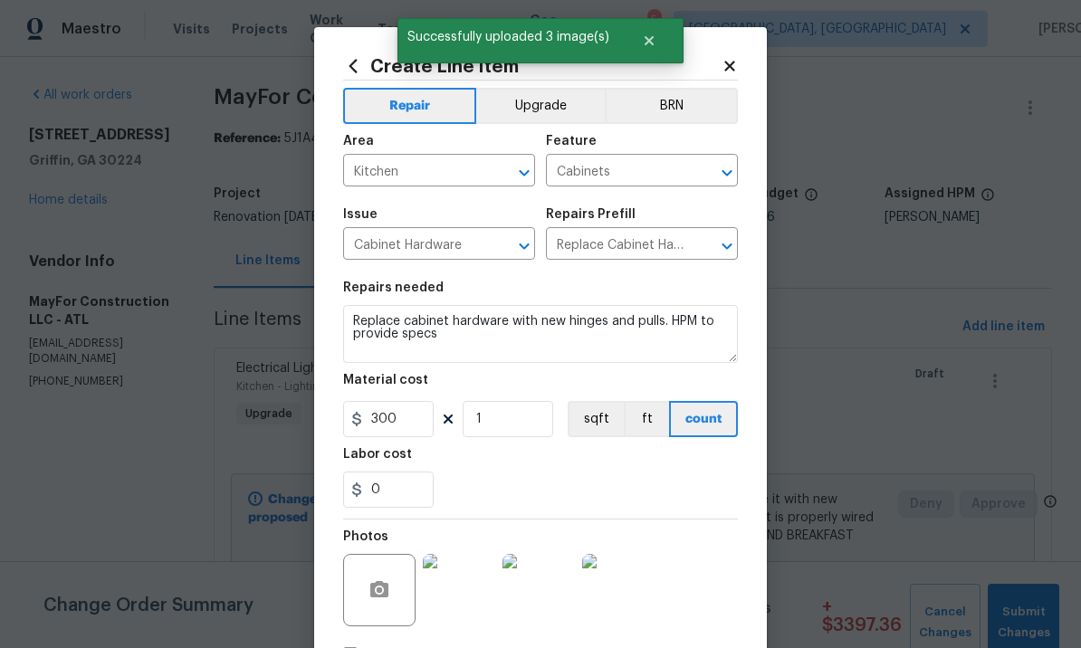
click at [547, 96] on button "Upgrade" at bounding box center [540, 106] width 129 height 36
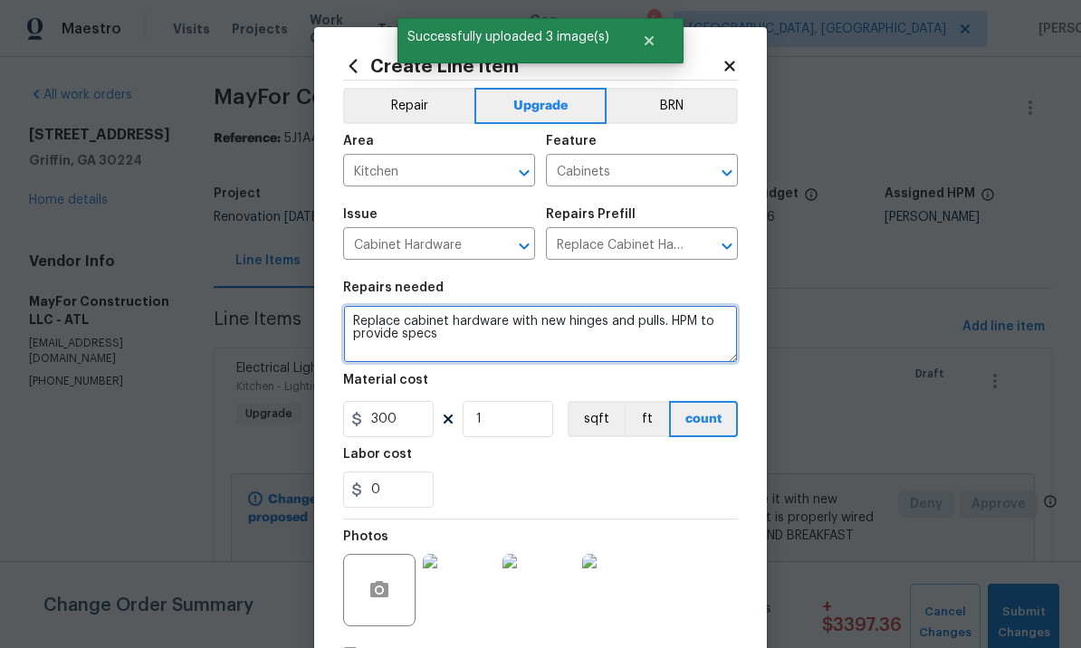
click at [348, 325] on textarea "Replace cabinet hardware with new hinges and pulls. HPM to provide specs" at bounding box center [540, 334] width 395 height 58
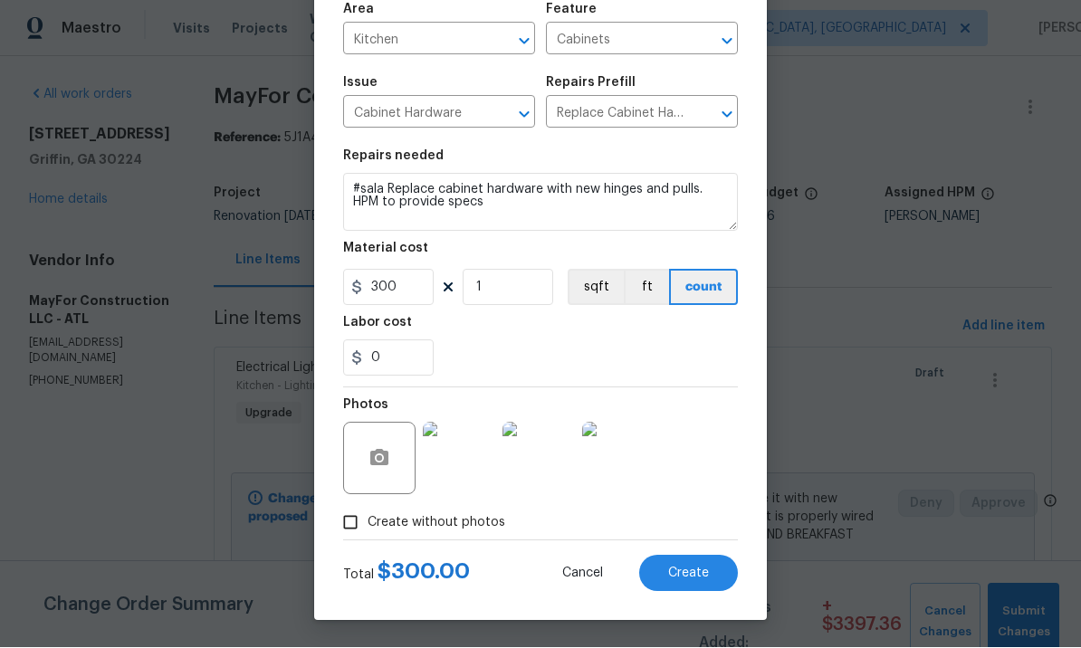
scroll to position [135, 0]
type textarea "#sala Replace cabinet hardware with new hinges and pulls. HPM to provide specs"
click at [691, 580] on span "Create" at bounding box center [688, 575] width 41 height 14
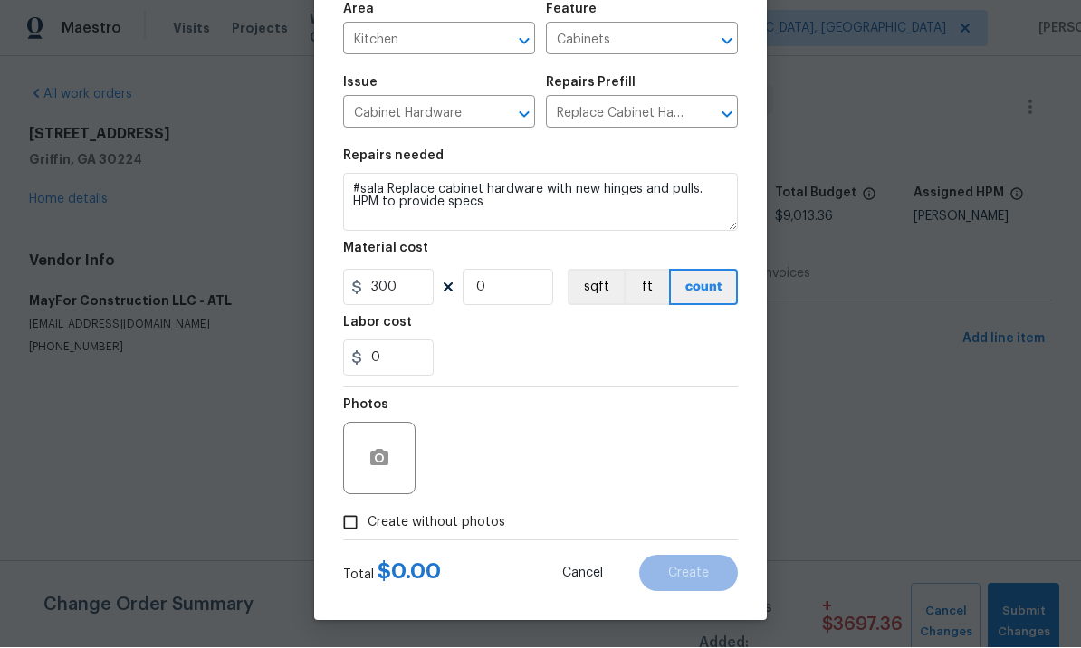
type input "0"
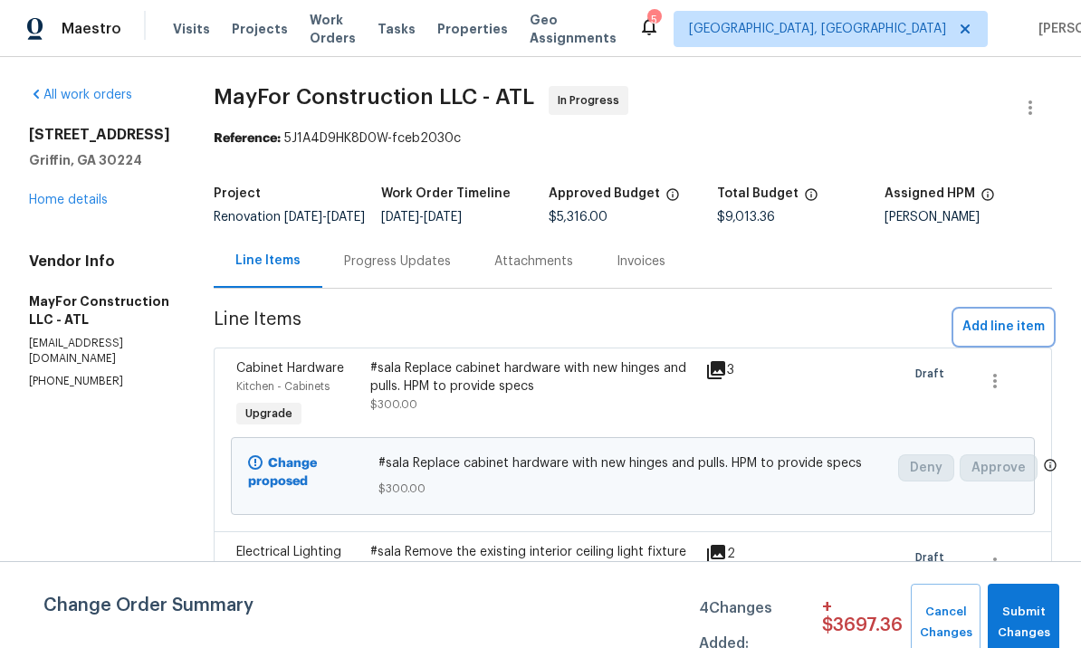
click at [1012, 337] on span "Add line item" at bounding box center [1004, 327] width 82 height 23
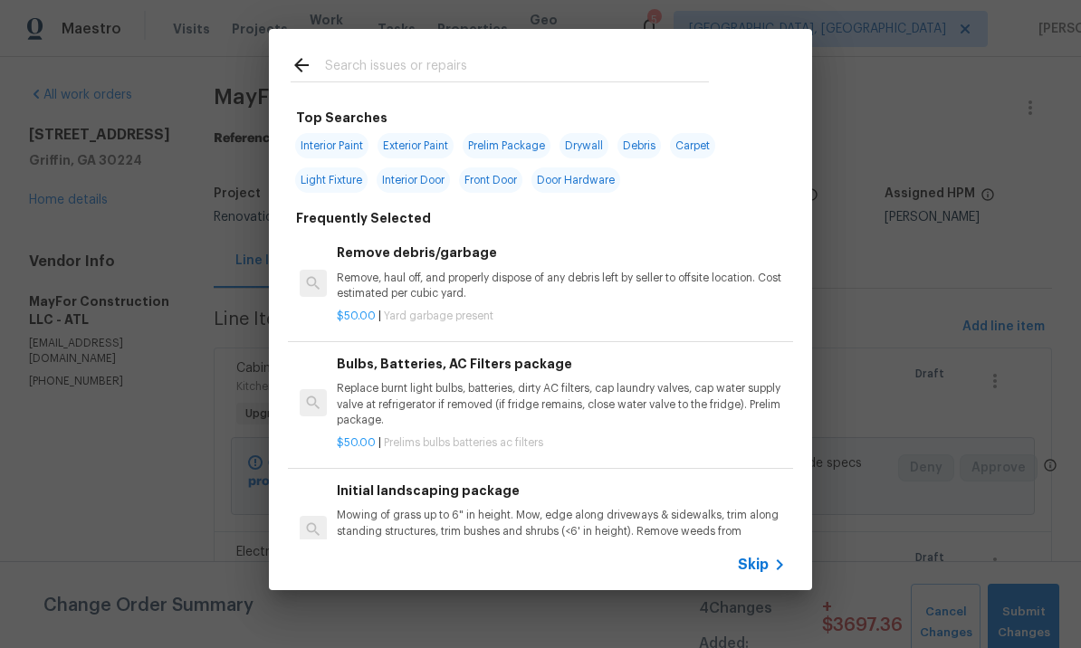
click at [417, 65] on input "text" at bounding box center [517, 67] width 384 height 27
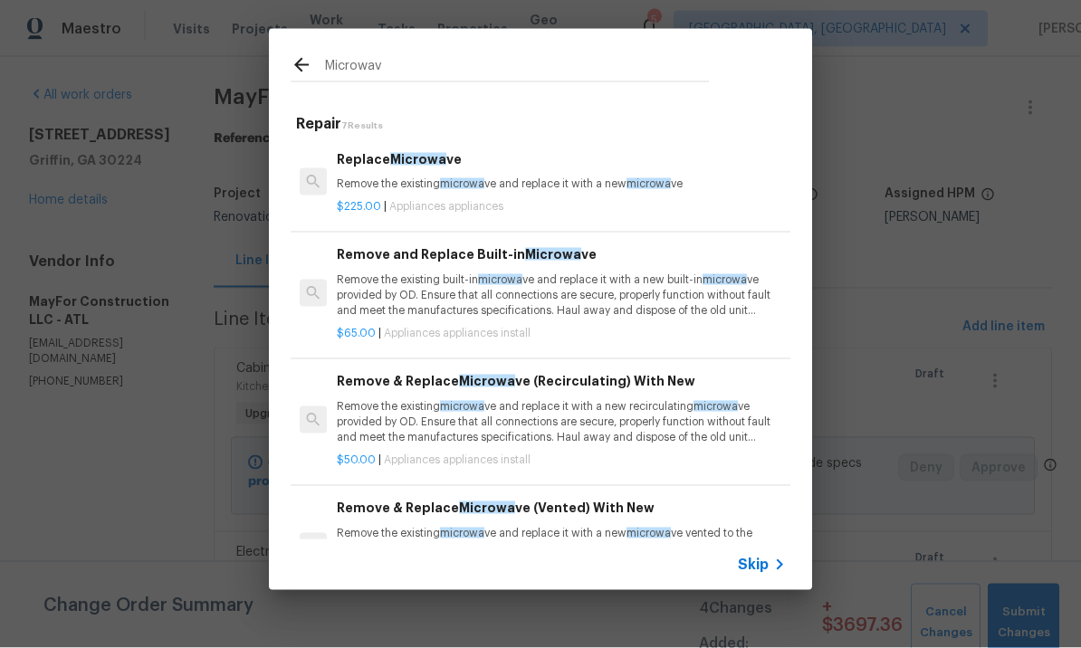
type input "Microwave"
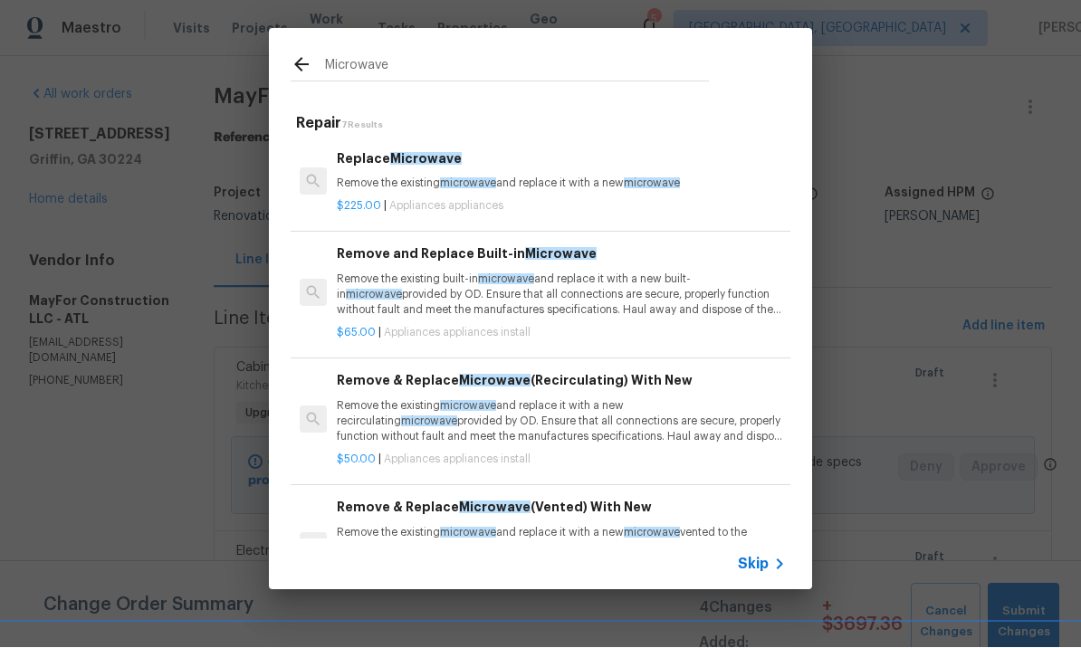
click at [429, 181] on p "Remove the existing microwave and replace it with a new microwave" at bounding box center [561, 184] width 449 height 15
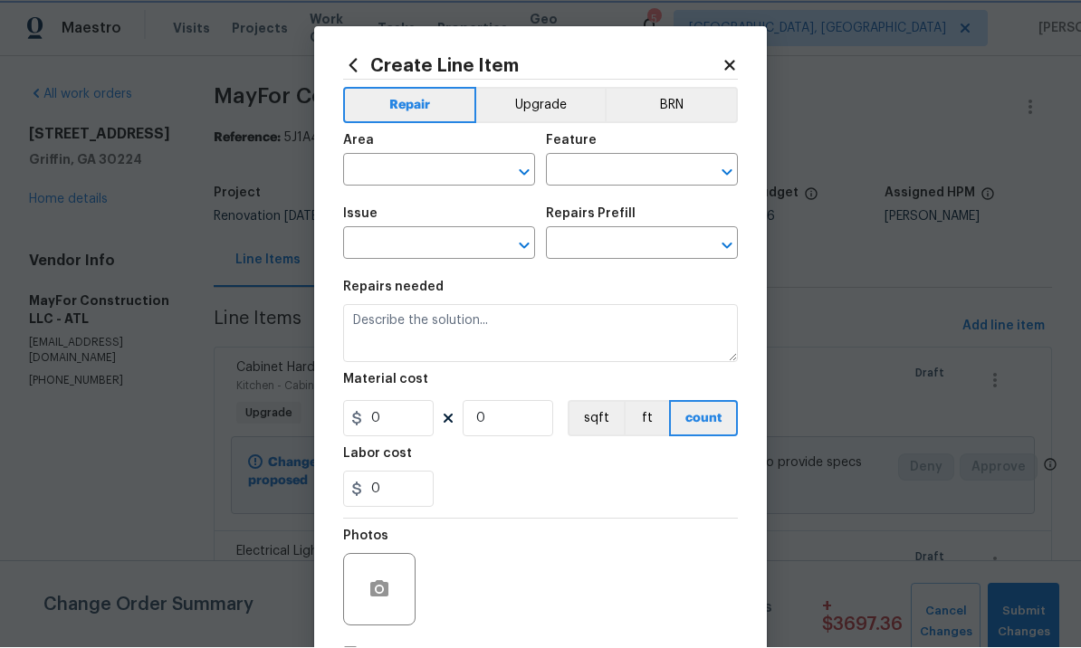
type input "Appliances"
type input "Replace Microwave $225.00"
type textarea "Remove the existing microwave and replace it with a new microwave"
type input "225"
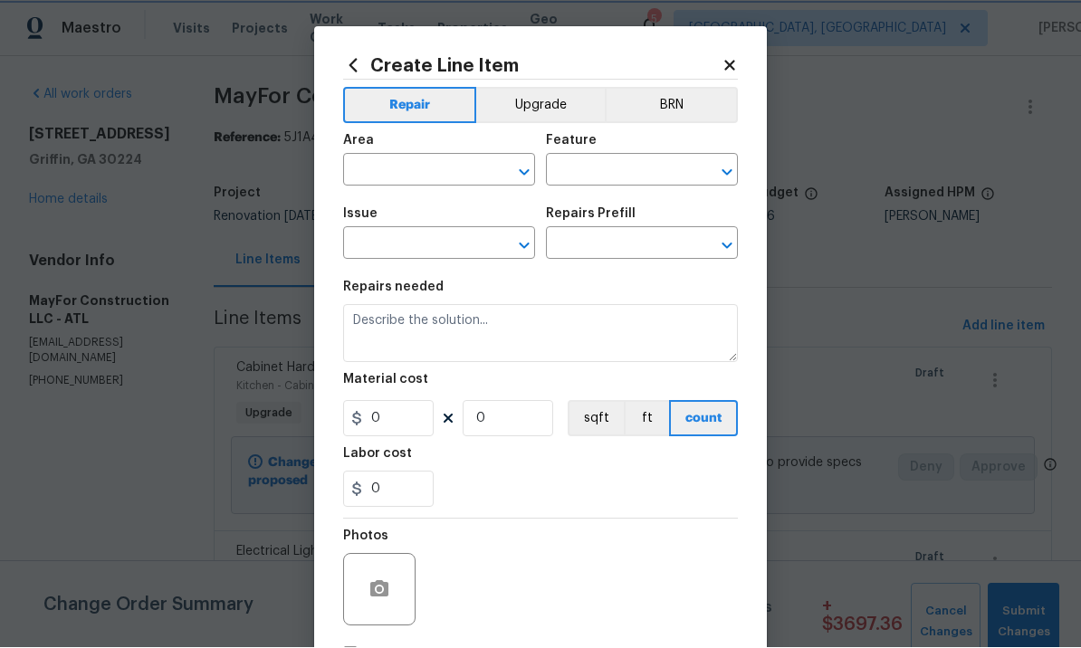
type input "1"
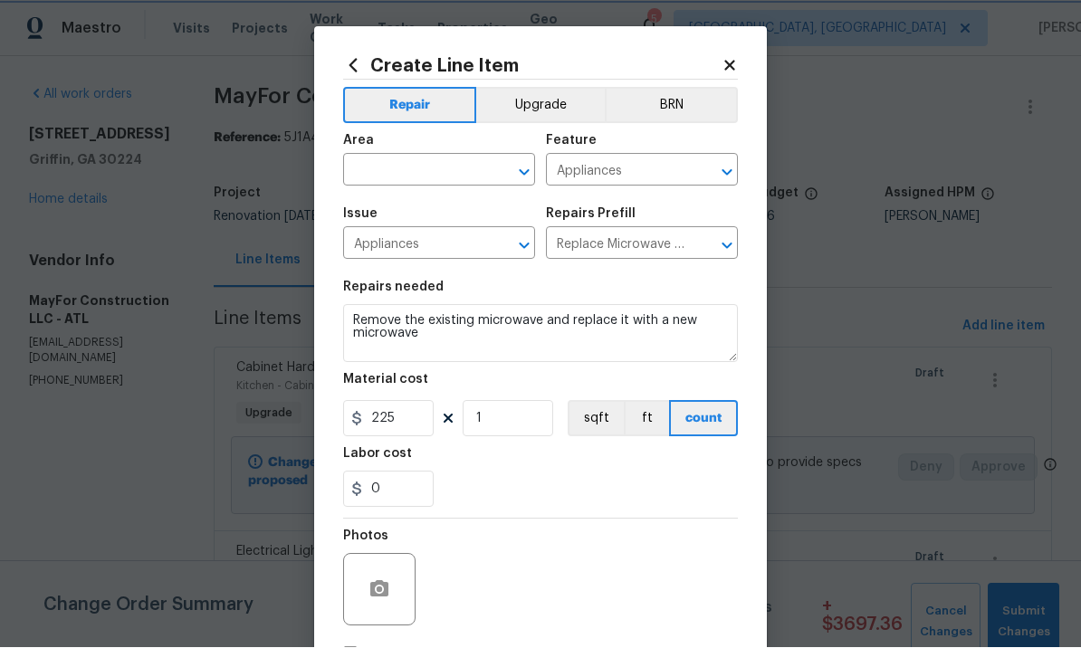
scroll to position [1, 0]
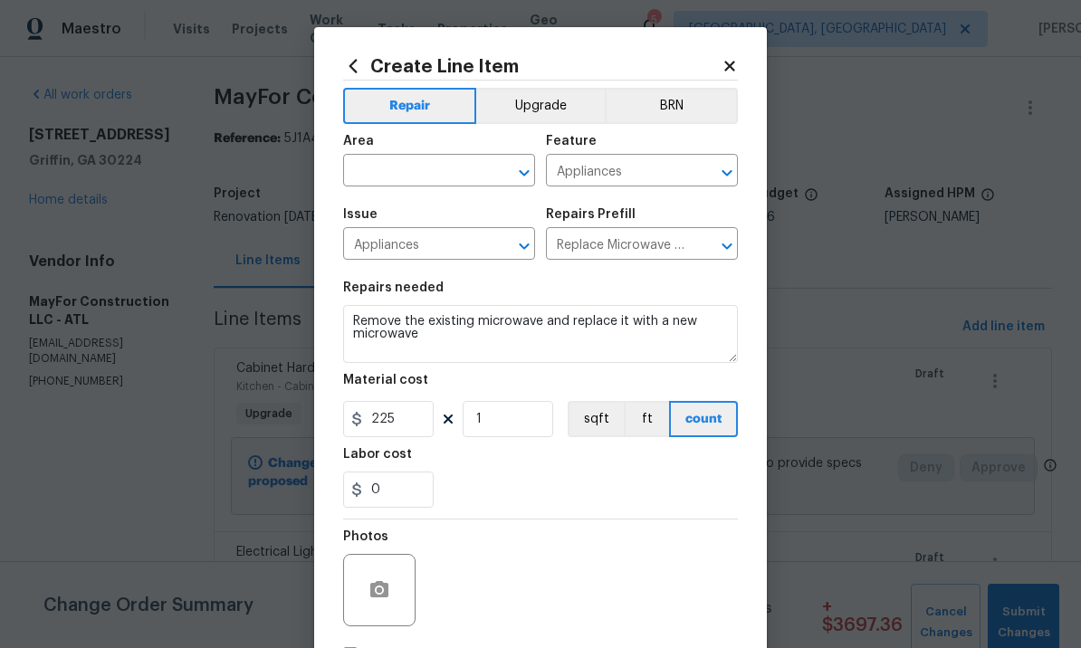
click at [434, 157] on div "Area" at bounding box center [439, 147] width 192 height 24
click at [423, 162] on input "text" at bounding box center [413, 172] width 141 height 28
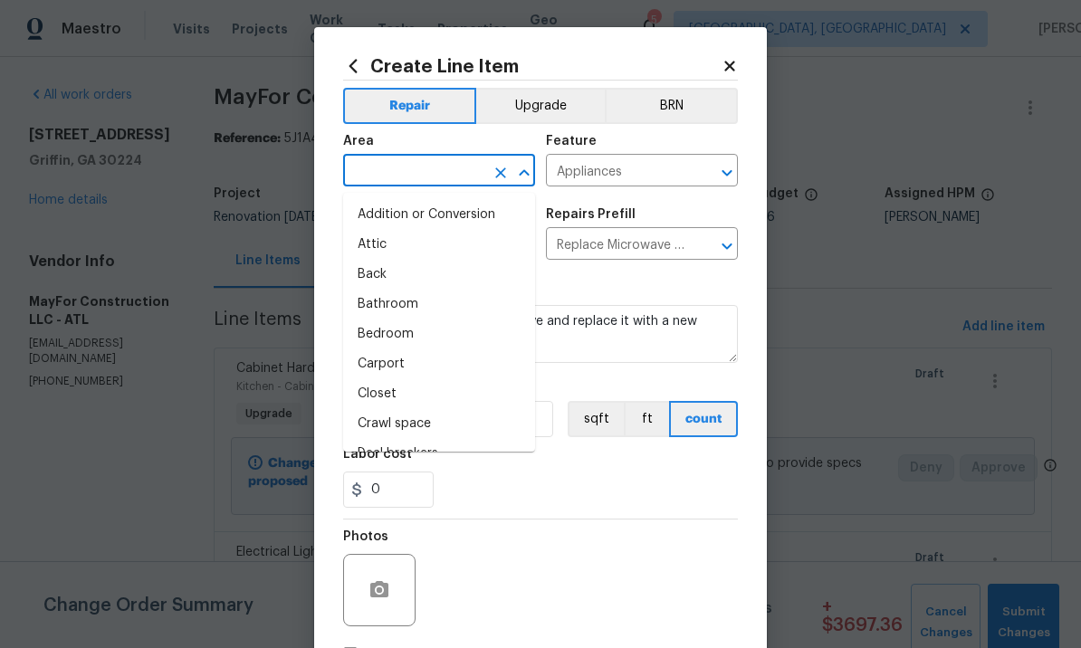
scroll to position [0, 0]
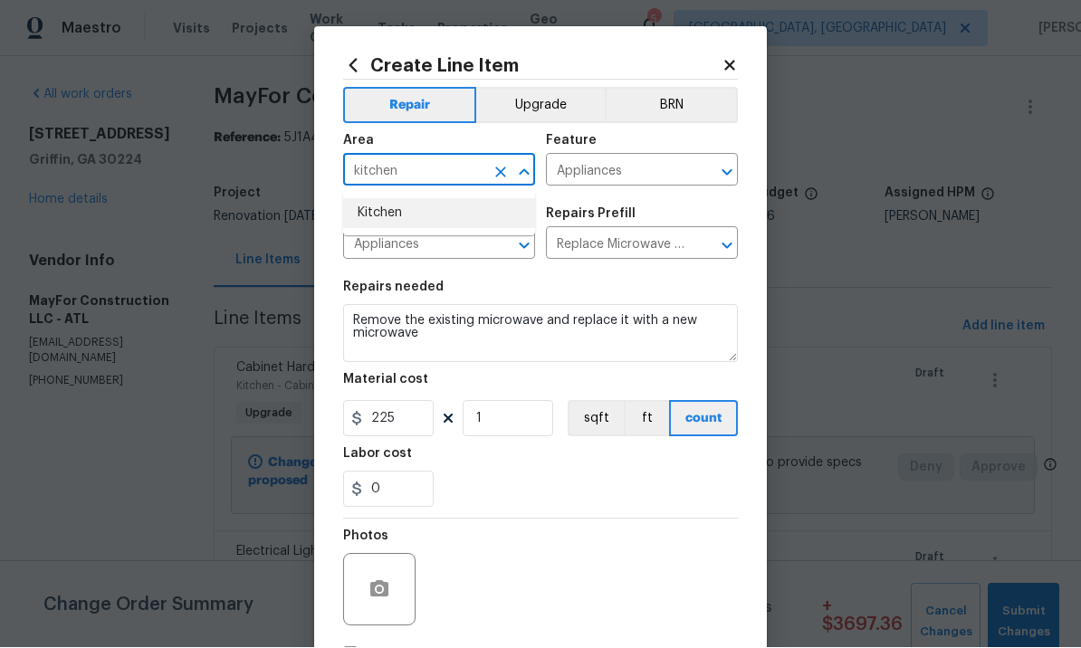
click at [403, 209] on li "Kitchen" at bounding box center [439, 214] width 192 height 30
type input "Kitchen"
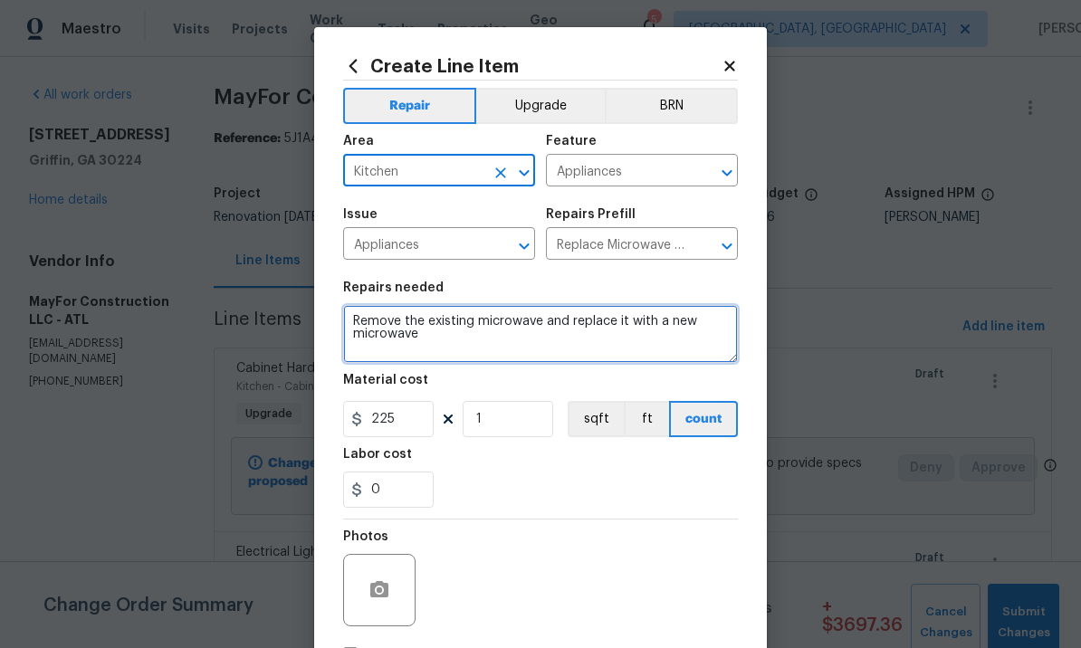
click at [564, 349] on textarea "Remove the existing microwave and replace it with a new microwave" at bounding box center [540, 334] width 395 height 58
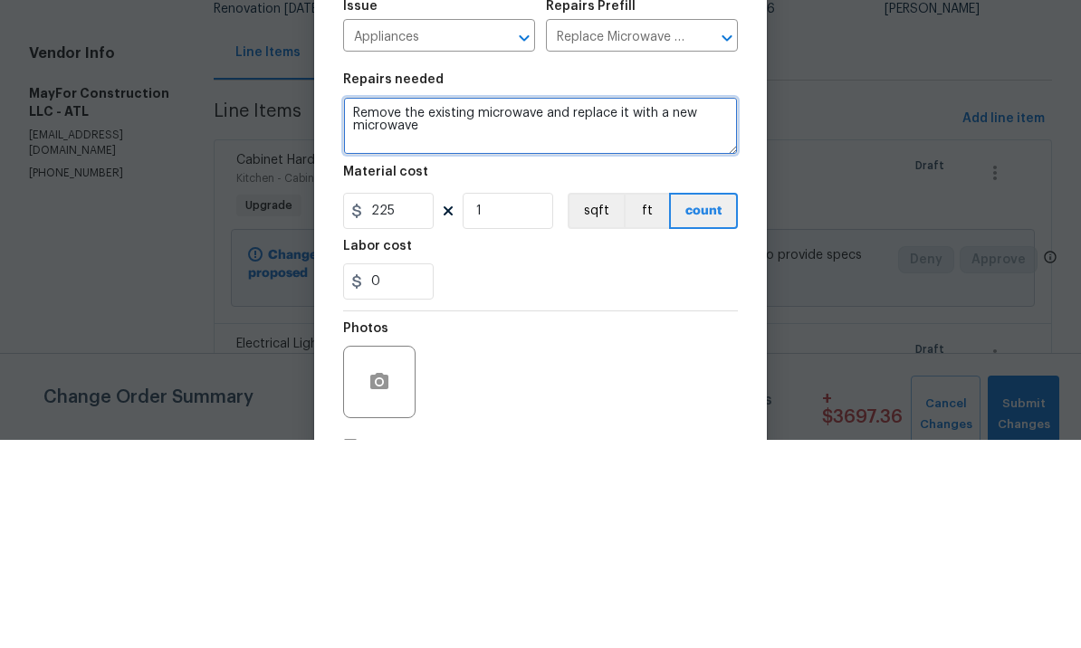
click at [714, 305] on textarea "Remove the existing microwave and replace it with a new microwave" at bounding box center [540, 334] width 395 height 58
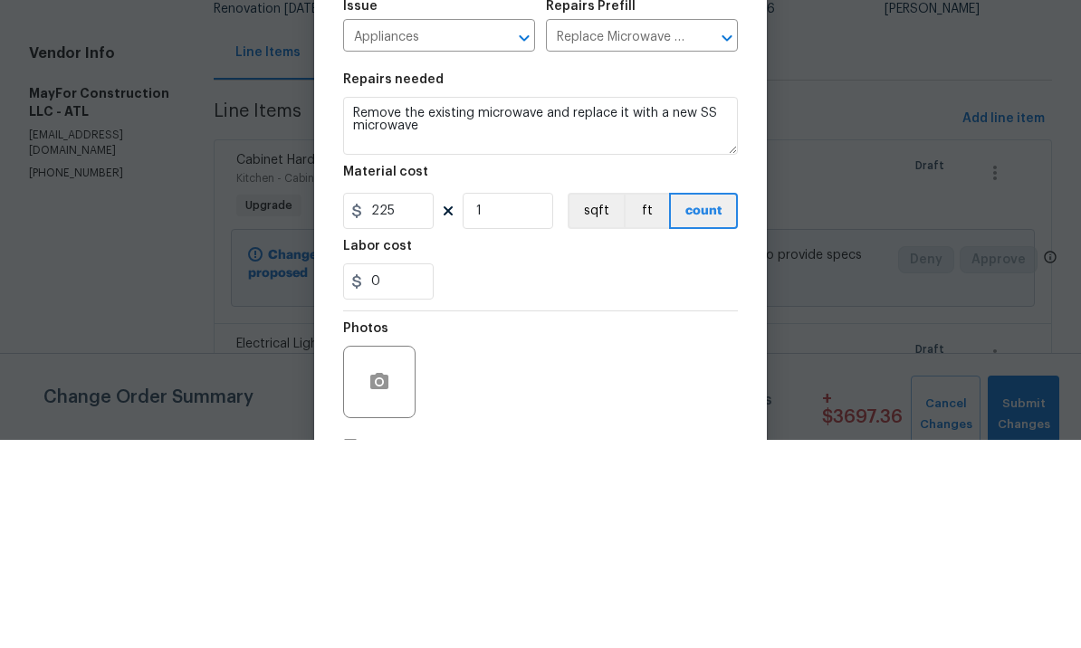
scroll to position [62, 0]
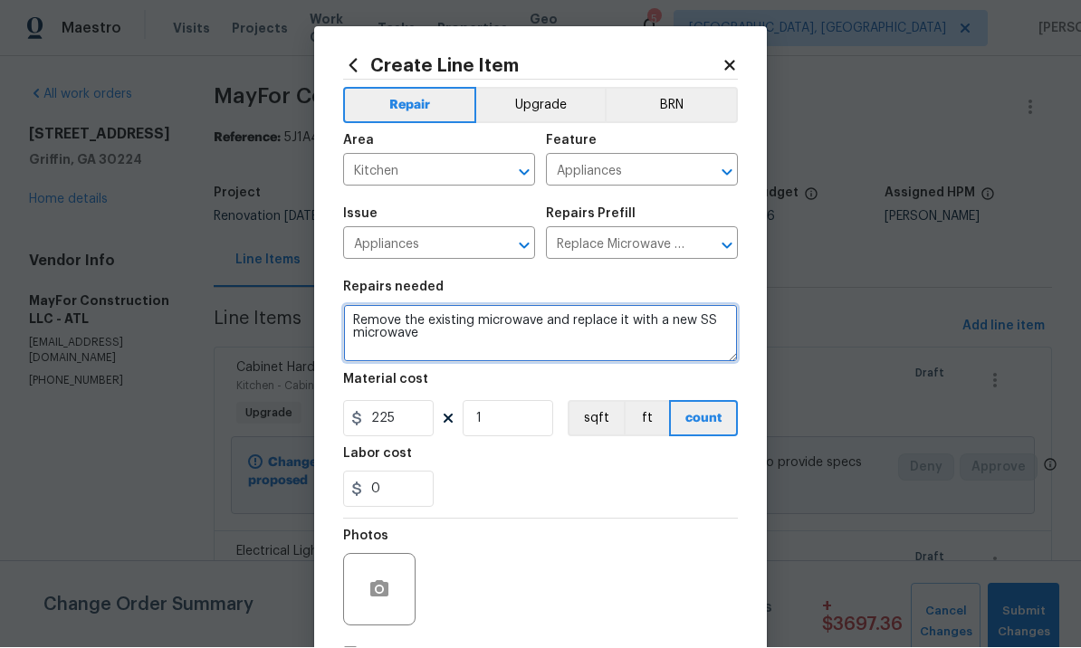
type textarea "Remove the existing microwave and replace it with a new SS microwave"
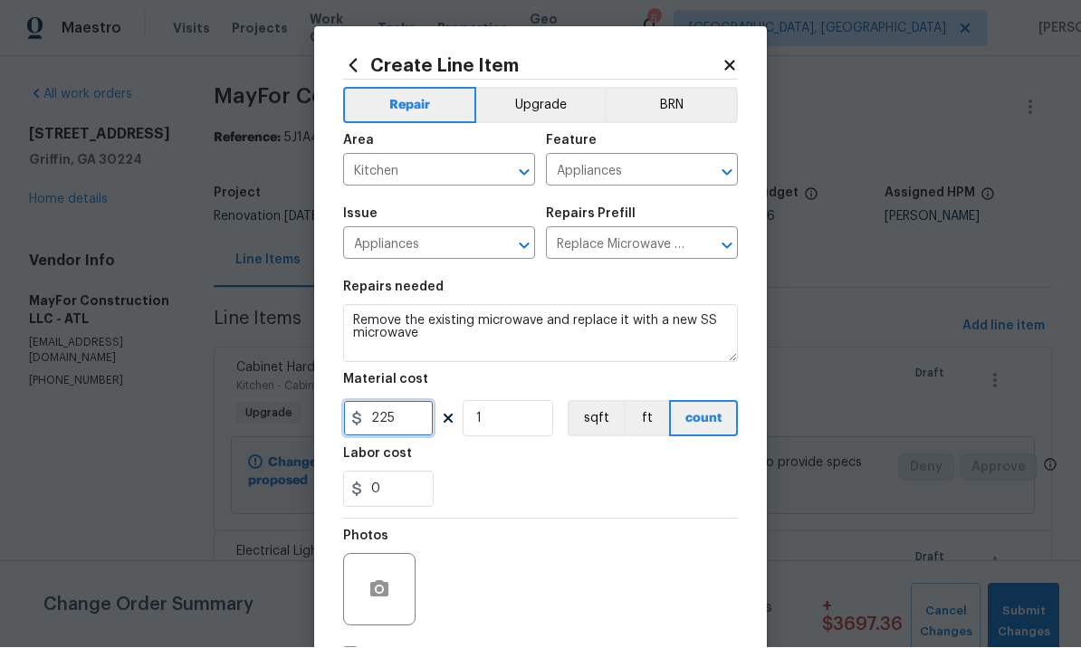
click at [403, 413] on input "225" at bounding box center [388, 419] width 91 height 36
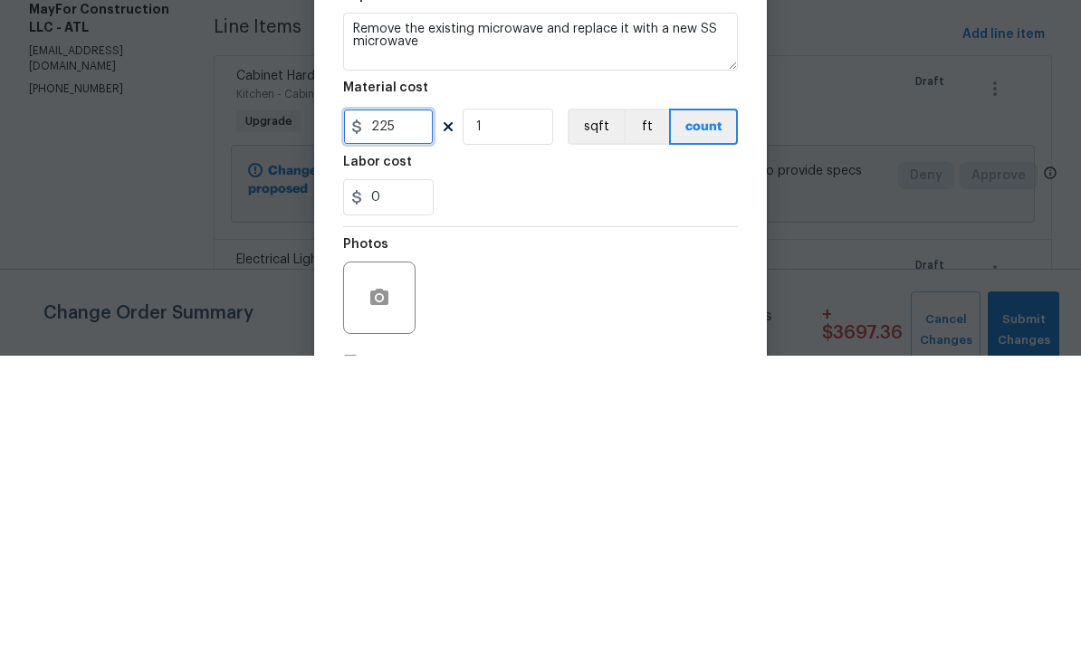
click at [404, 401] on input "225" at bounding box center [388, 419] width 91 height 36
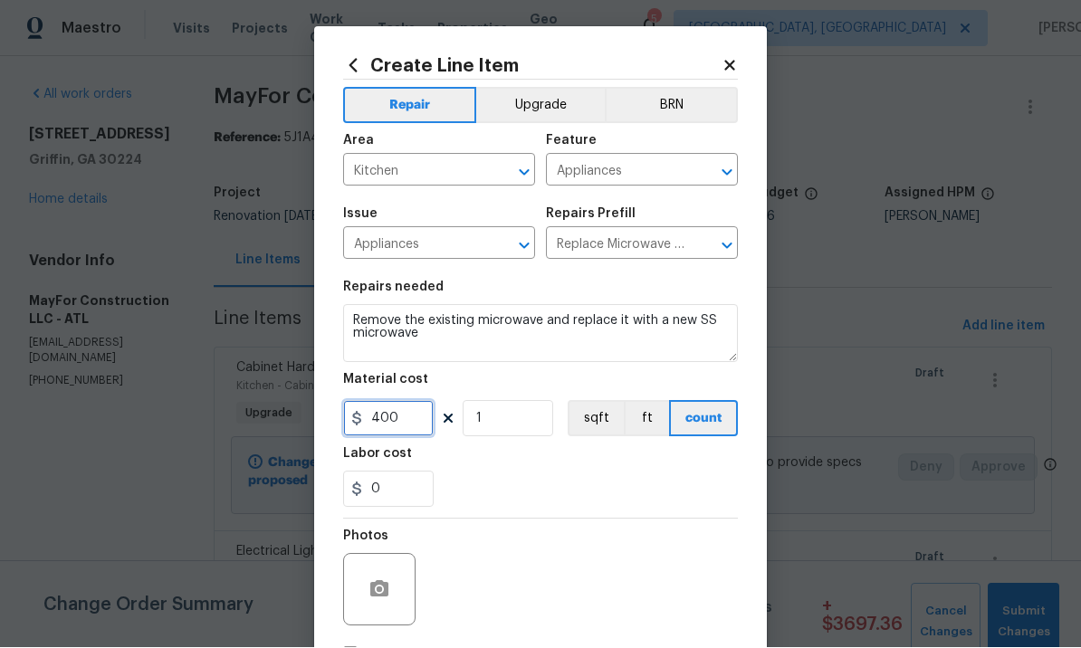
type input "400"
click at [541, 101] on button "Upgrade" at bounding box center [540, 106] width 129 height 36
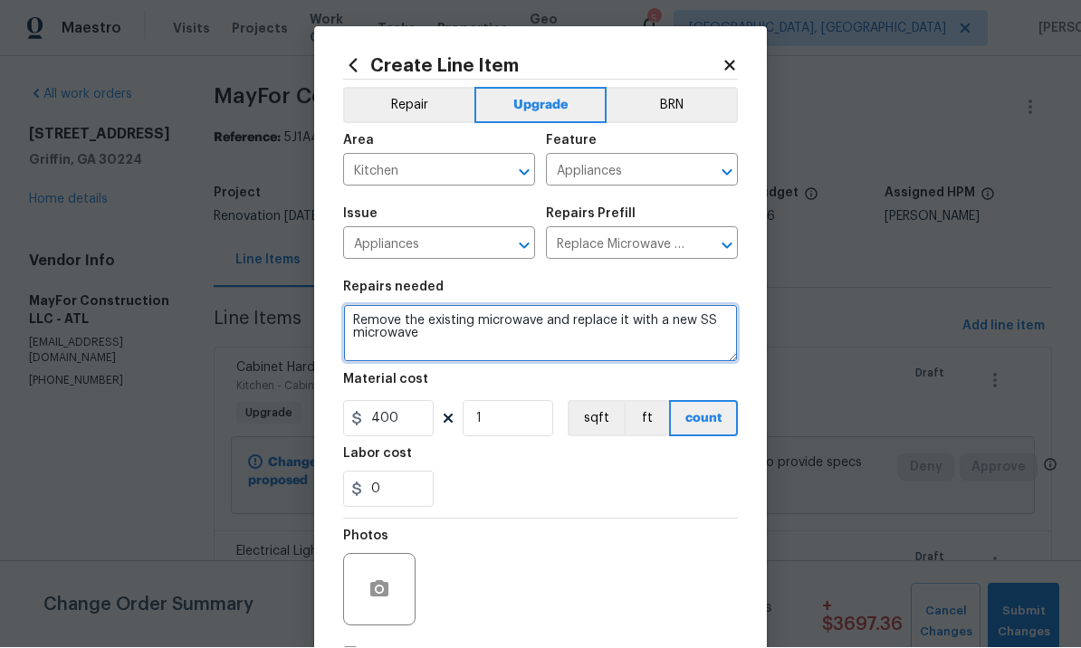
click at [356, 314] on textarea "Remove the existing microwave and replace it with a new SS microwave" at bounding box center [540, 334] width 395 height 58
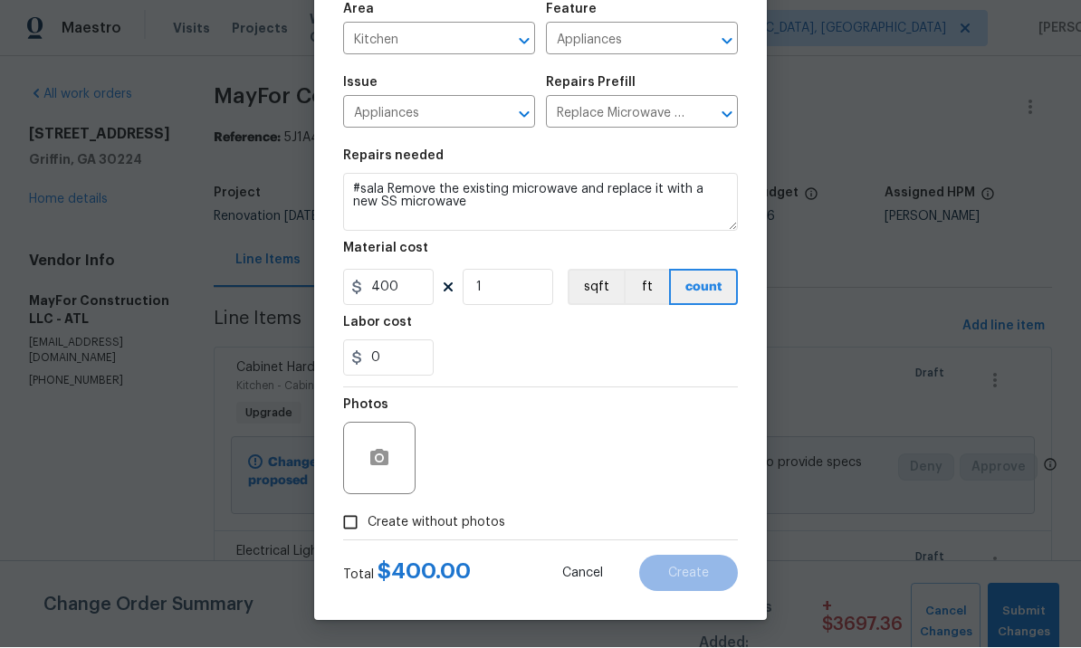
scroll to position [135, 0]
type textarea "#sala Remove the existing microwave and replace it with a new SS microwave"
click at [380, 458] on circle "button" at bounding box center [379, 458] width 5 height 5
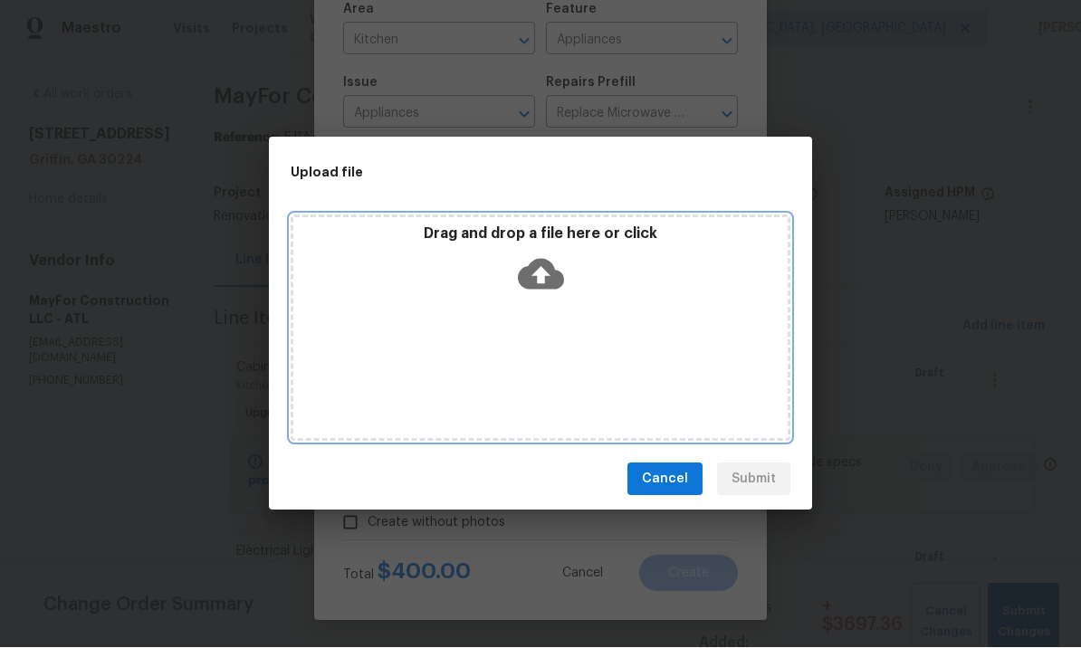
click at [542, 274] on icon at bounding box center [541, 275] width 46 height 46
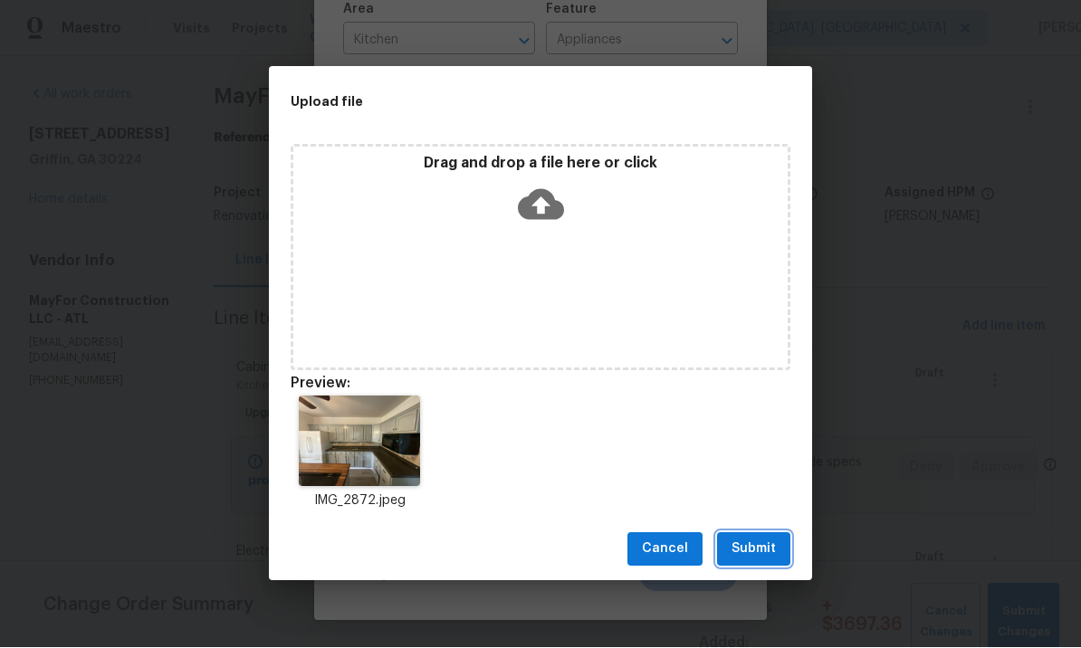
click at [752, 546] on span "Submit" at bounding box center [754, 550] width 44 height 23
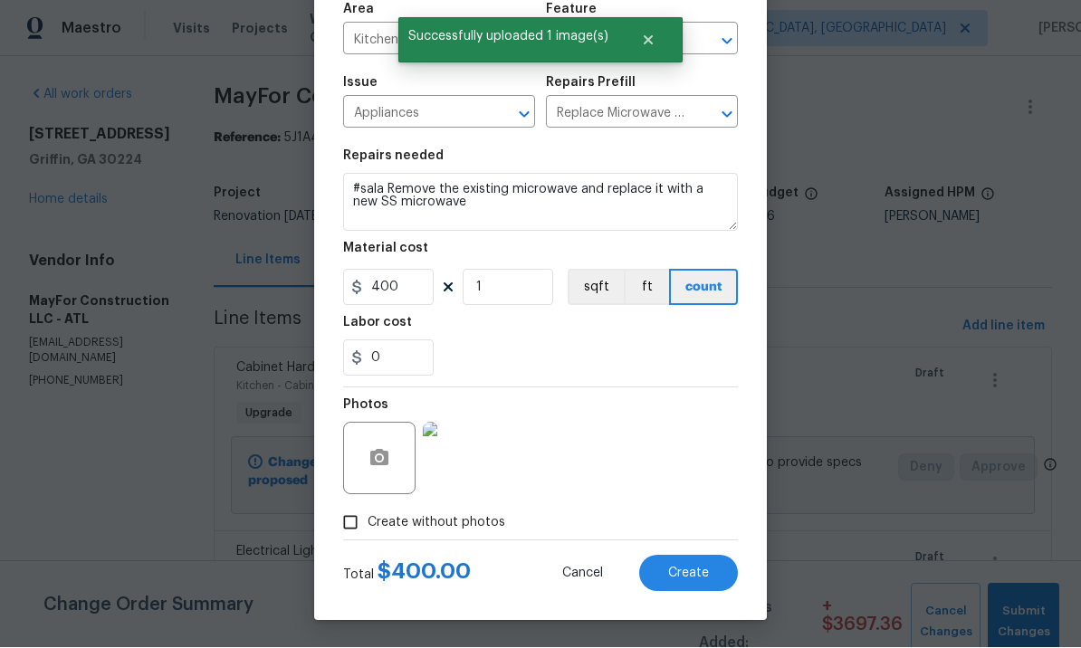
click at [695, 575] on span "Create" at bounding box center [688, 575] width 41 height 14
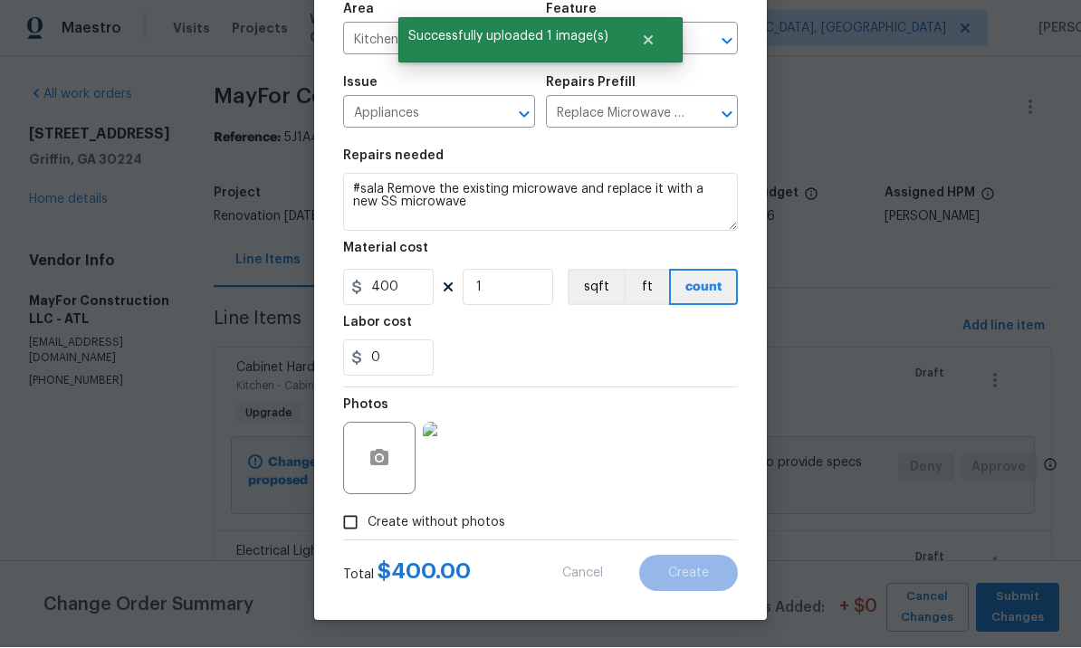
scroll to position [0, 0]
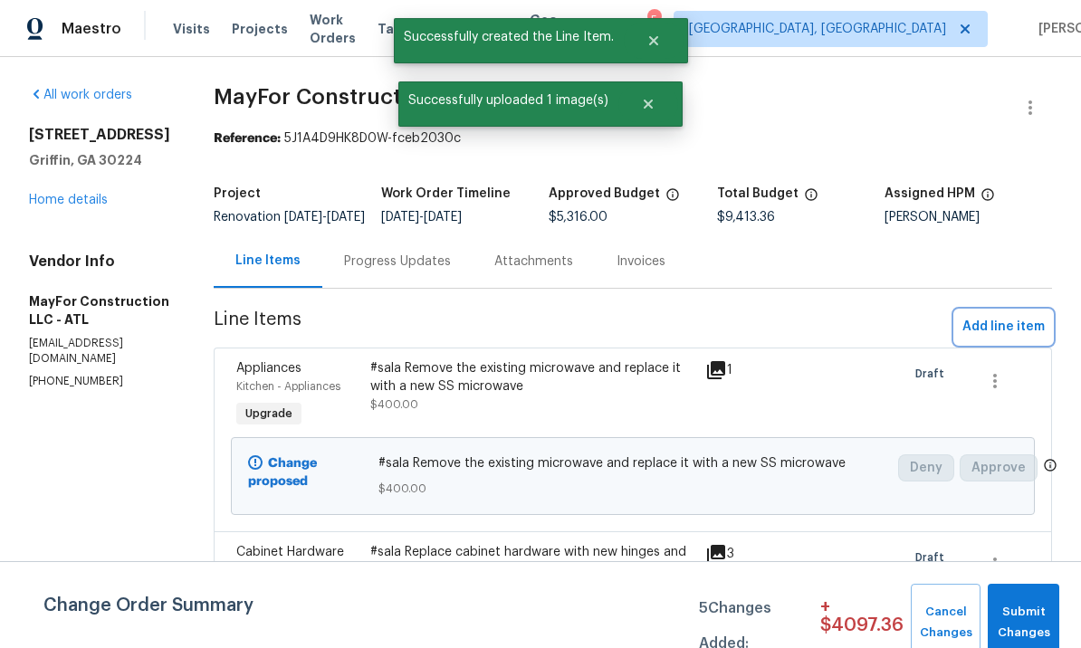
click at [1001, 336] on span "Add line item" at bounding box center [1004, 327] width 82 height 23
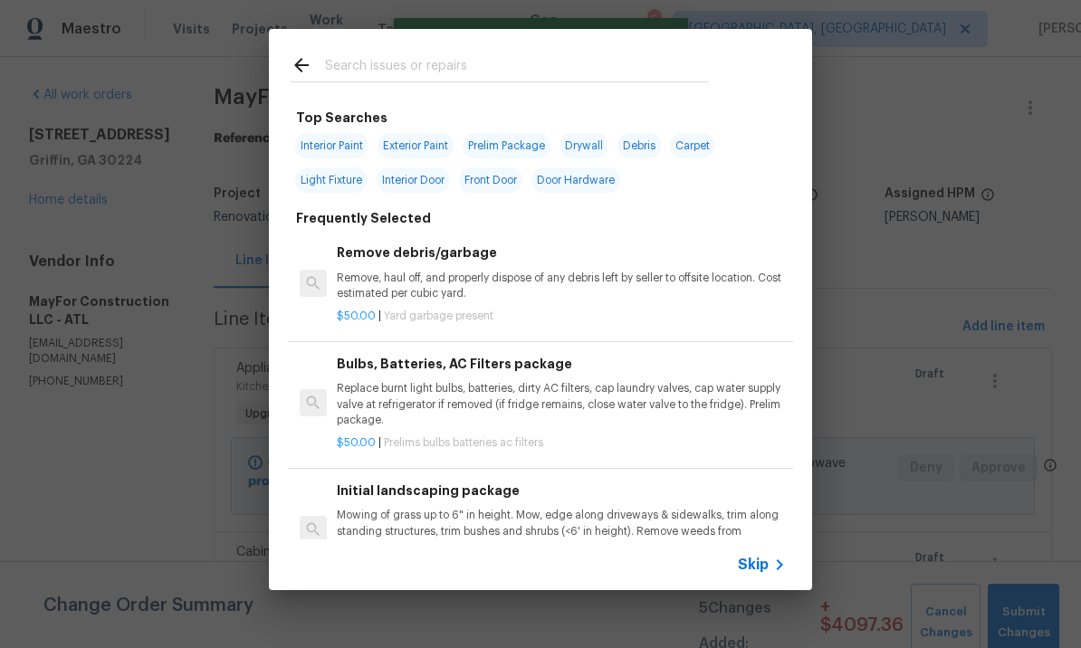
click at [417, 75] on input "text" at bounding box center [517, 67] width 384 height 27
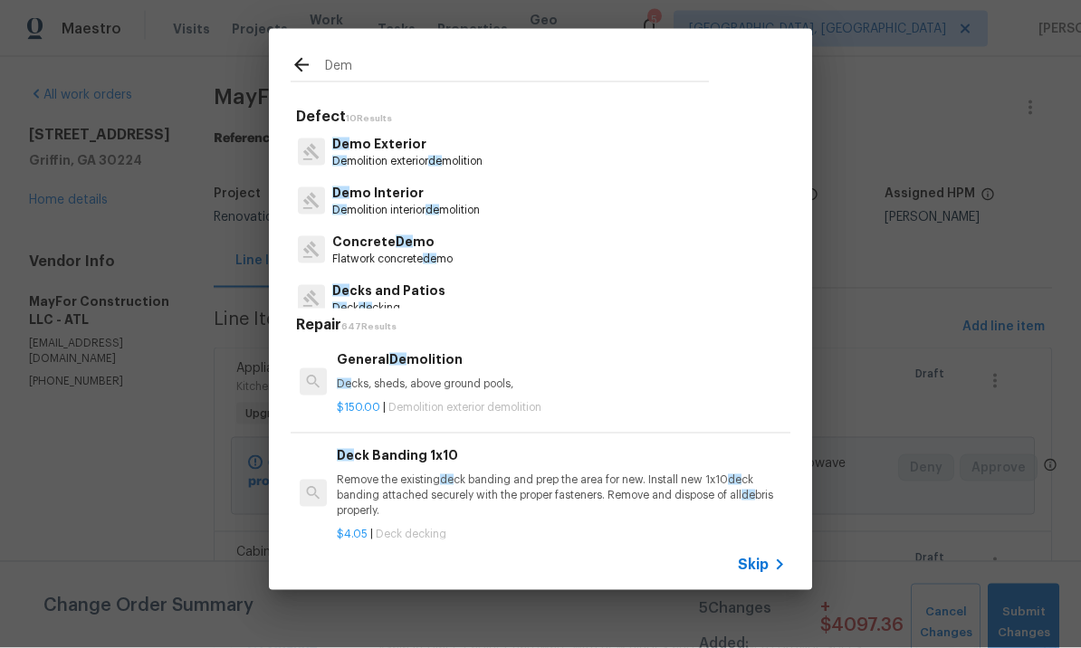
type input "Demo"
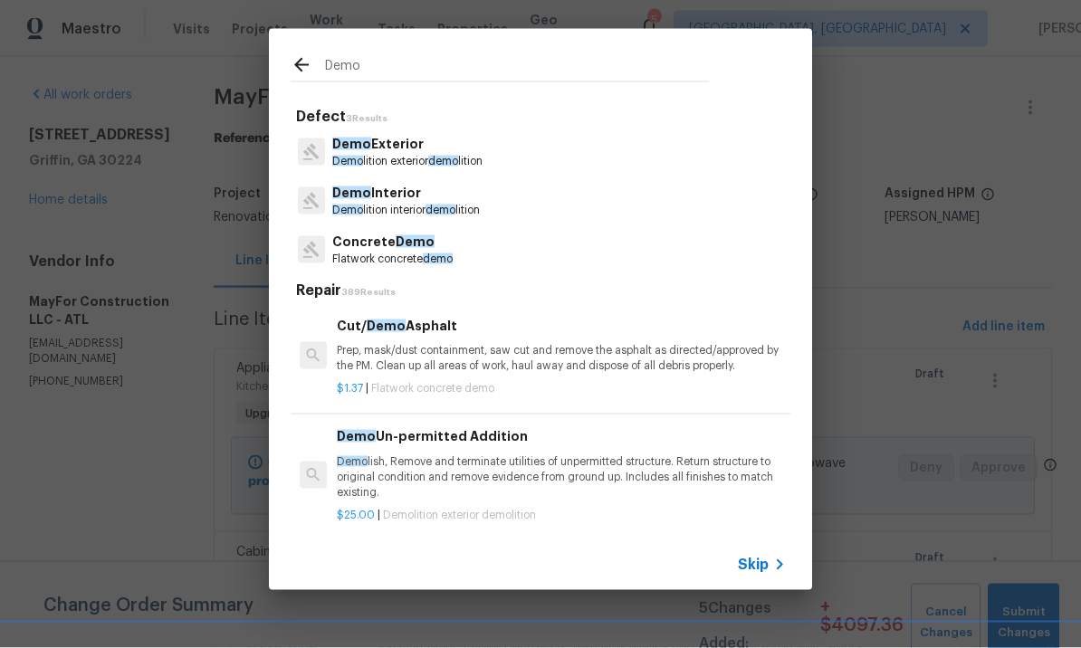
click at [404, 198] on p "Demo Interior" at bounding box center [406, 193] width 148 height 19
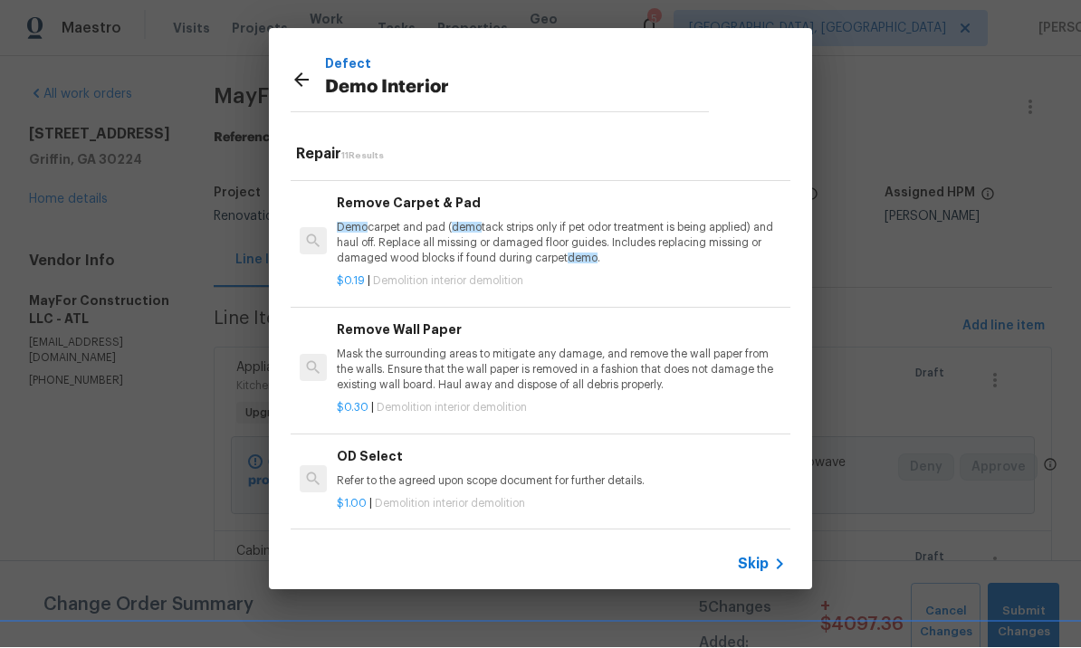
scroll to position [842, 0]
click at [308, 74] on icon at bounding box center [302, 81] width 22 height 22
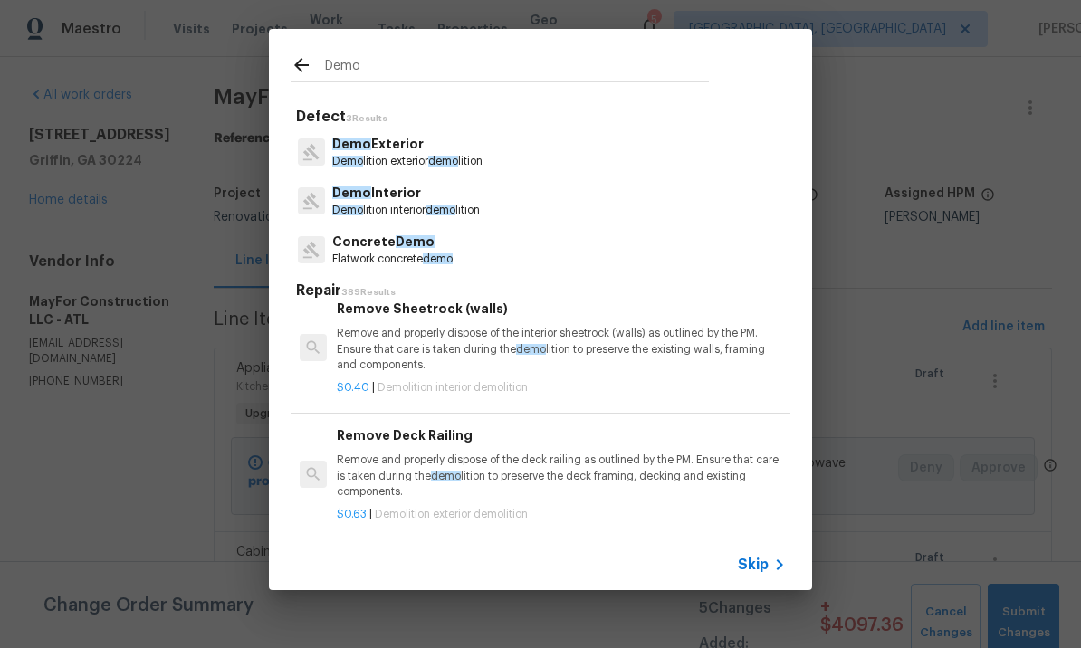
click at [372, 72] on input "Demo" at bounding box center [517, 67] width 384 height 27
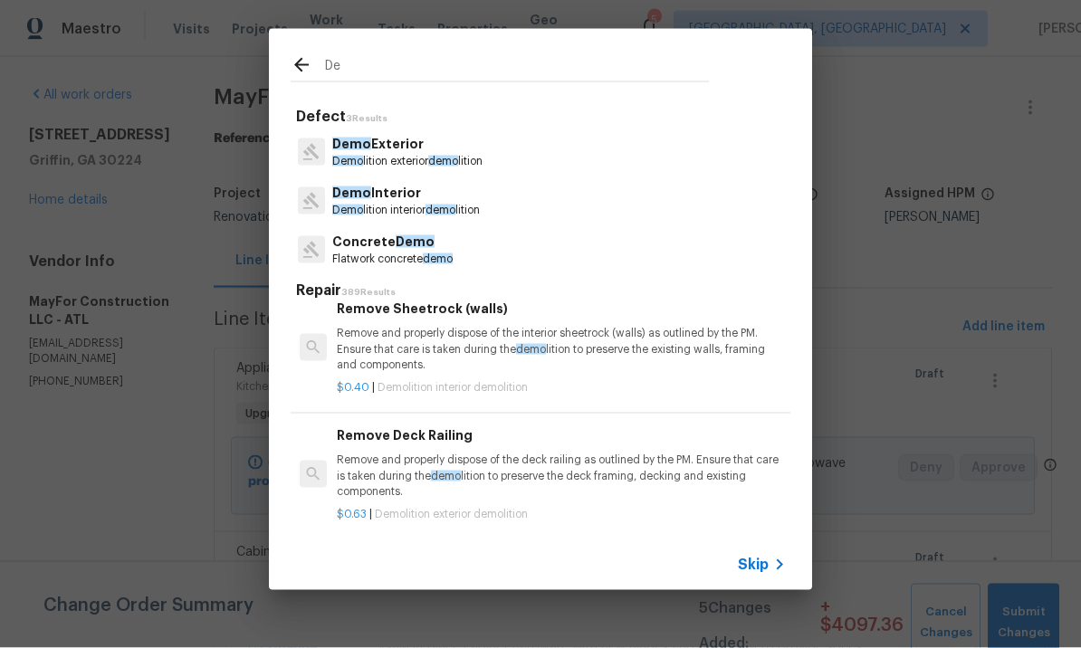
type input "D"
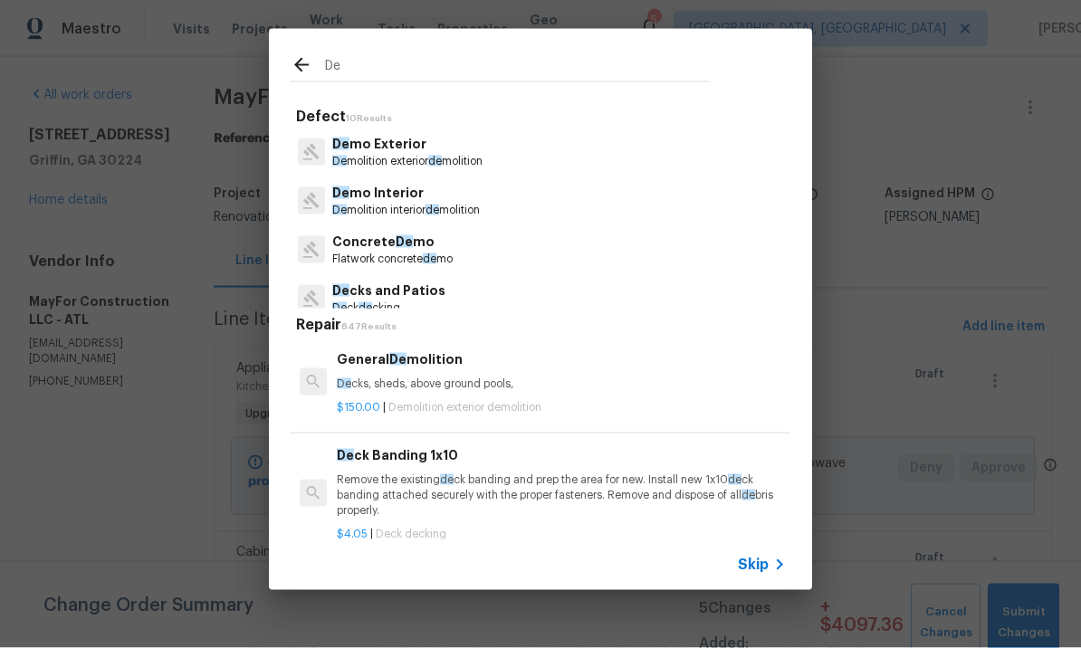
type input "D"
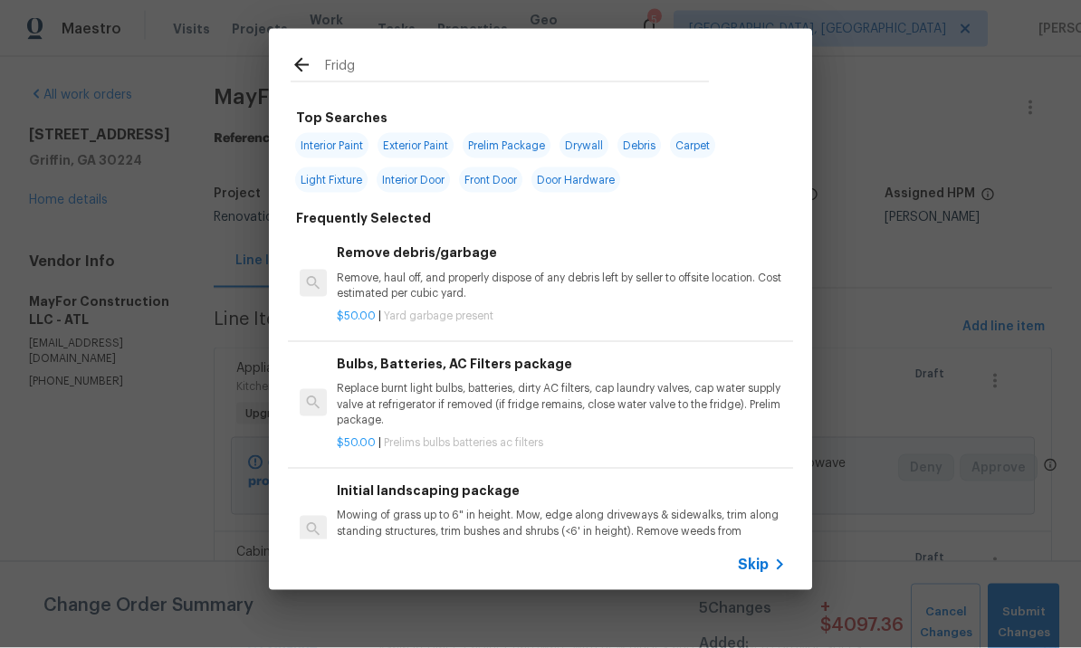
type input "Fridge"
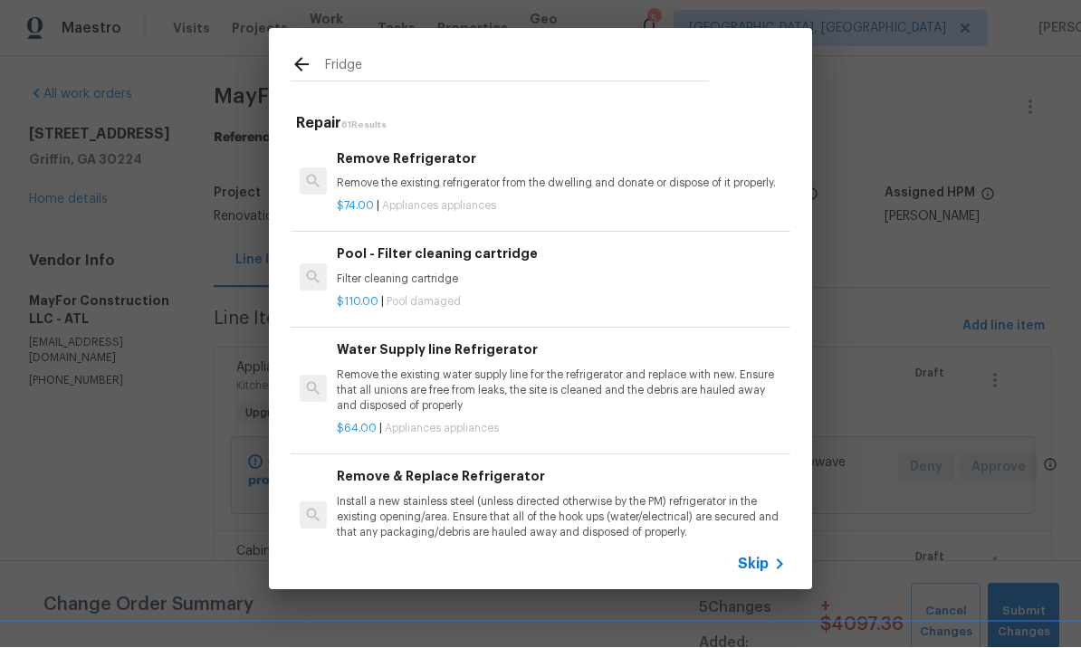
click at [448, 174] on div "Remove Refrigerator Remove the existing refrigerator from the dwelling and dona…" at bounding box center [561, 170] width 449 height 43
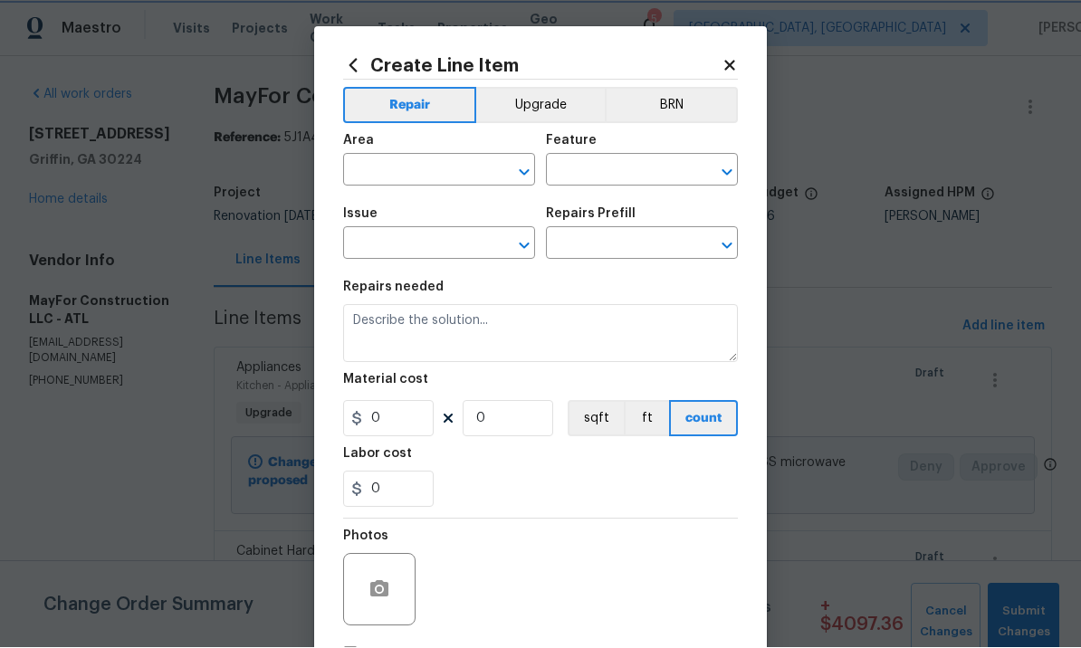
type input "Appliances"
type input "Remove Refrigerator $74.00"
type textarea "Remove the existing refrigerator from the dwelling and donate or dispose of it …"
type input "74"
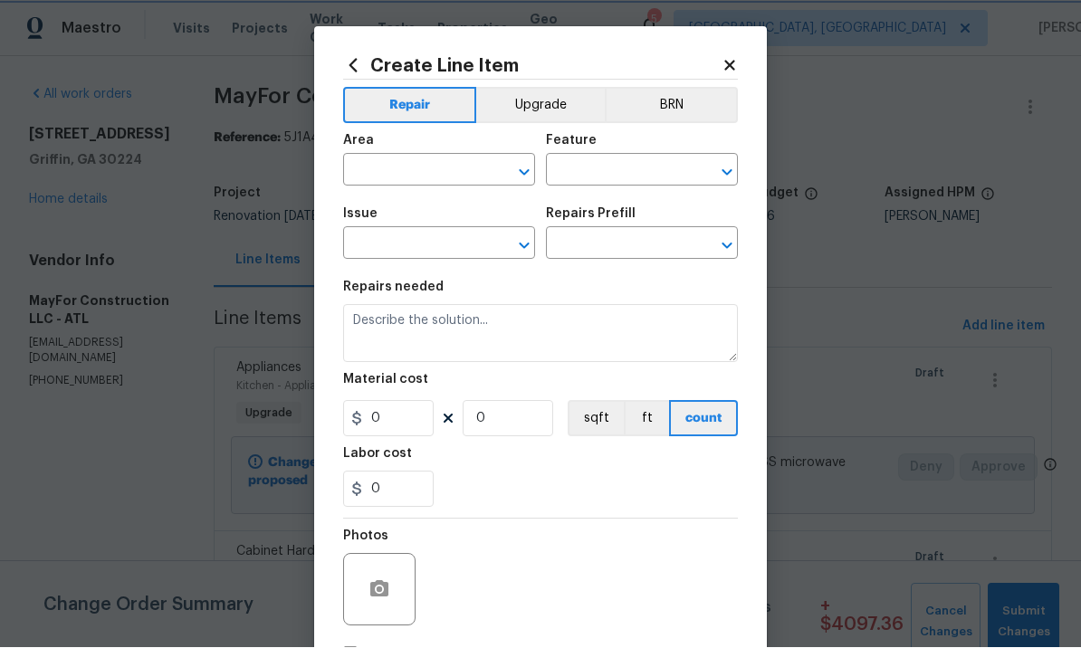
type input "1"
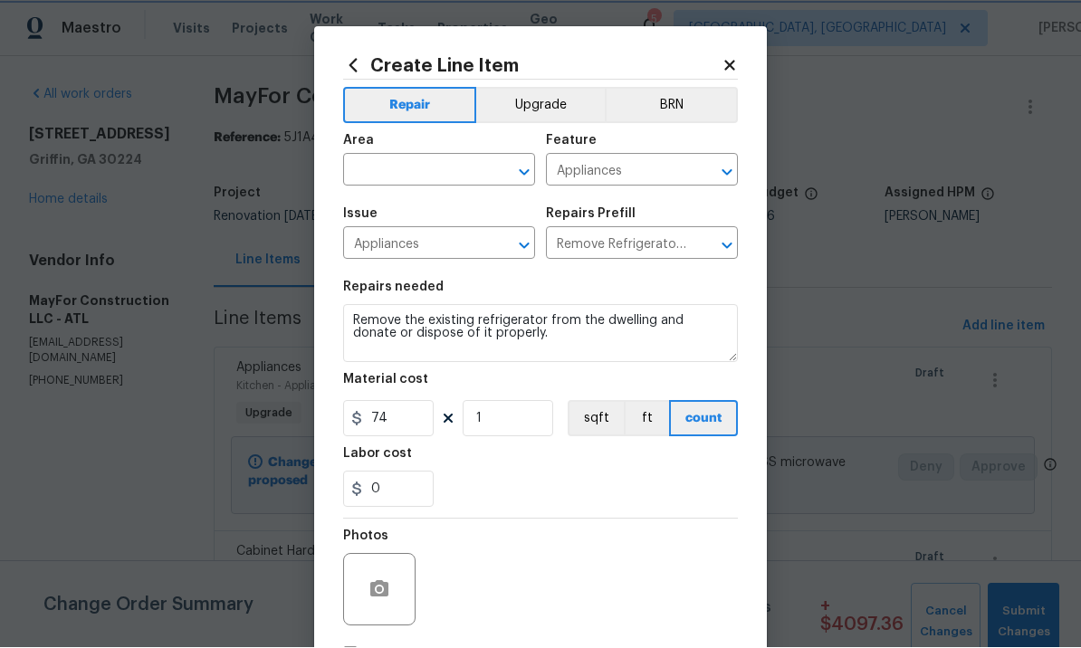
scroll to position [1, 0]
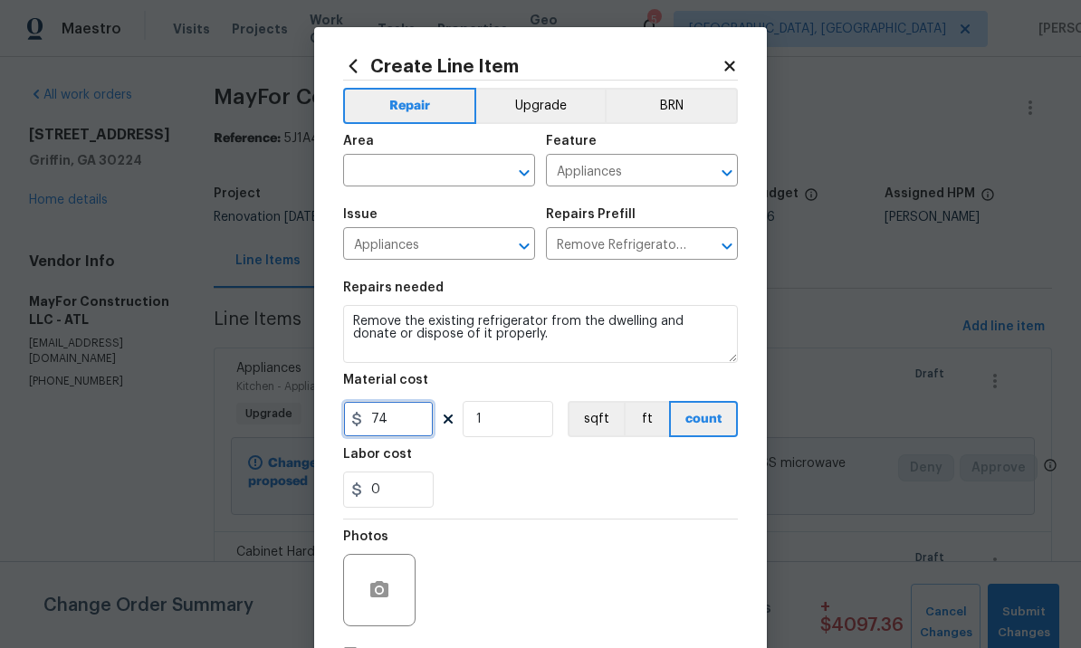
click at [415, 426] on input "74" at bounding box center [388, 419] width 91 height 36
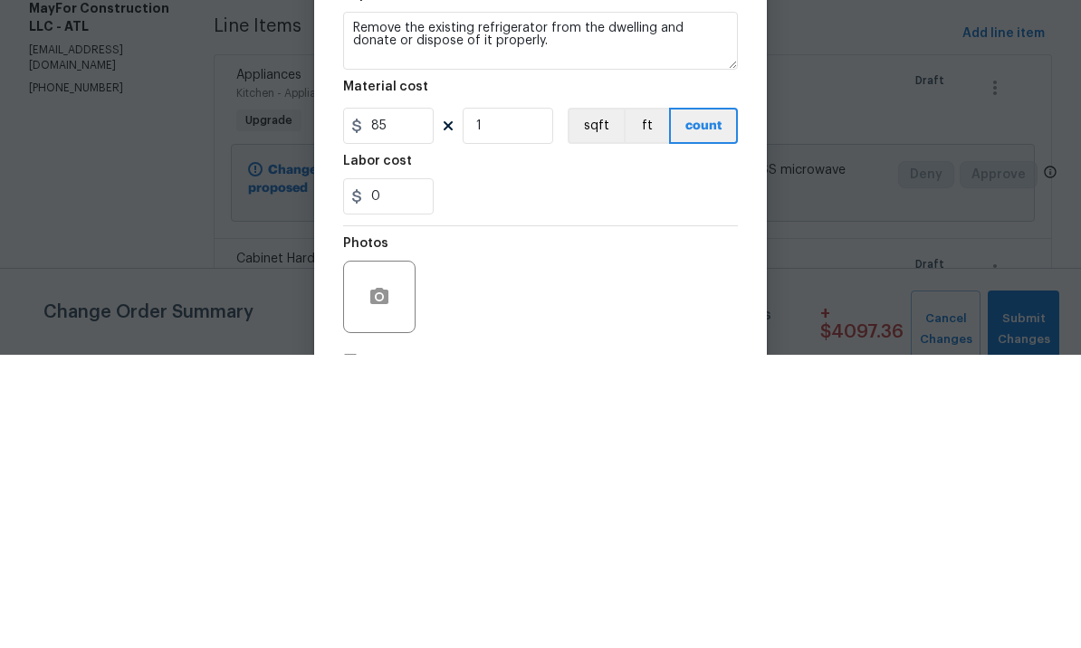
scroll to position [62, 0]
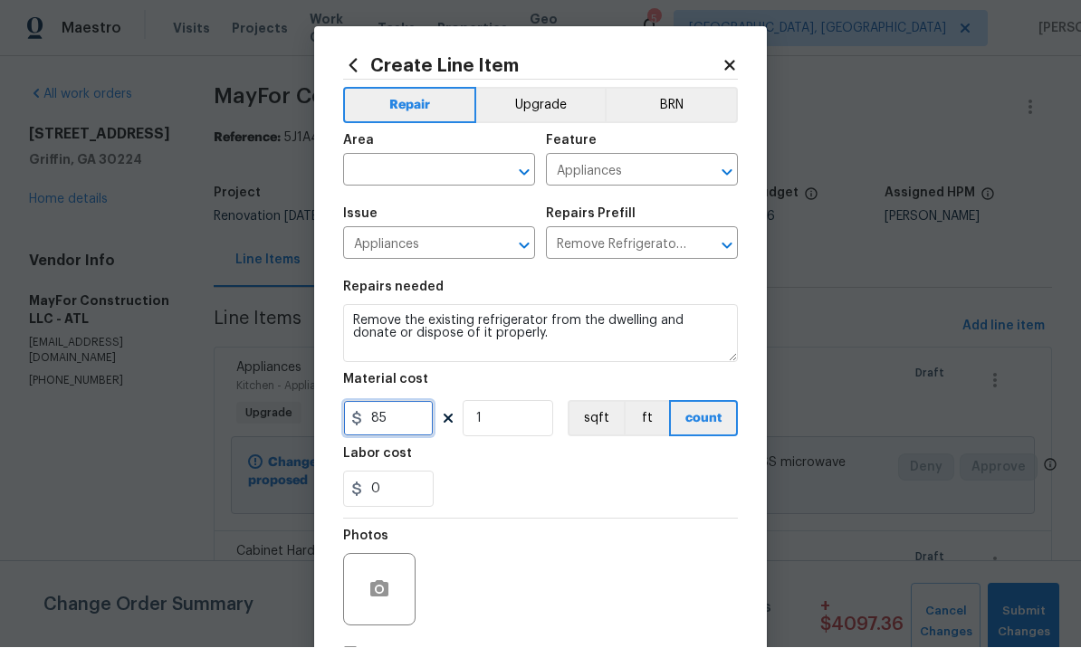
type input "85"
click at [385, 582] on icon "button" at bounding box center [380, 591] width 22 height 22
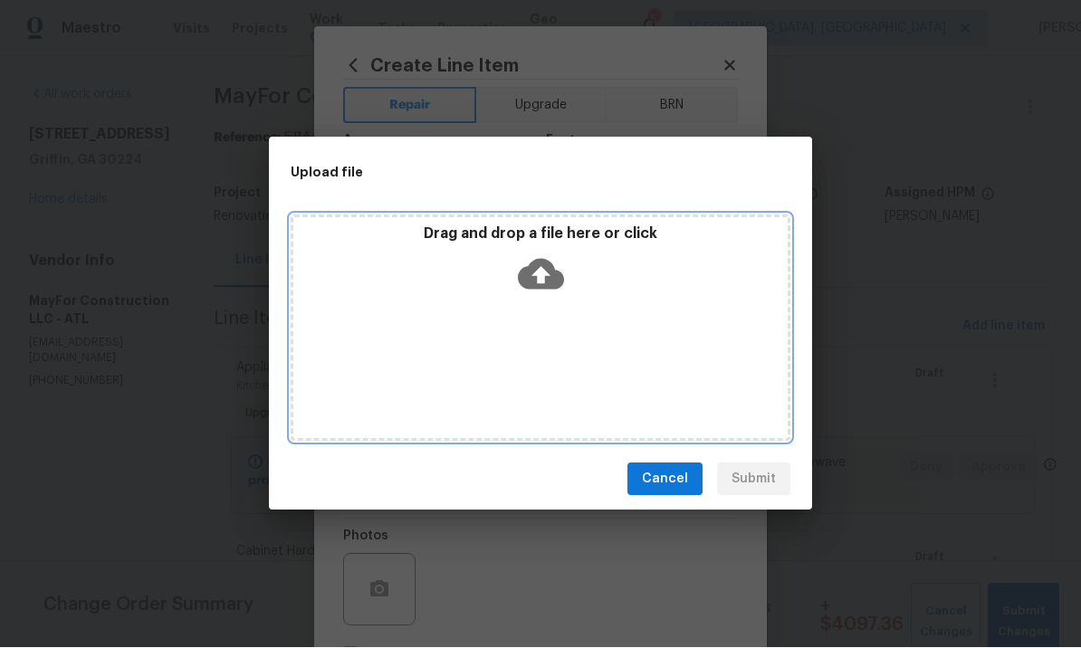
click at [541, 260] on icon at bounding box center [541, 275] width 46 height 31
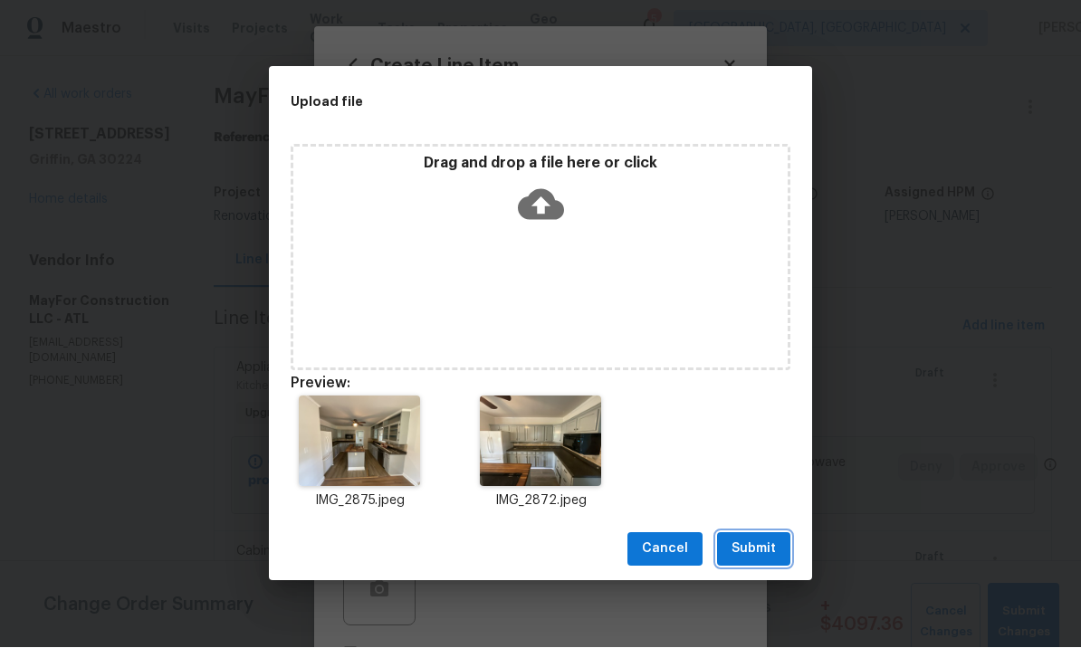
click at [755, 545] on span "Submit" at bounding box center [754, 550] width 44 height 23
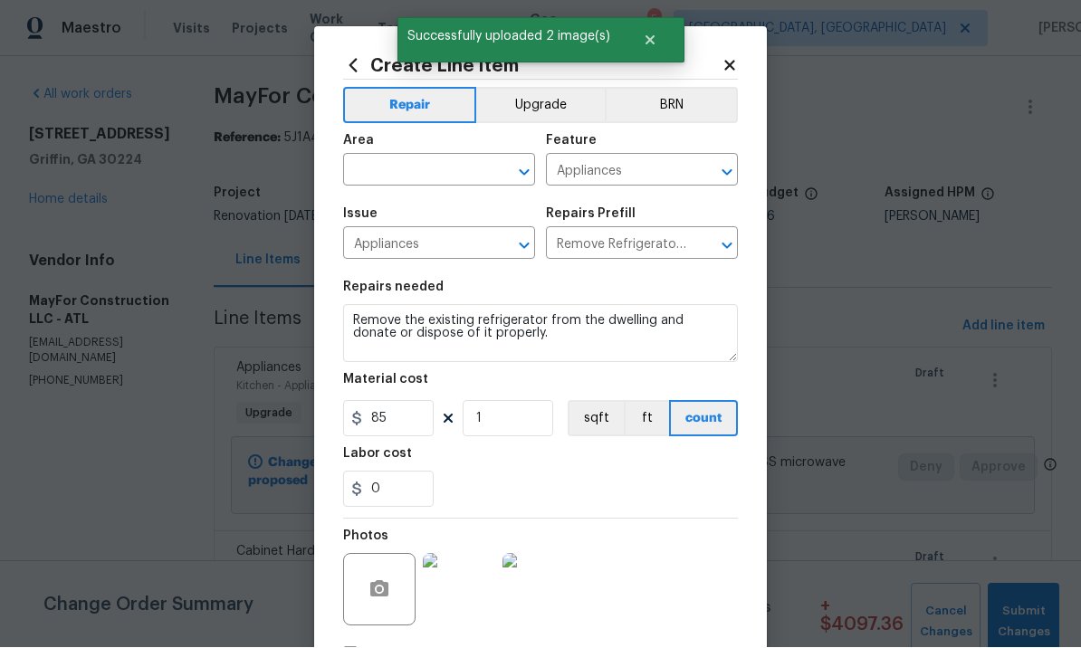
click at [426, 175] on input "text" at bounding box center [413, 172] width 141 height 28
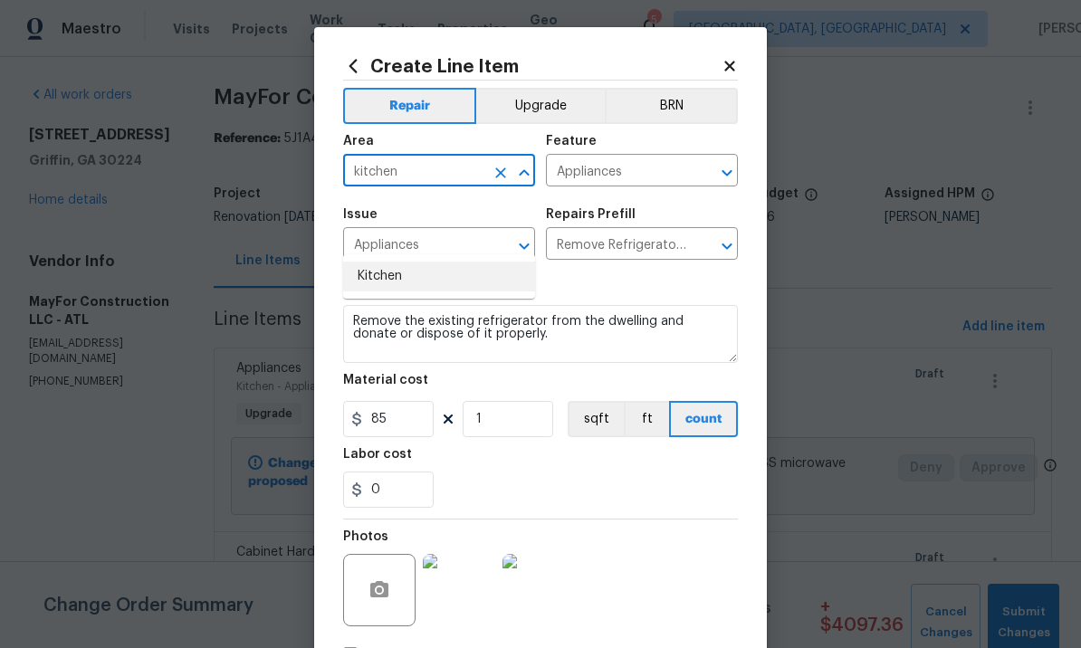
click at [398, 262] on li "Kitchen" at bounding box center [439, 277] width 192 height 30
type input "Kitchen"
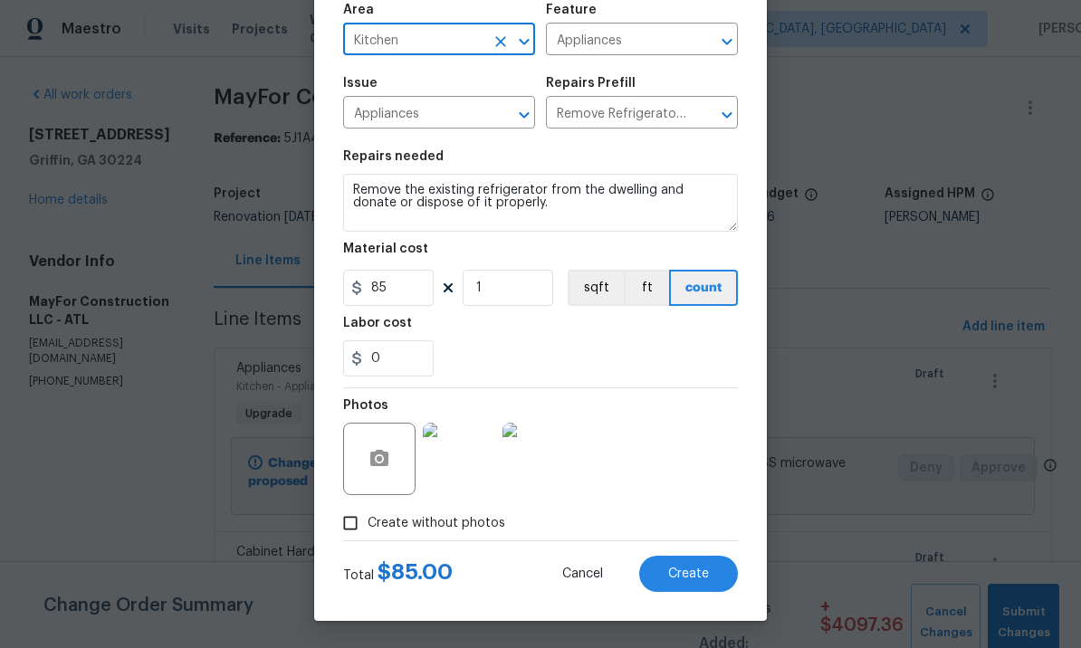
scroll to position [135, 0]
click at [694, 572] on span "Create" at bounding box center [688, 575] width 41 height 14
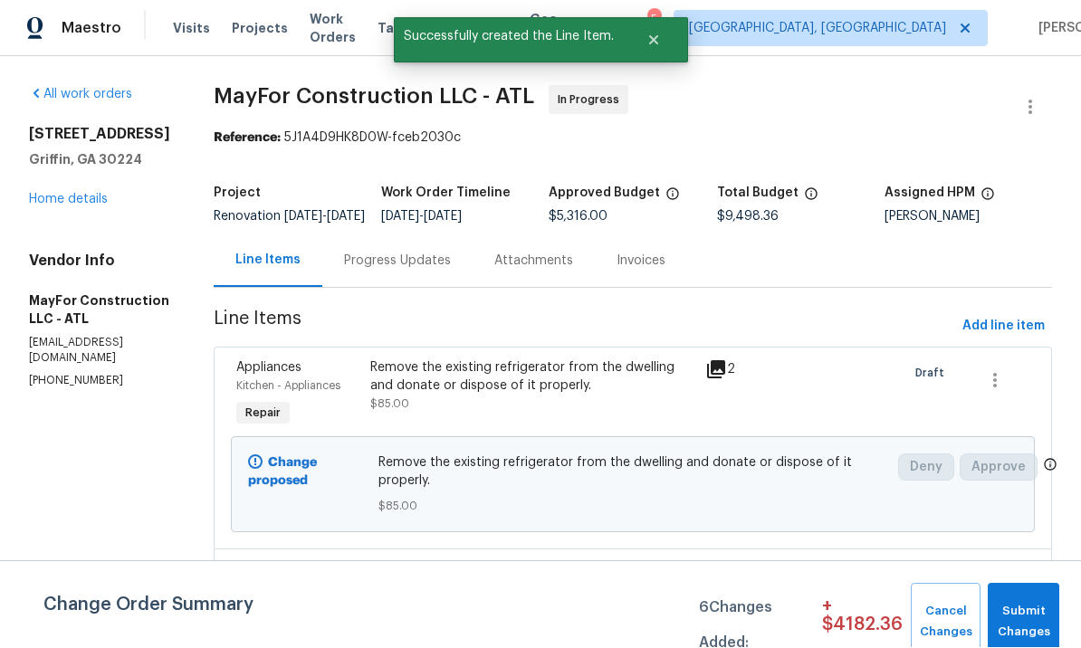
scroll to position [1, 0]
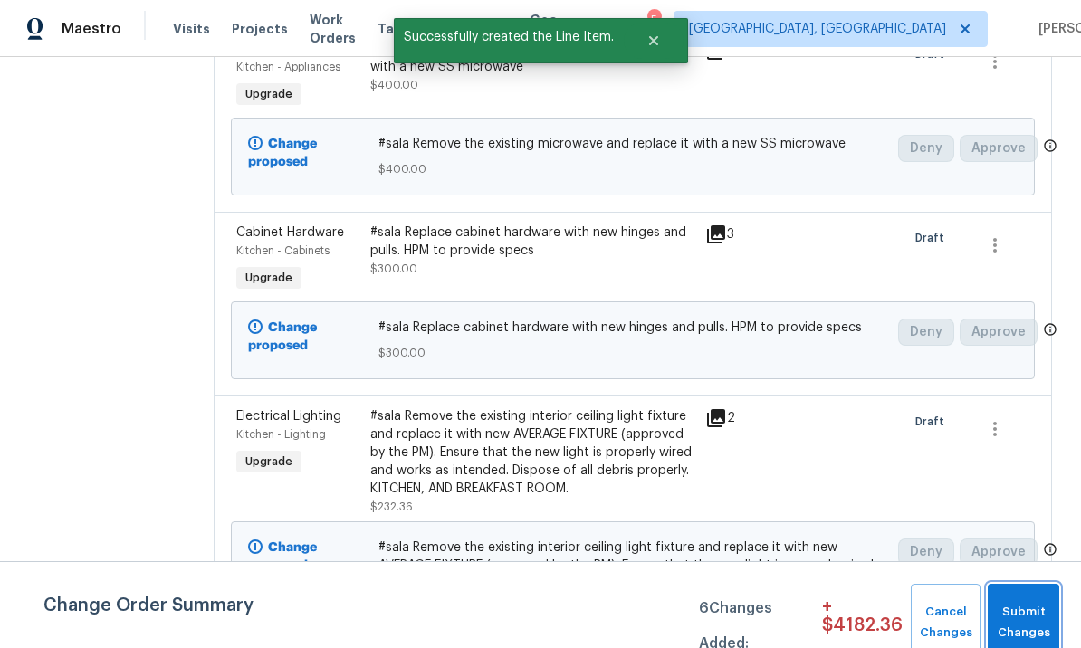
click at [1032, 607] on span "Submit Changes" at bounding box center [1023, 623] width 53 height 42
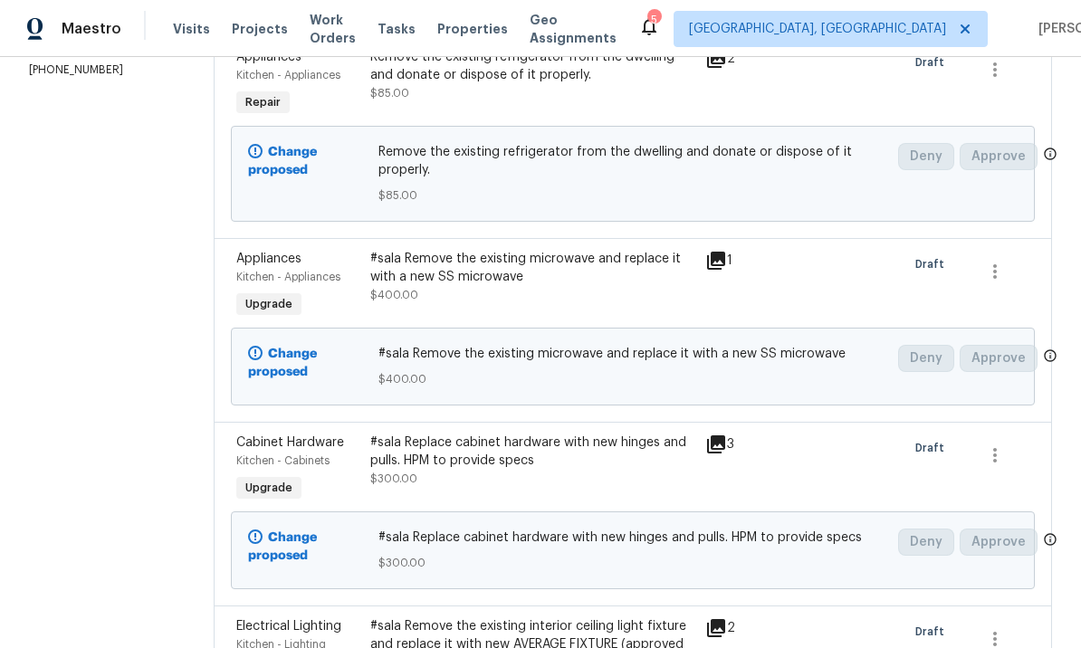
scroll to position [301, 0]
